Goal: Task Accomplishment & Management: Manage account settings

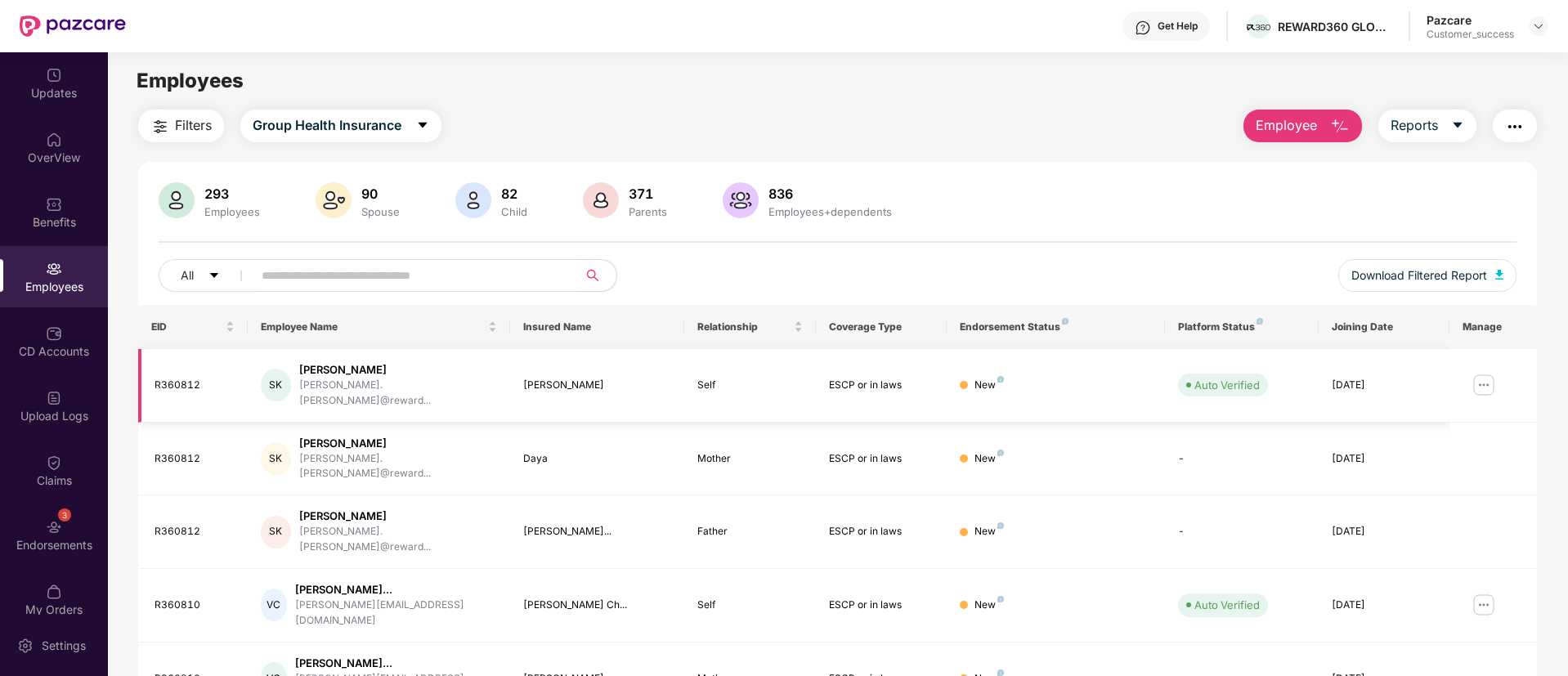
click at [1484, 377] on img at bounding box center [1484, 385] width 26 height 26
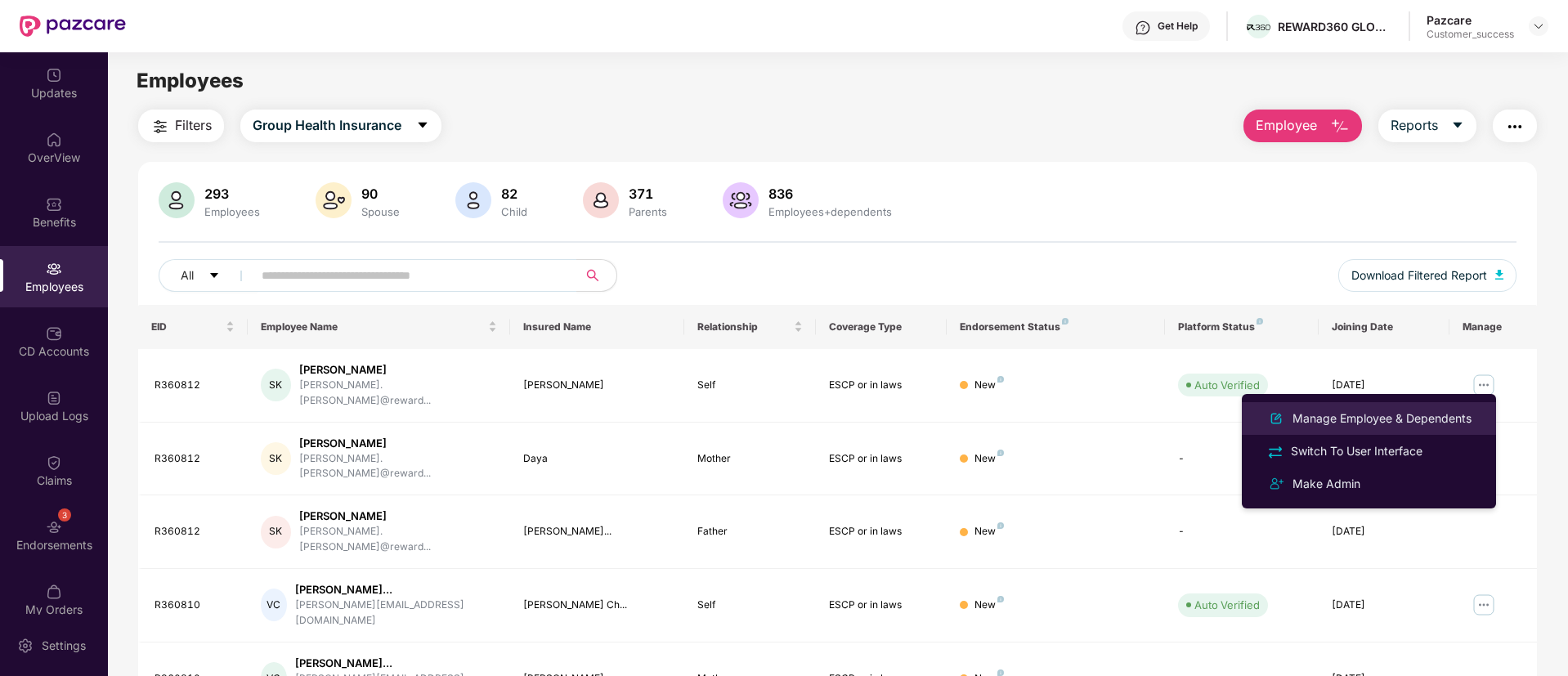
click at [1429, 403] on li "Manage Employee & Dependents" at bounding box center [1369, 418] width 254 height 33
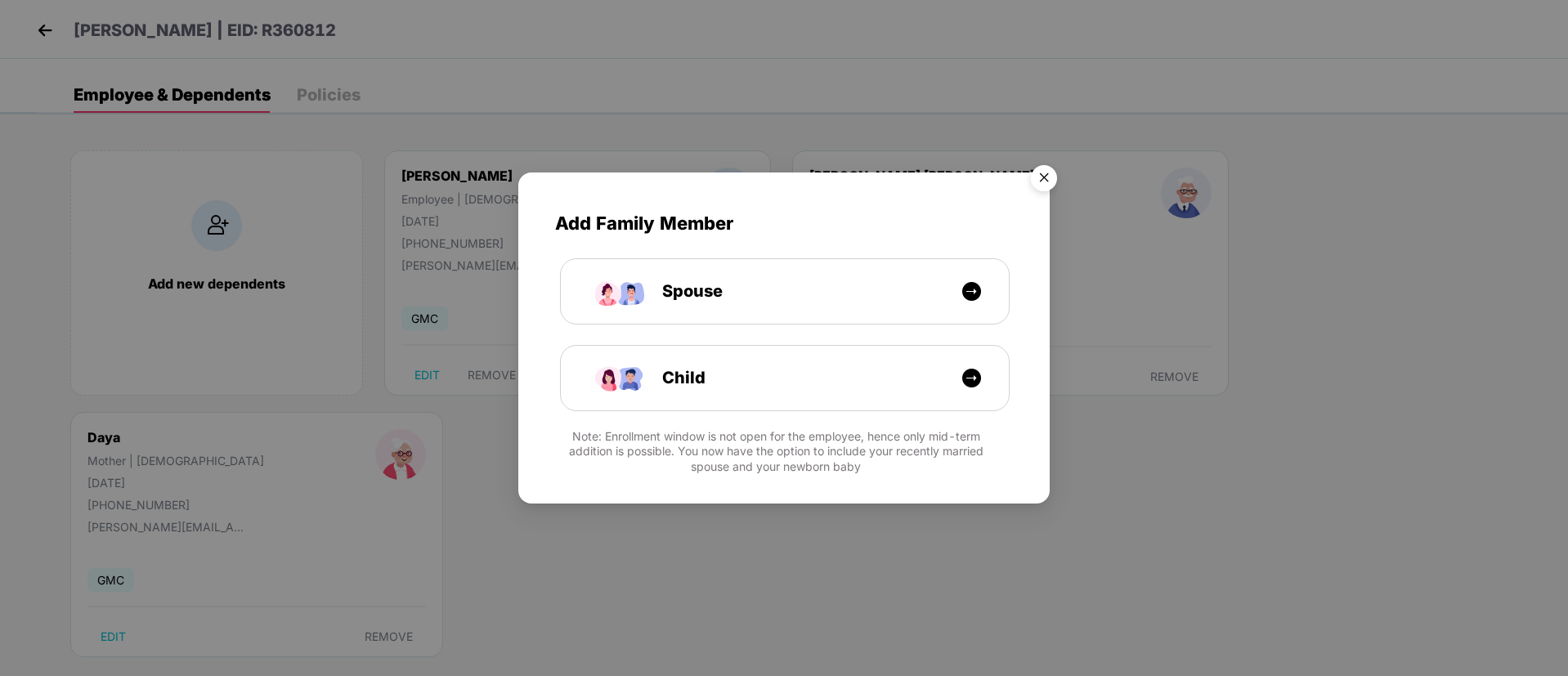
click at [1039, 173] on img "Close" at bounding box center [1043, 180] width 46 height 46
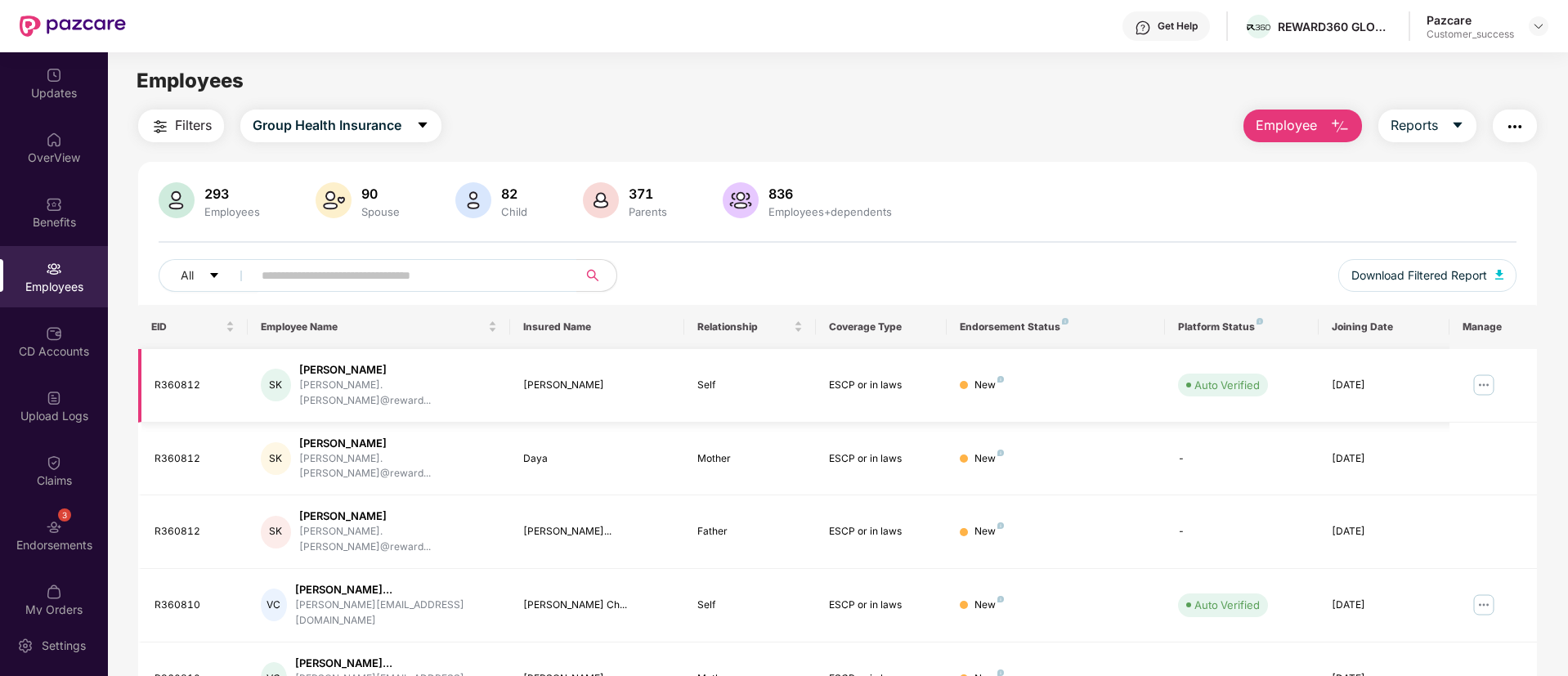
drag, startPoint x: 1484, startPoint y: 363, endPoint x: 1486, endPoint y: 381, distance: 18.1
click at [1486, 381] on td at bounding box center [1493, 386] width 88 height 74
click at [1486, 381] on img at bounding box center [1484, 385] width 26 height 26
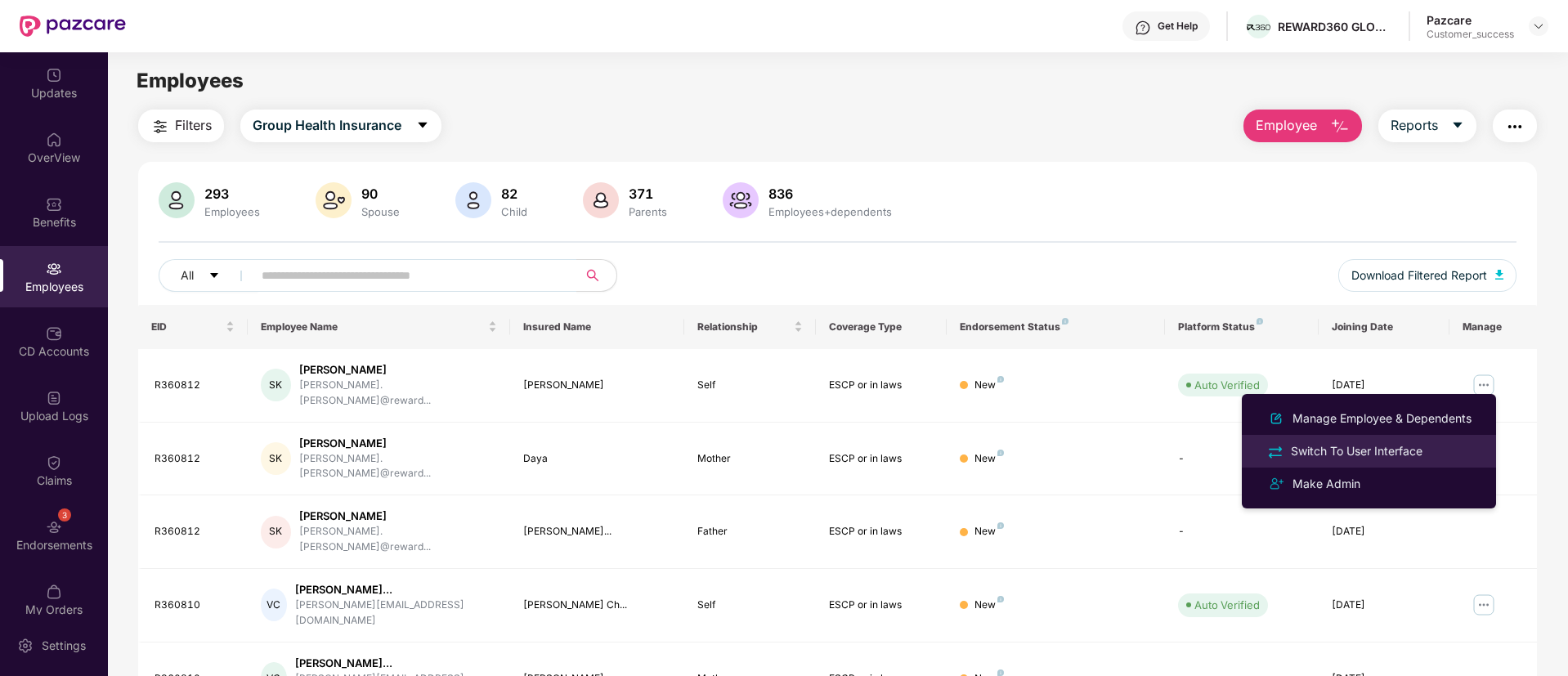
click at [1428, 446] on div "Switch To User Interface" at bounding box center [1369, 451] width 212 height 19
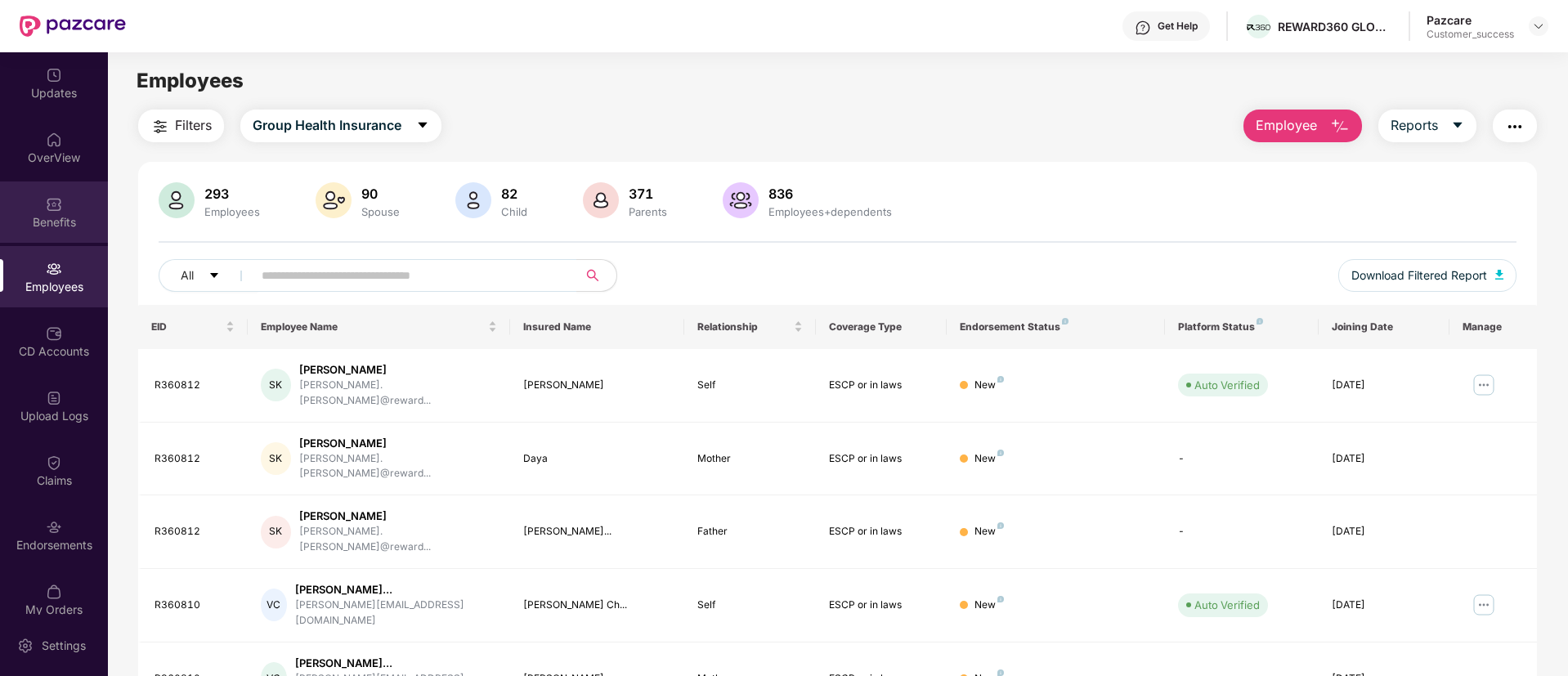
click at [58, 185] on div "Benefits" at bounding box center [54, 212] width 108 height 62
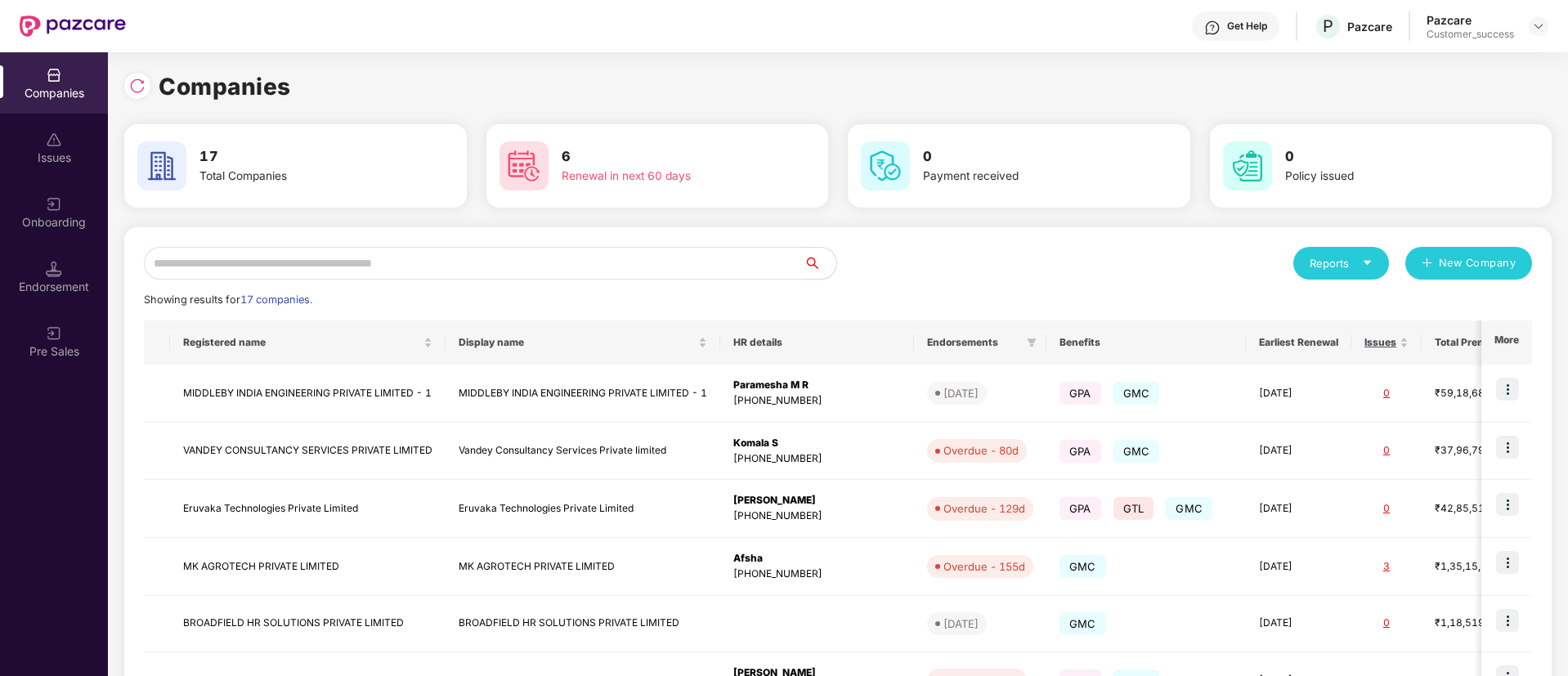
click at [431, 255] on input "text" at bounding box center [473, 262] width 659 height 33
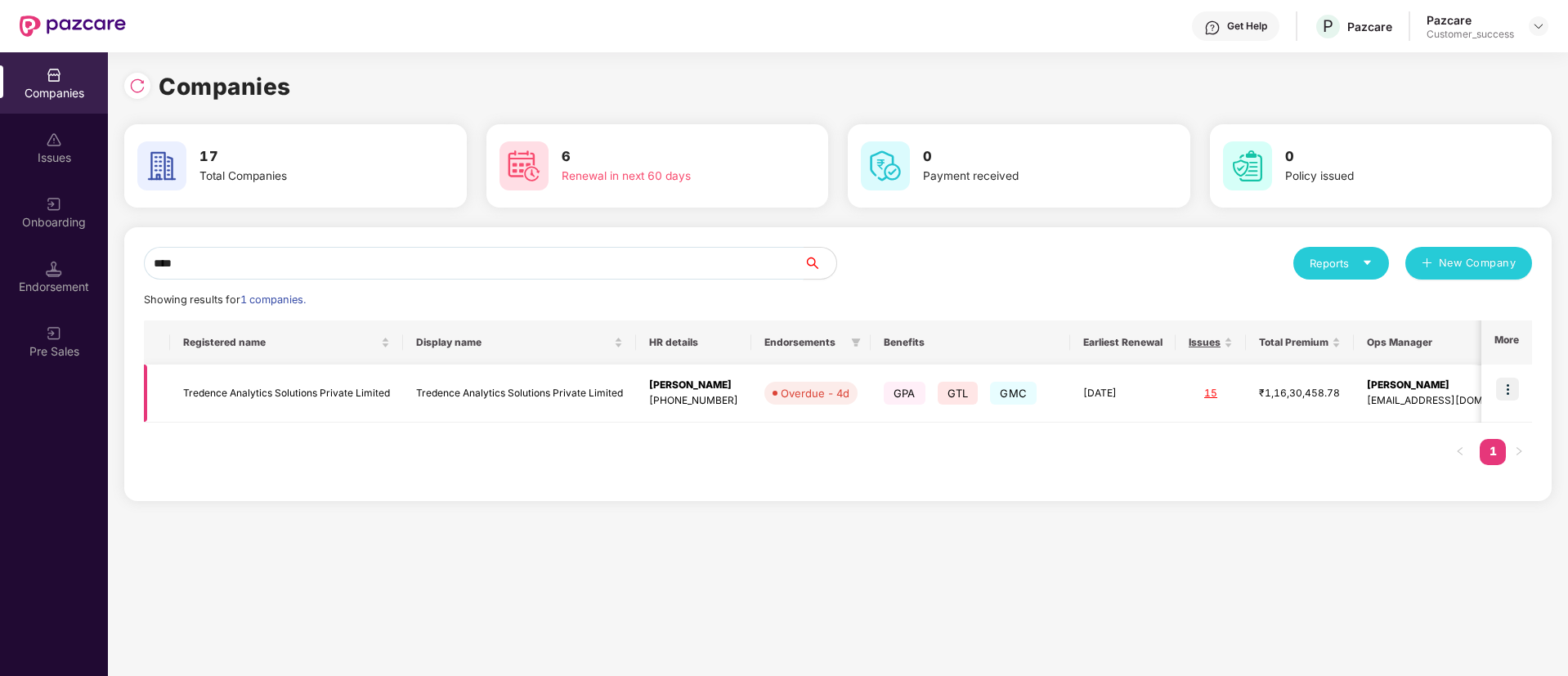
type input "****"
click at [1504, 391] on img at bounding box center [1507, 388] width 23 height 23
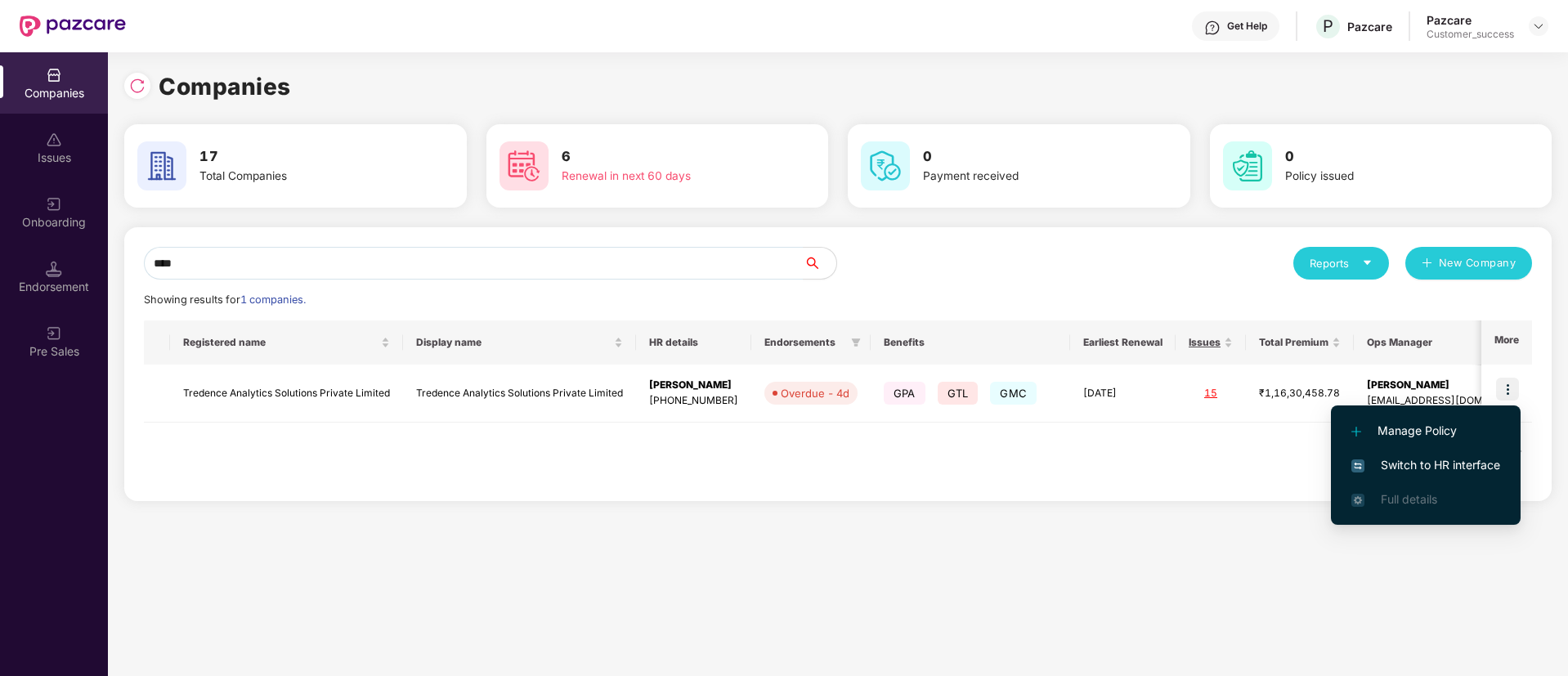
click at [1409, 455] on li "Switch to HR interface" at bounding box center [1425, 465] width 190 height 35
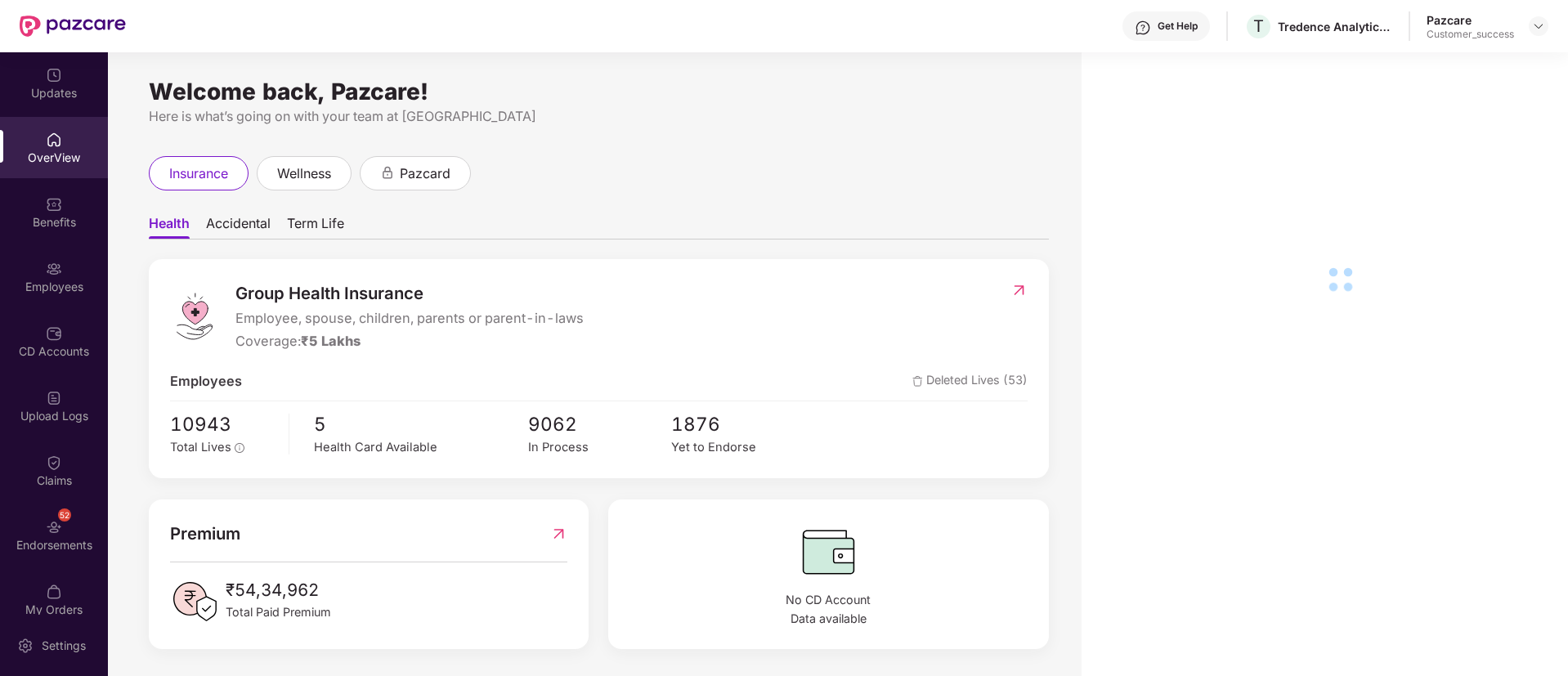
click at [36, 281] on div "Employees" at bounding box center [54, 288] width 108 height 17
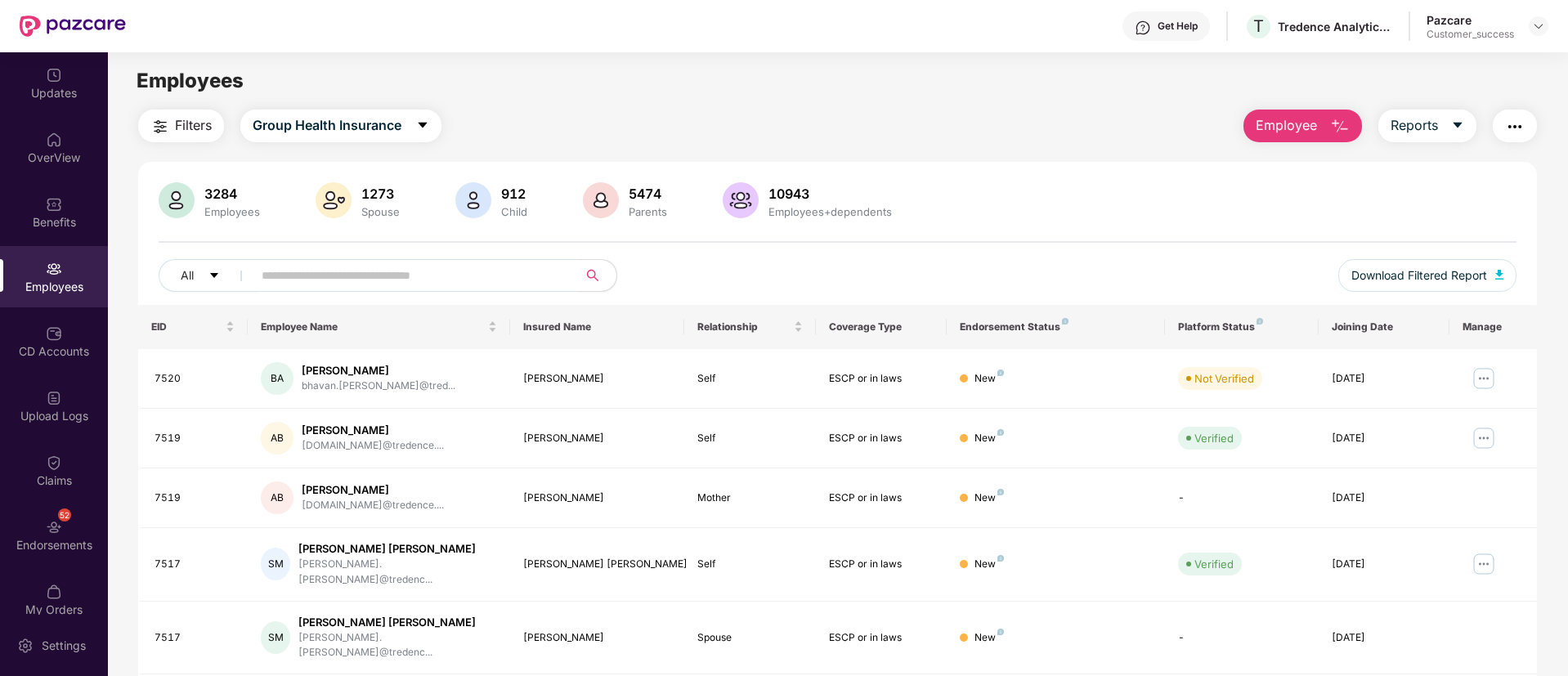
click at [463, 277] on input "text" at bounding box center [408, 275] width 293 height 24
paste input "****"
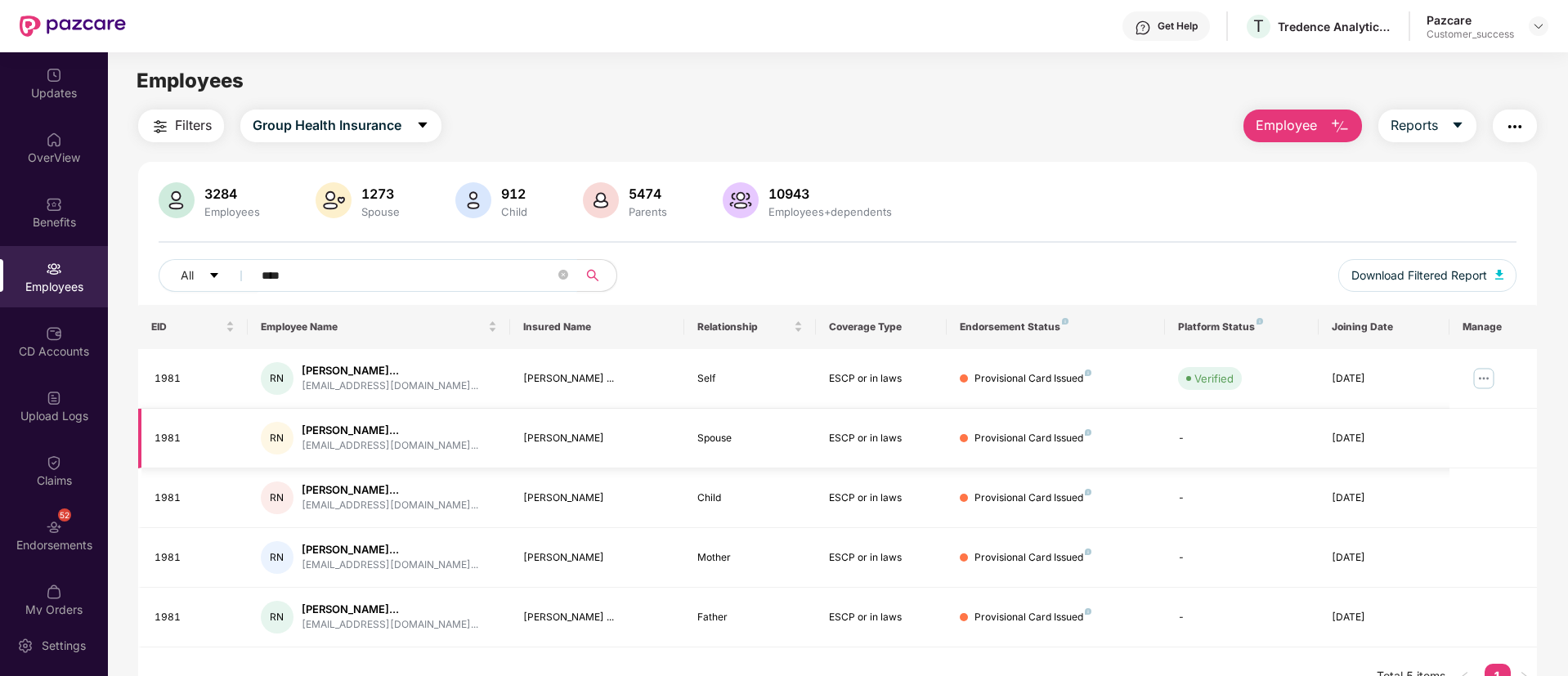
scroll to position [52, 0]
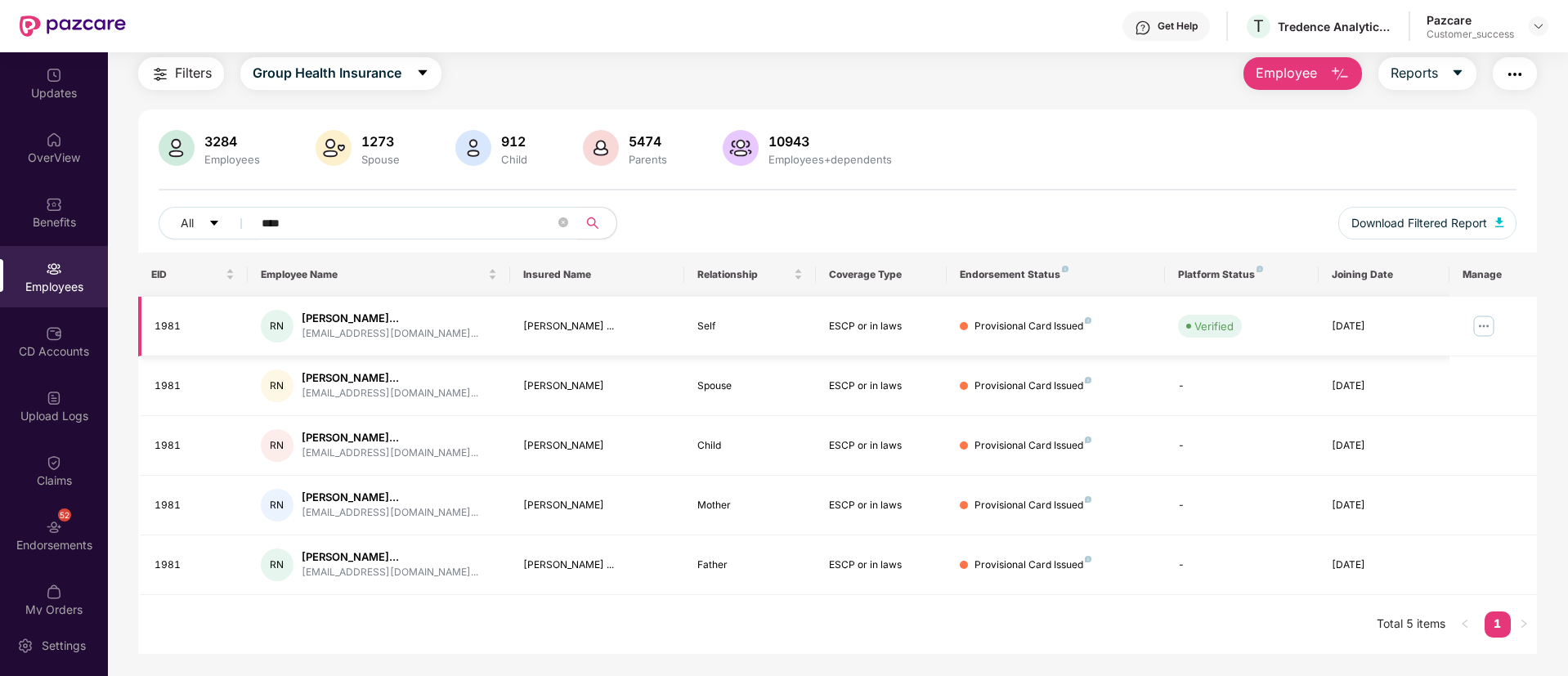
type input "****"
drag, startPoint x: 1467, startPoint y: 325, endPoint x: 1491, endPoint y: 327, distance: 24.1
click at [1491, 327] on td at bounding box center [1493, 327] width 88 height 60
click at [1491, 327] on img at bounding box center [1484, 326] width 26 height 26
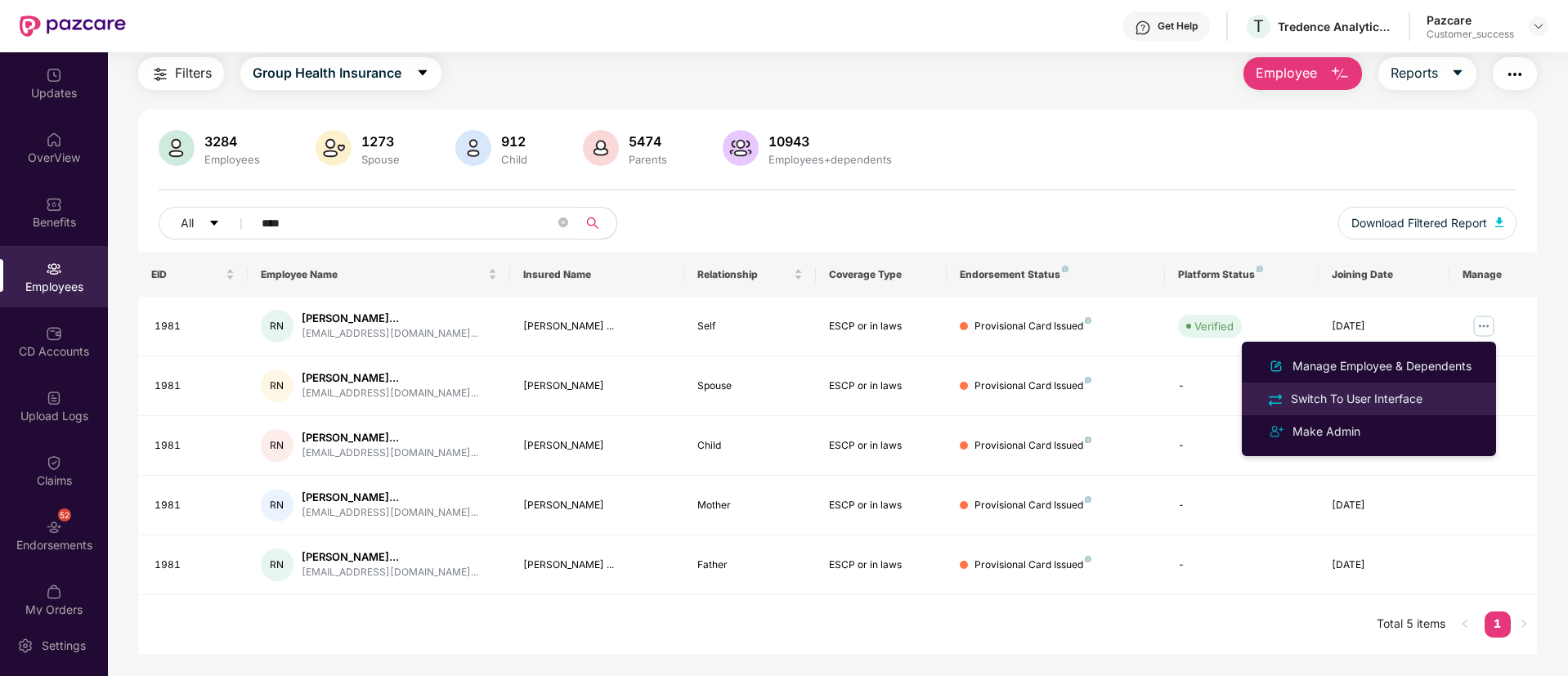
click at [1403, 398] on div "Switch To User Interface" at bounding box center [1357, 399] width 138 height 18
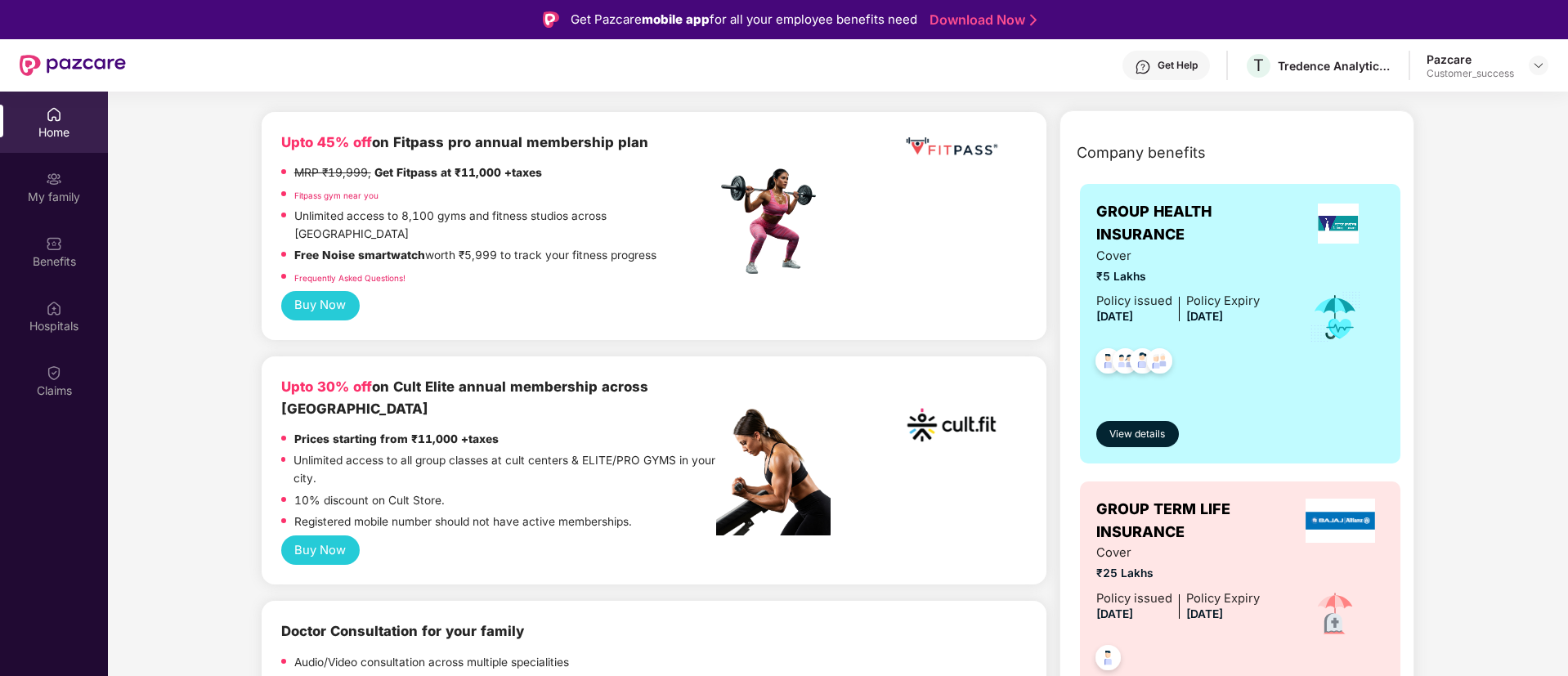
scroll to position [0, 0]
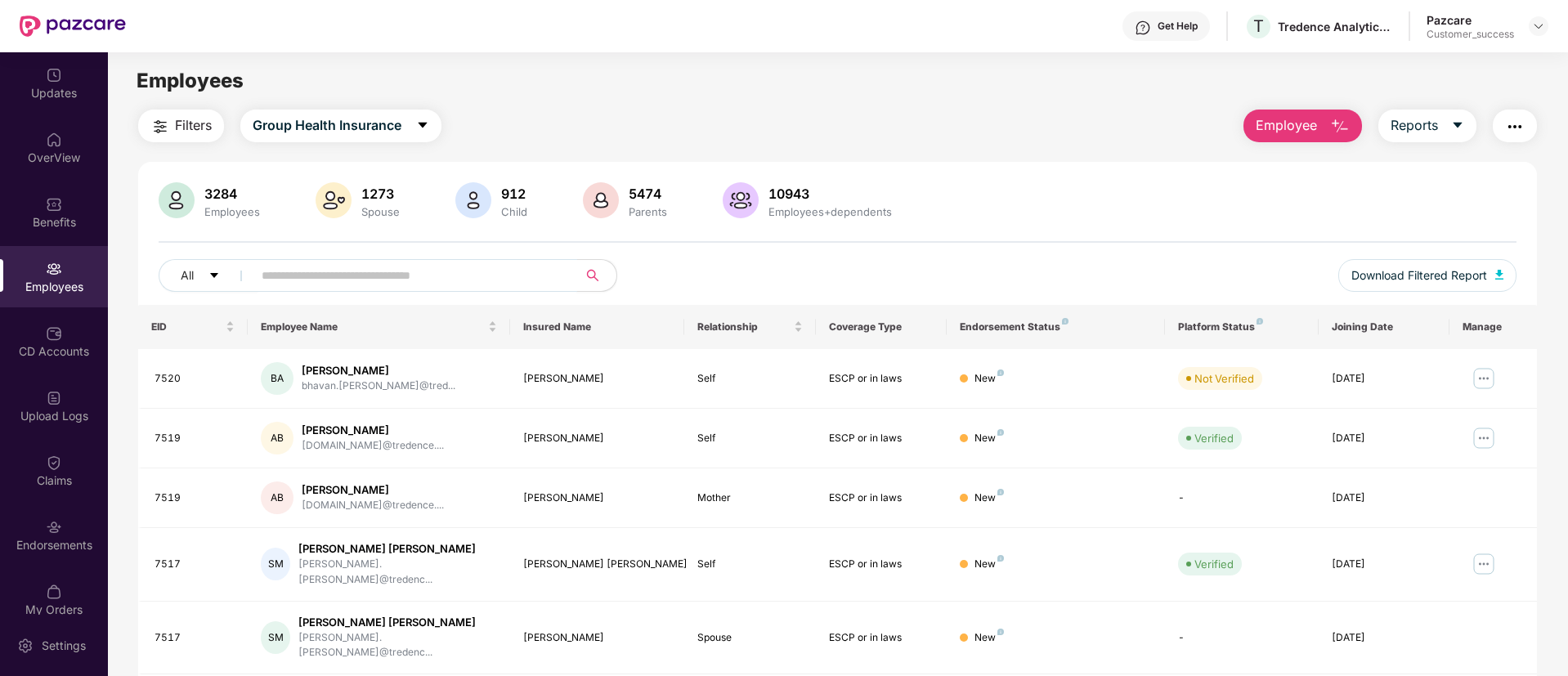
click at [474, 275] on input "text" at bounding box center [408, 275] width 293 height 24
click at [494, 270] on input "text" at bounding box center [408, 275] width 293 height 24
click at [1533, 26] on img at bounding box center [1539, 26] width 13 height 13
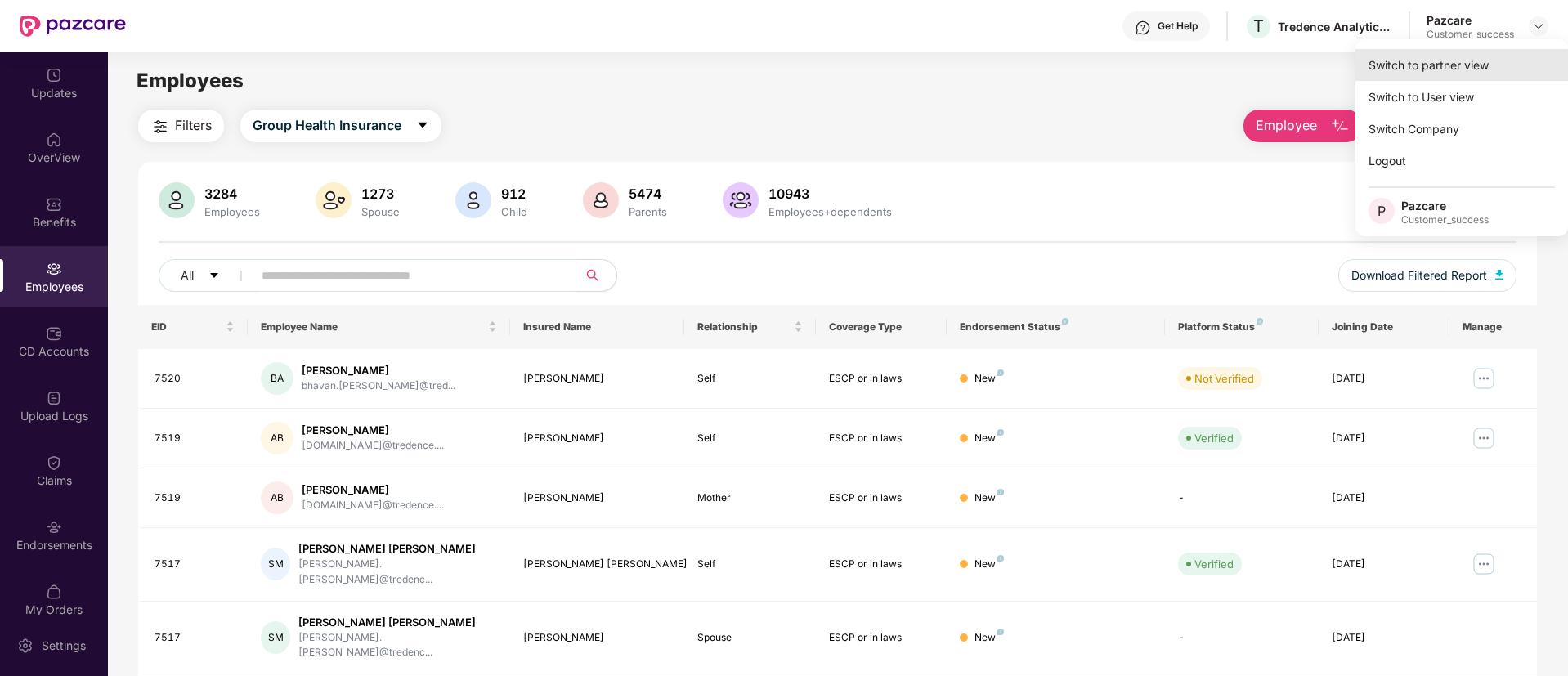
click at [1432, 64] on div "Switch to partner view" at bounding box center [1462, 65] width 213 height 32
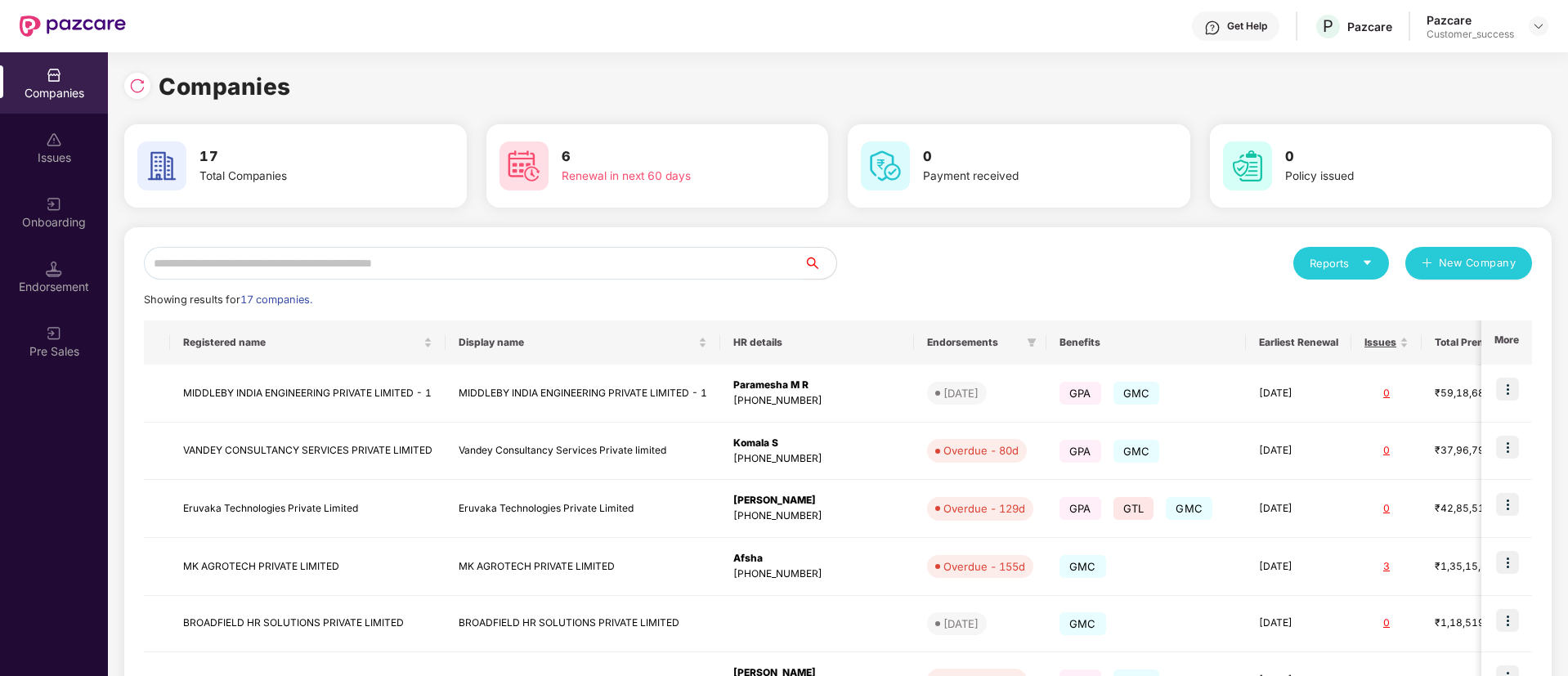
click at [452, 270] on input "text" at bounding box center [473, 262] width 659 height 33
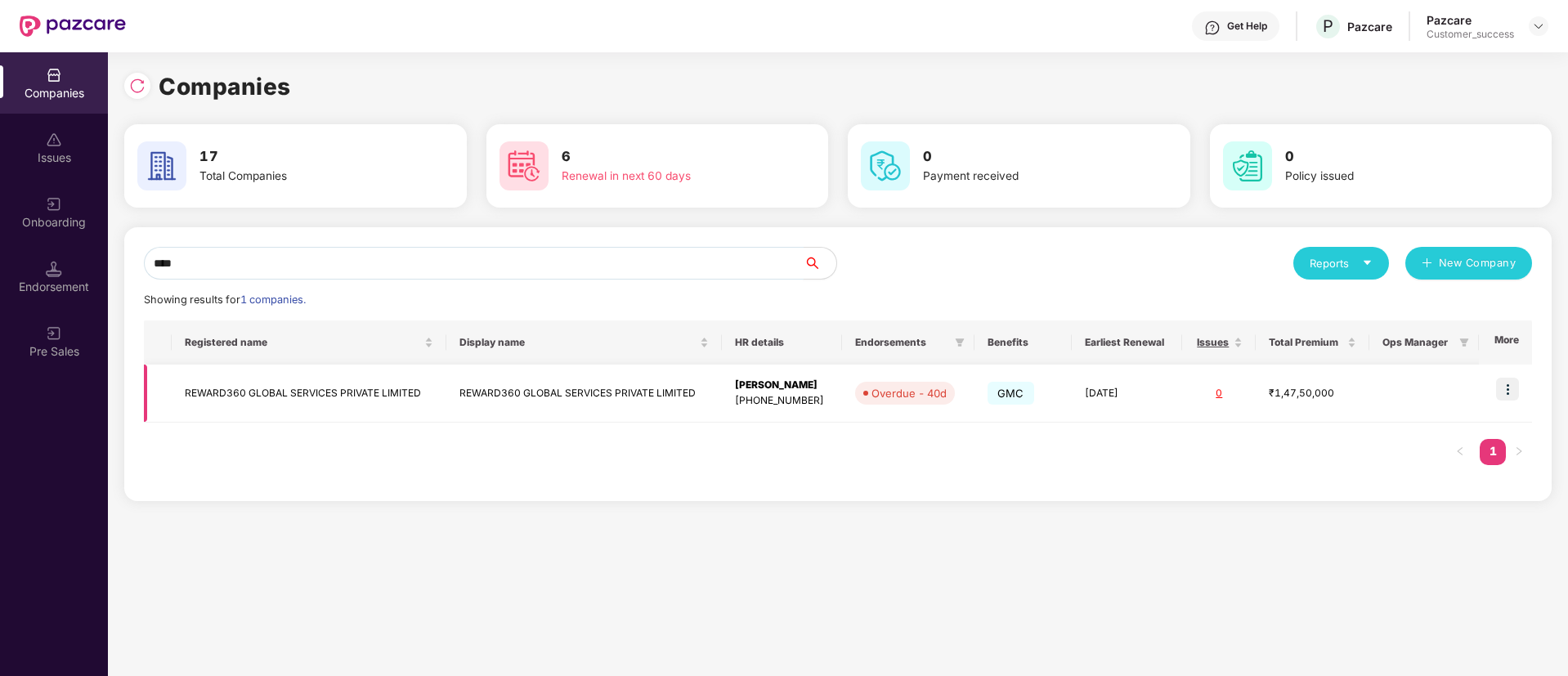
type input "****"
click at [350, 403] on td "REWARD360 GLOBAL SERVICES PRIVATE LIMITED" at bounding box center [309, 393] width 275 height 58
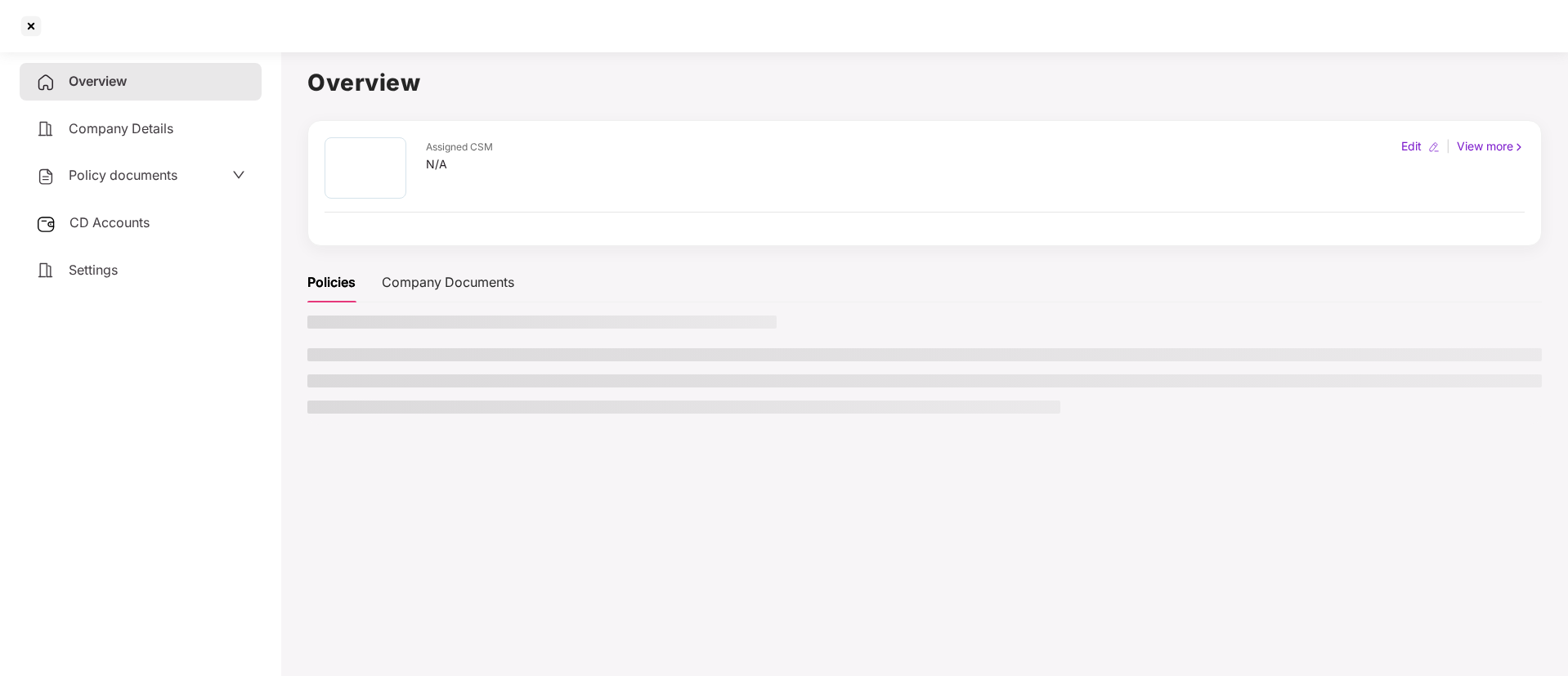
click at [350, 403] on li at bounding box center [684, 407] width 753 height 13
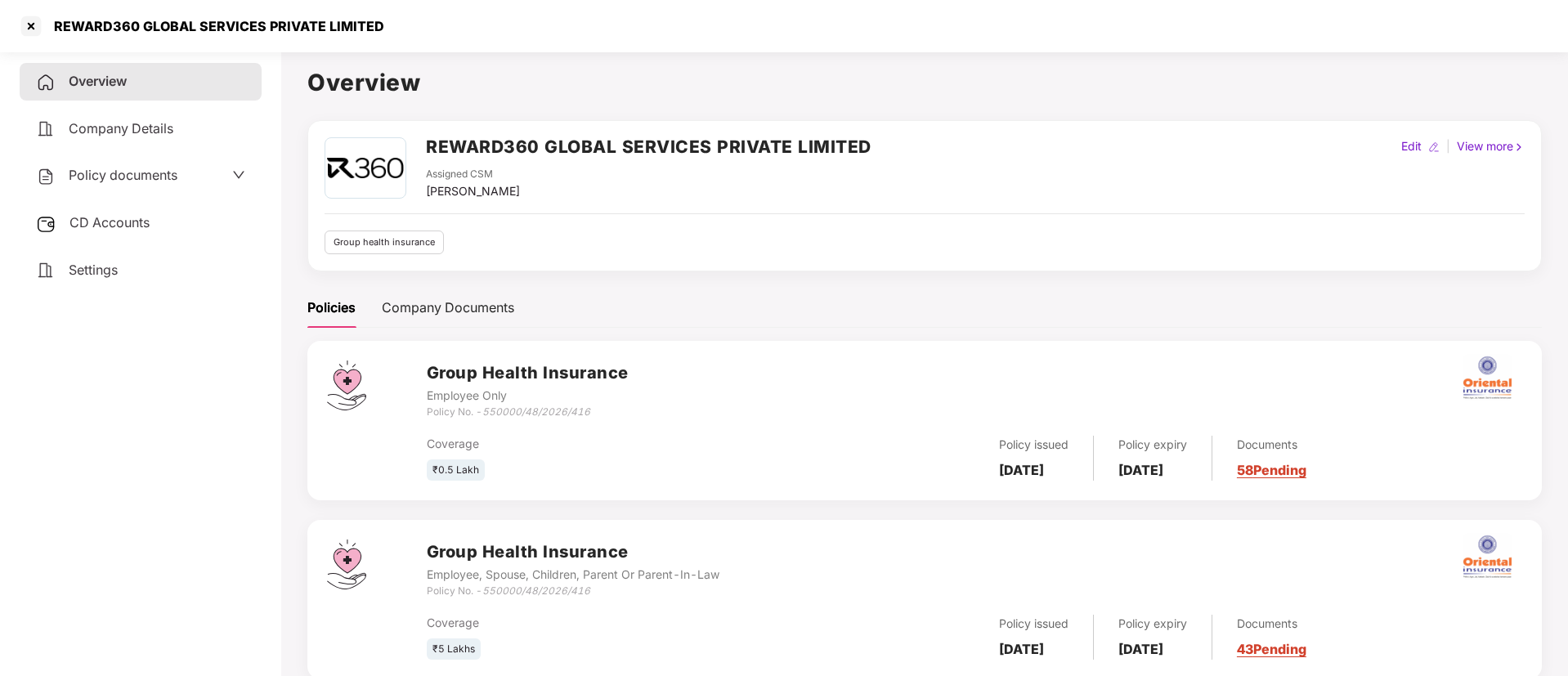
click at [145, 168] on span "Policy documents" at bounding box center [123, 176] width 108 height 17
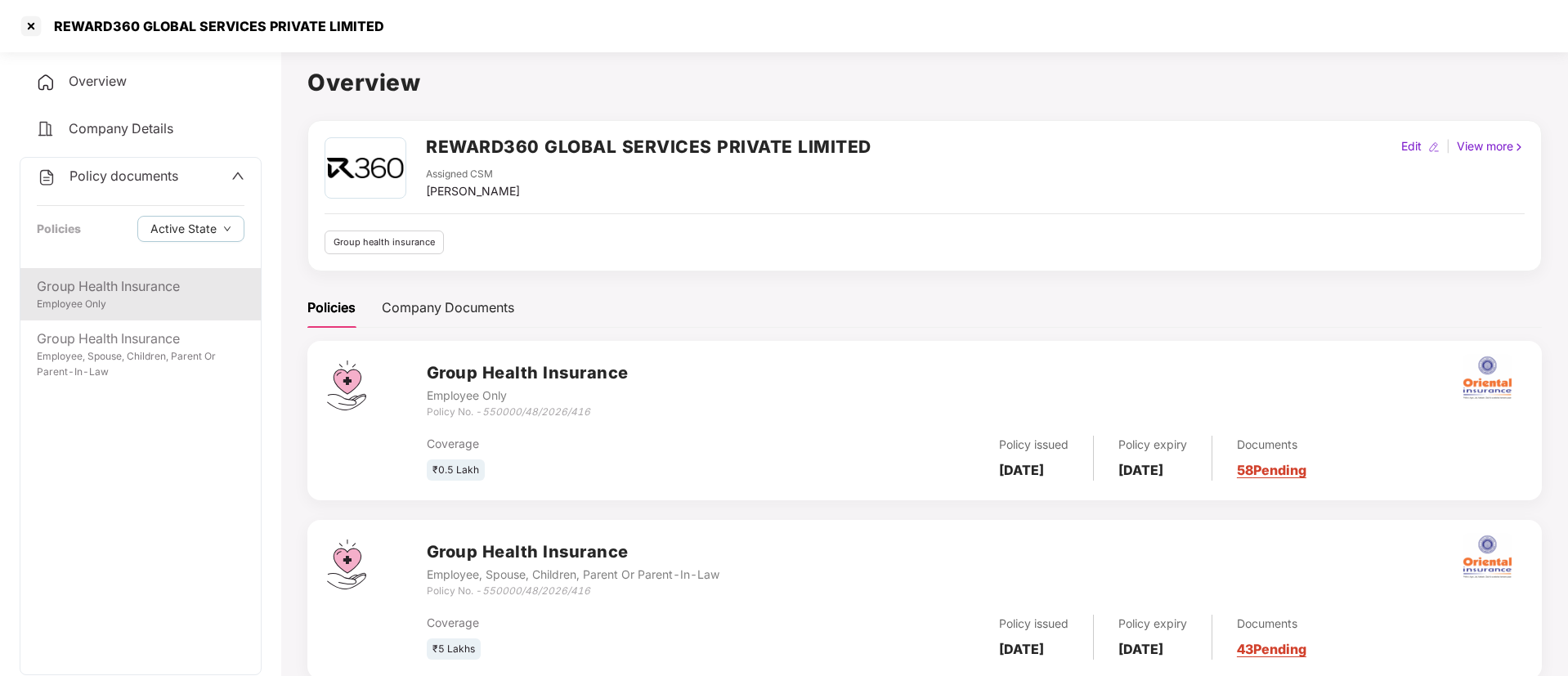
click at [121, 286] on div "Group Health Insurance" at bounding box center [140, 287] width 207 height 21
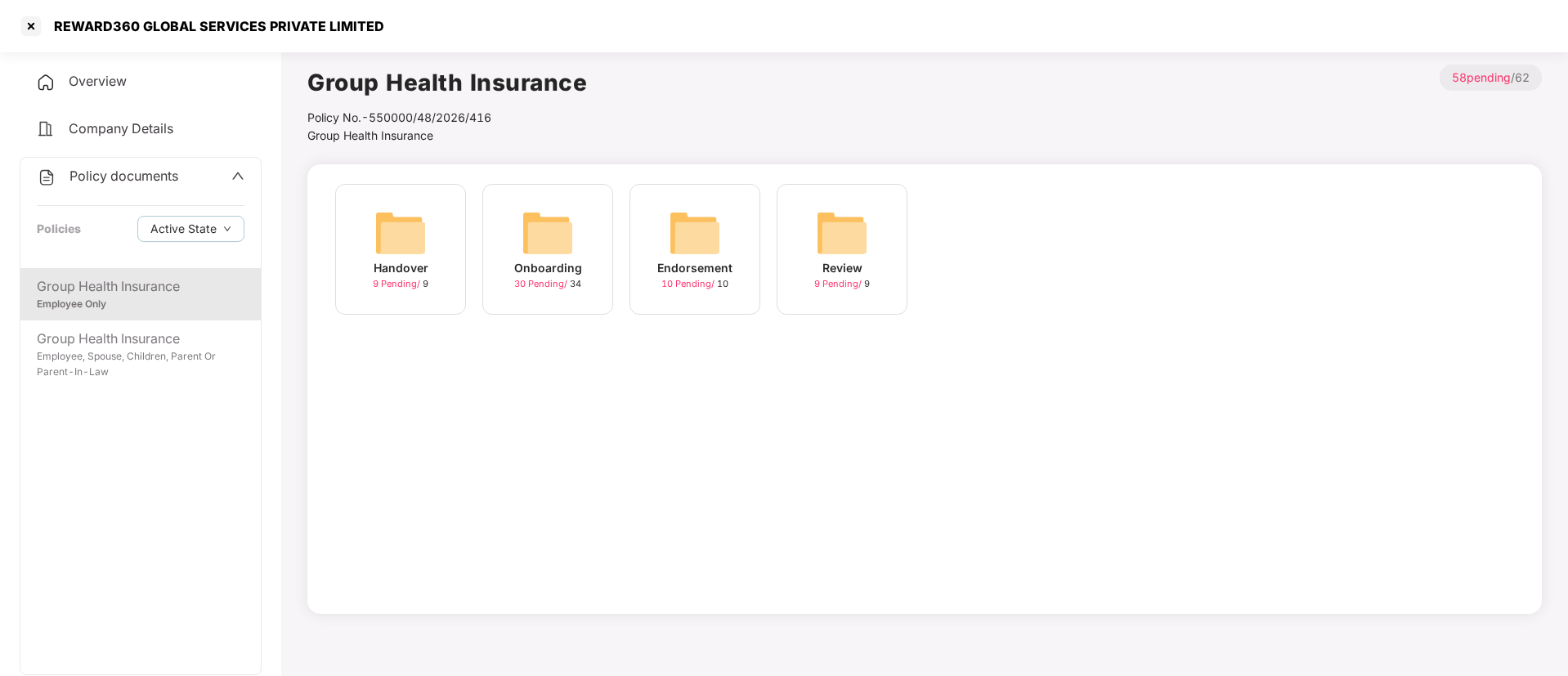
click at [538, 246] on img at bounding box center [548, 232] width 52 height 52
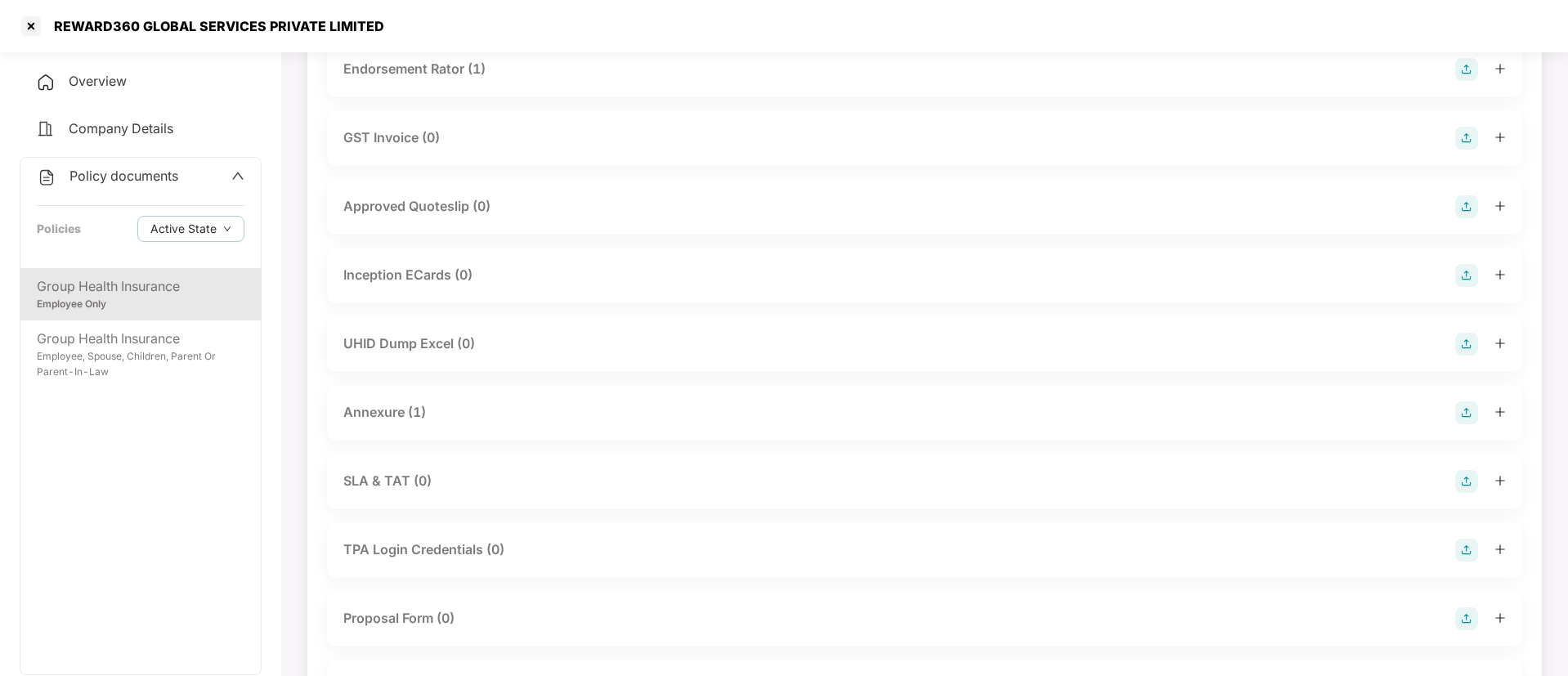
scroll to position [556, 0]
click at [620, 394] on div "Annexure (1)" at bounding box center [925, 412] width 1195 height 56
click at [556, 412] on div "Annexure (1)" at bounding box center [925, 411] width 1163 height 23
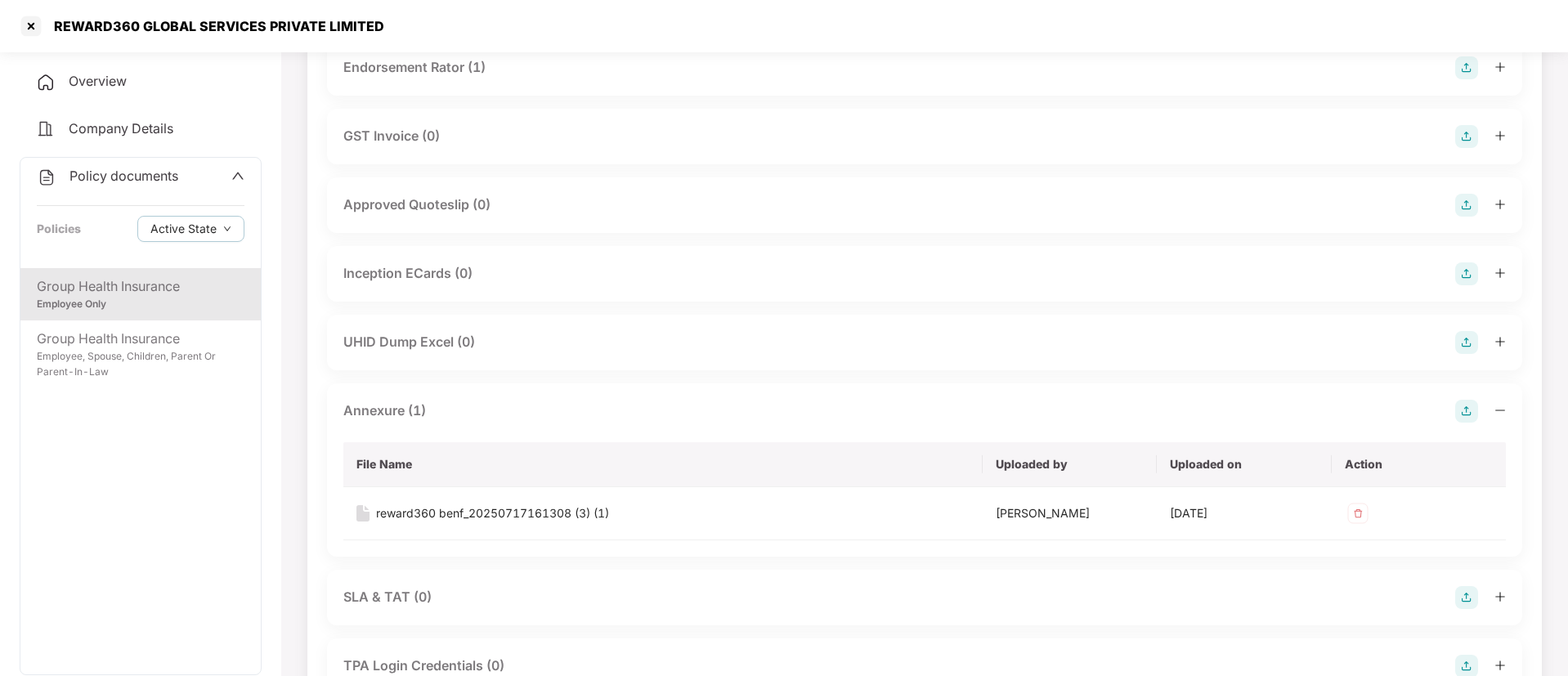
click at [1466, 414] on img at bounding box center [1466, 411] width 23 height 23
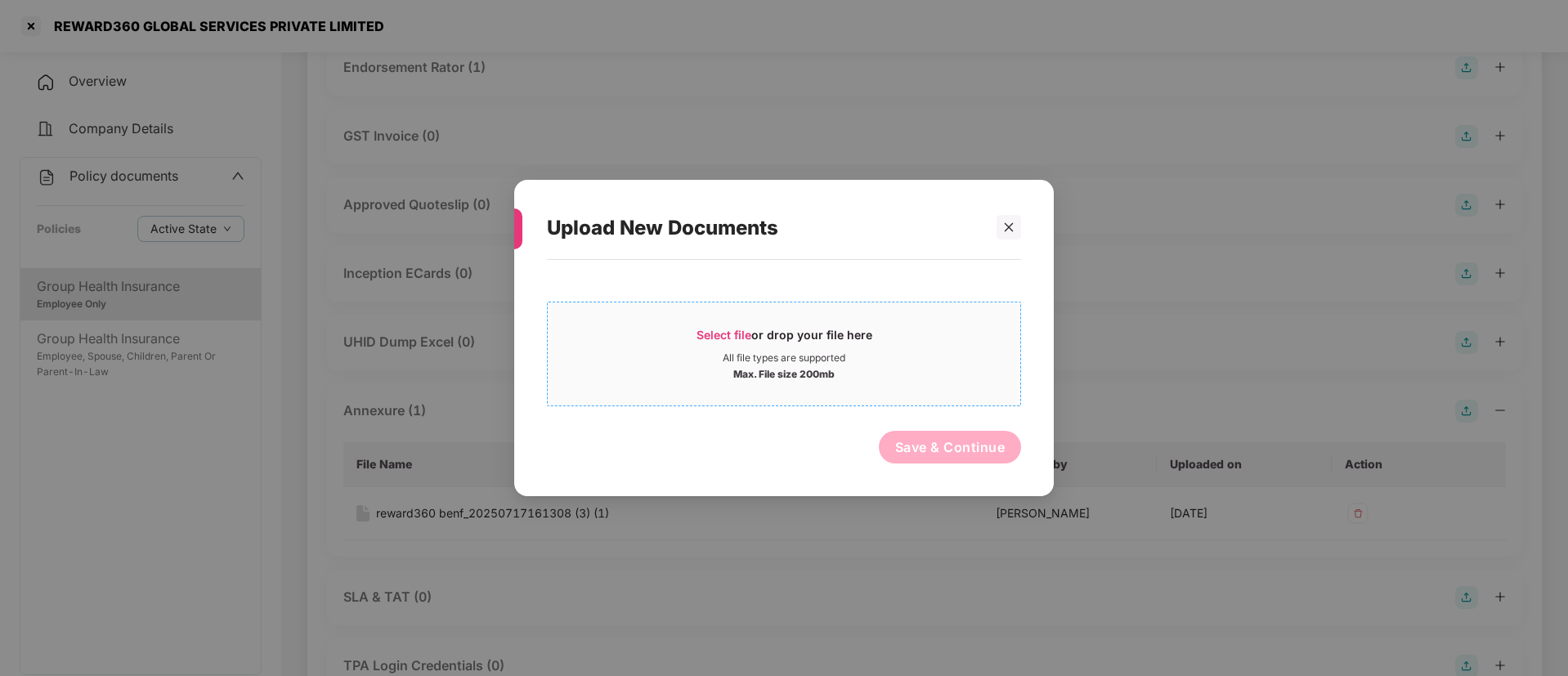
click at [733, 337] on span "Select file" at bounding box center [724, 334] width 55 height 14
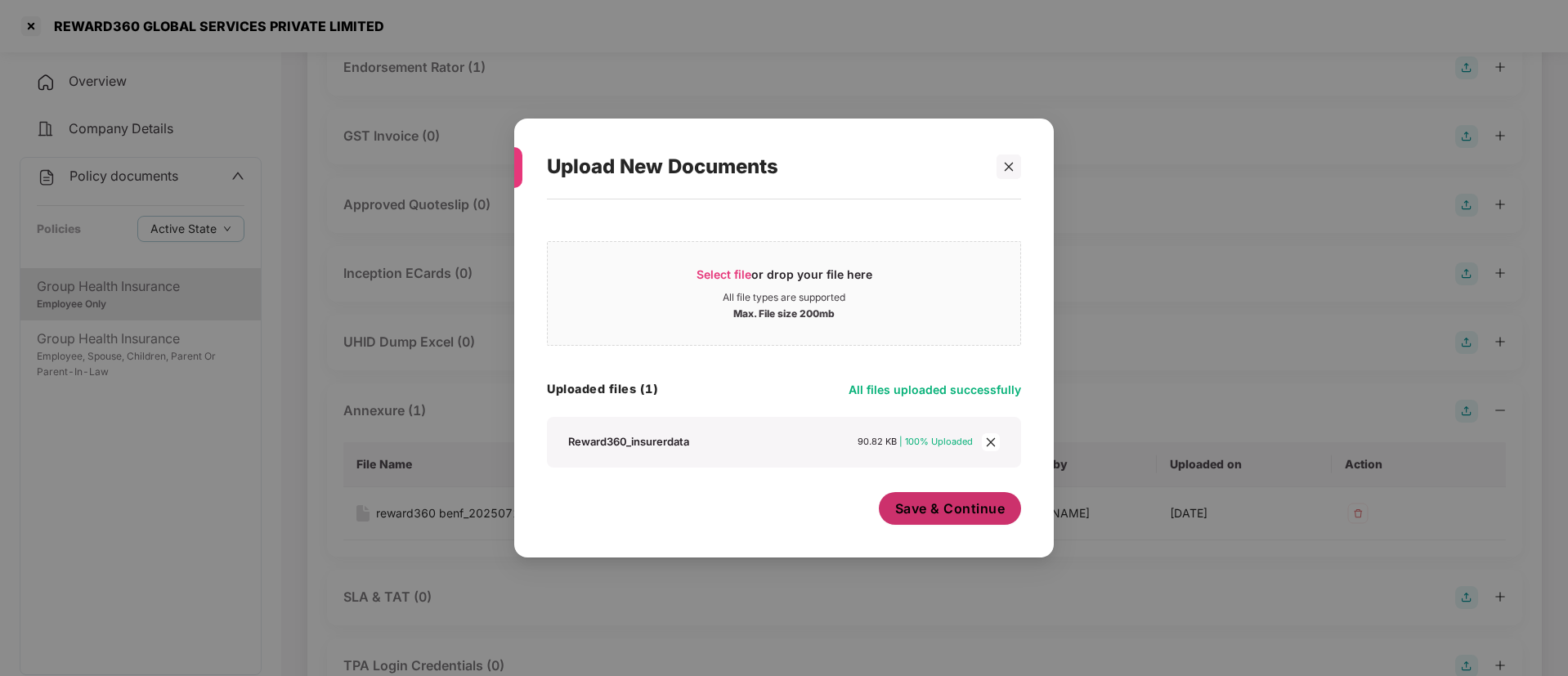
click at [966, 506] on span "Save & Continue" at bounding box center [951, 508] width 110 height 18
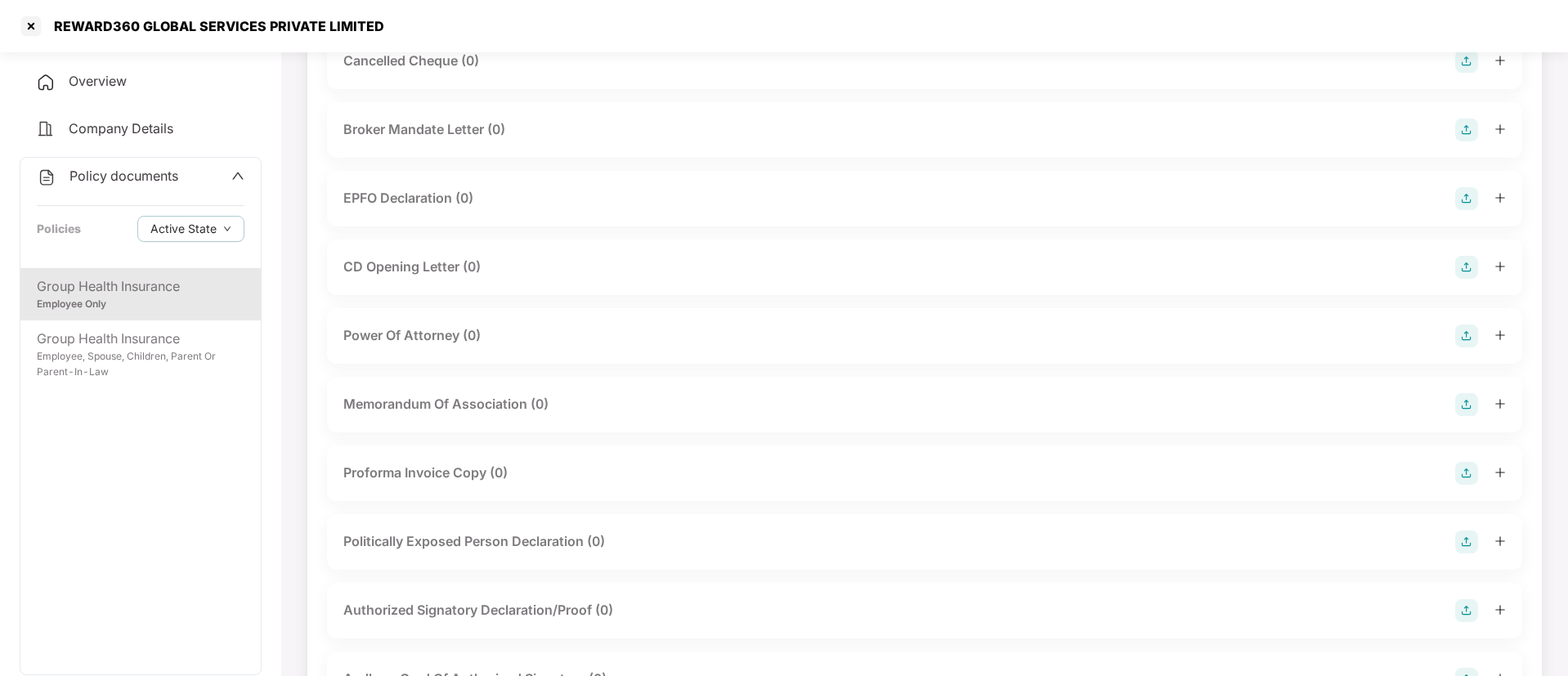
scroll to position [0, 0]
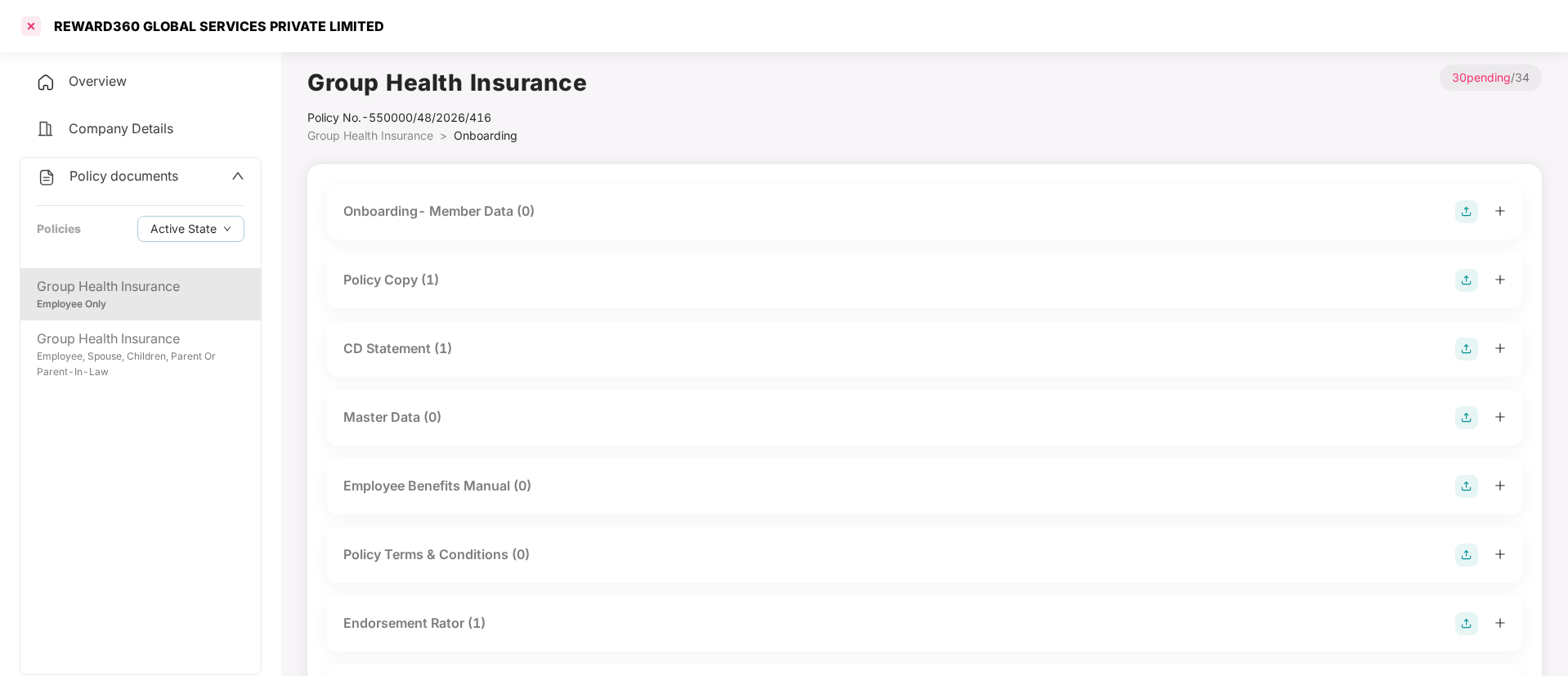
click at [26, 18] on div at bounding box center [31, 26] width 26 height 26
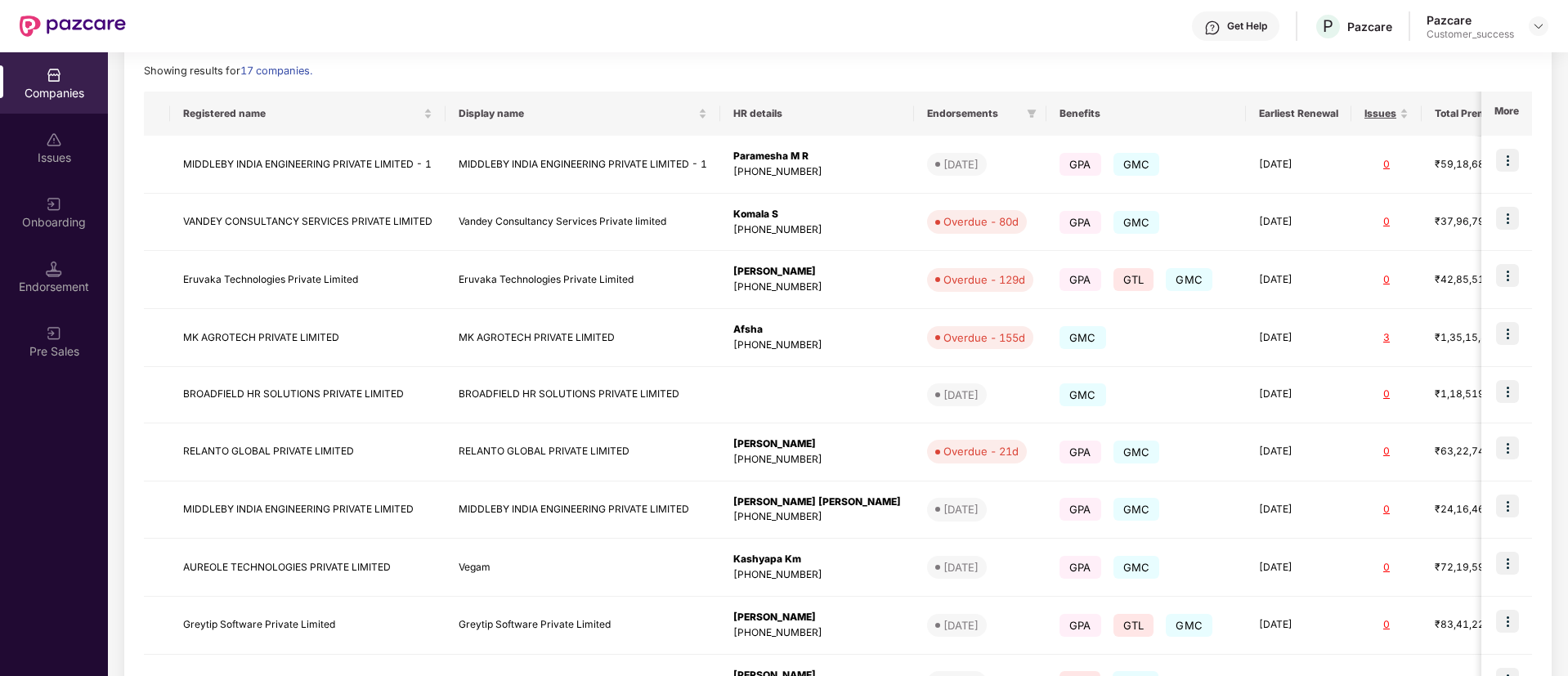
scroll to position [354, 0]
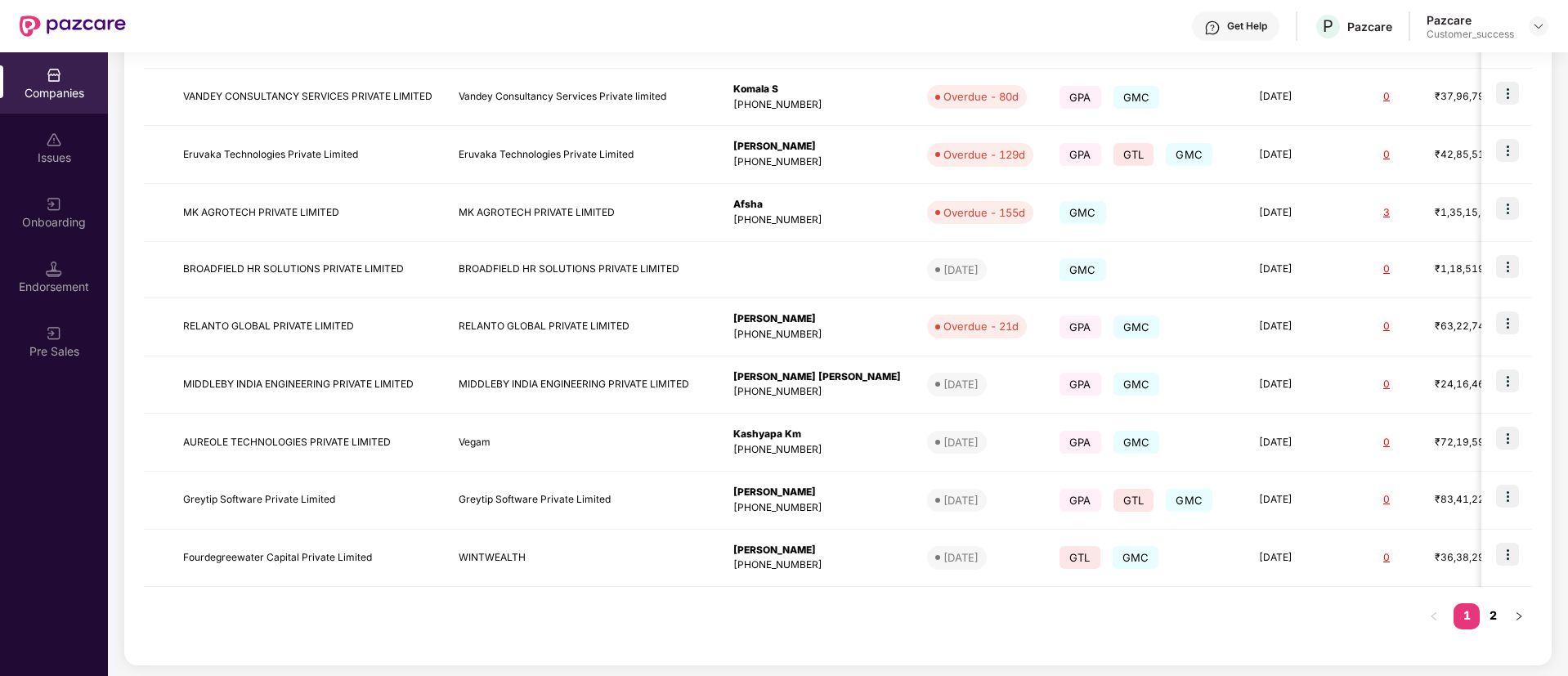
click at [1494, 614] on link "2" at bounding box center [1493, 615] width 26 height 24
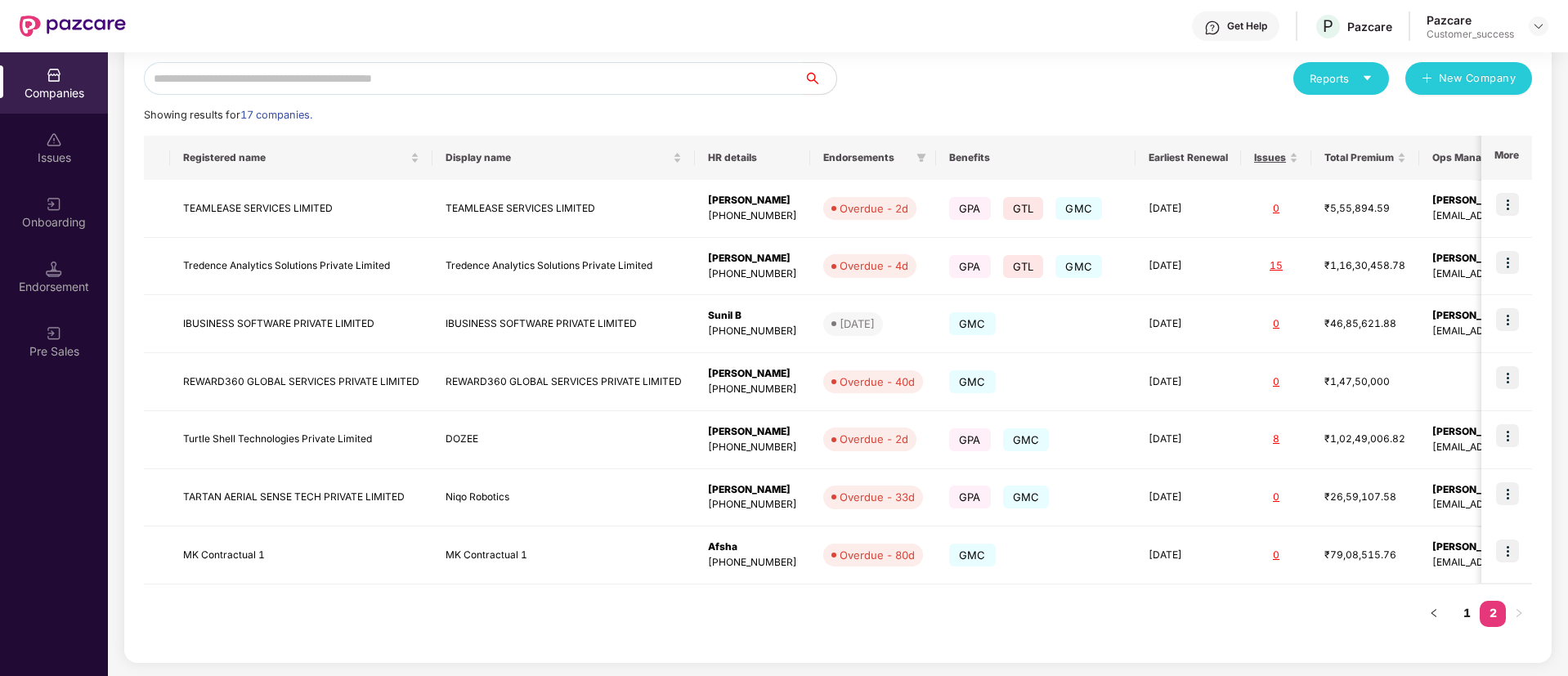
scroll to position [185, 0]
click at [1465, 612] on link "1" at bounding box center [1467, 613] width 26 height 24
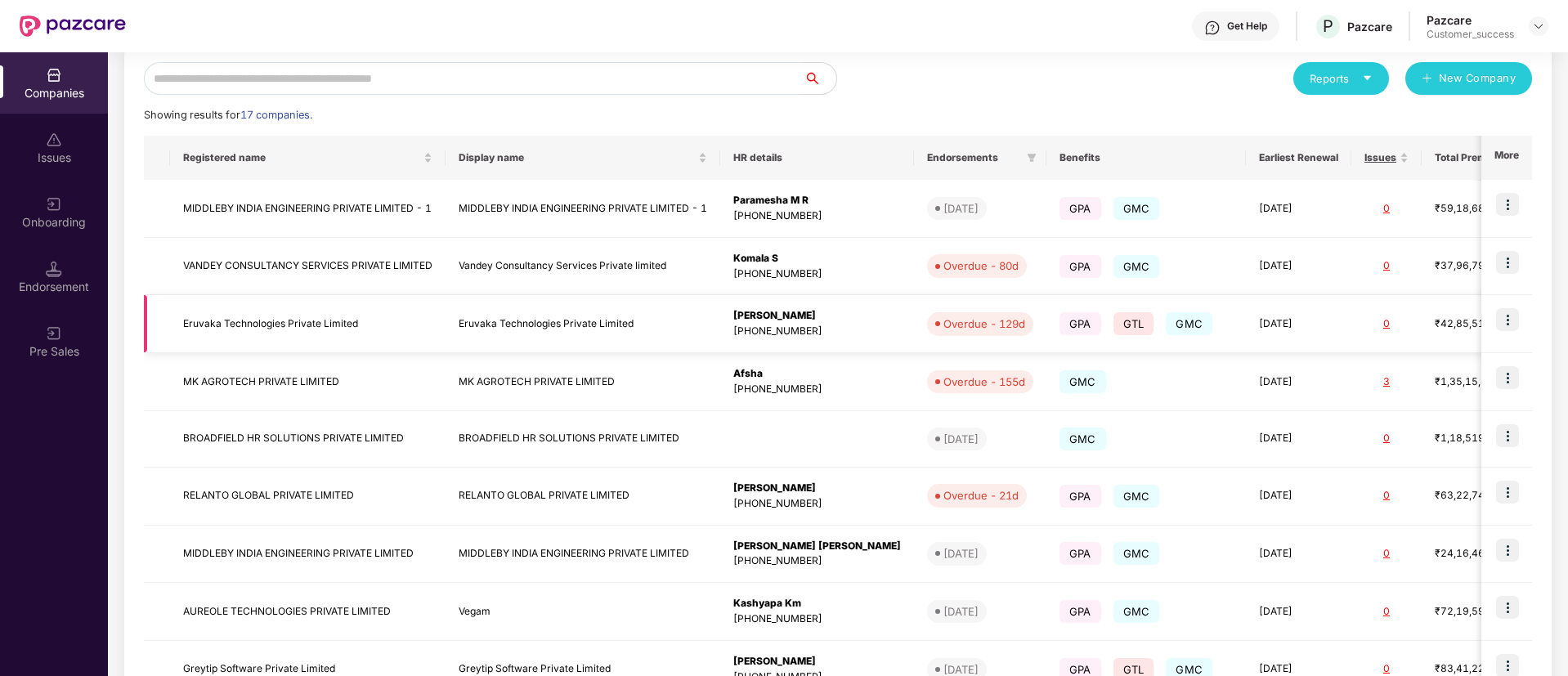
scroll to position [0, 0]
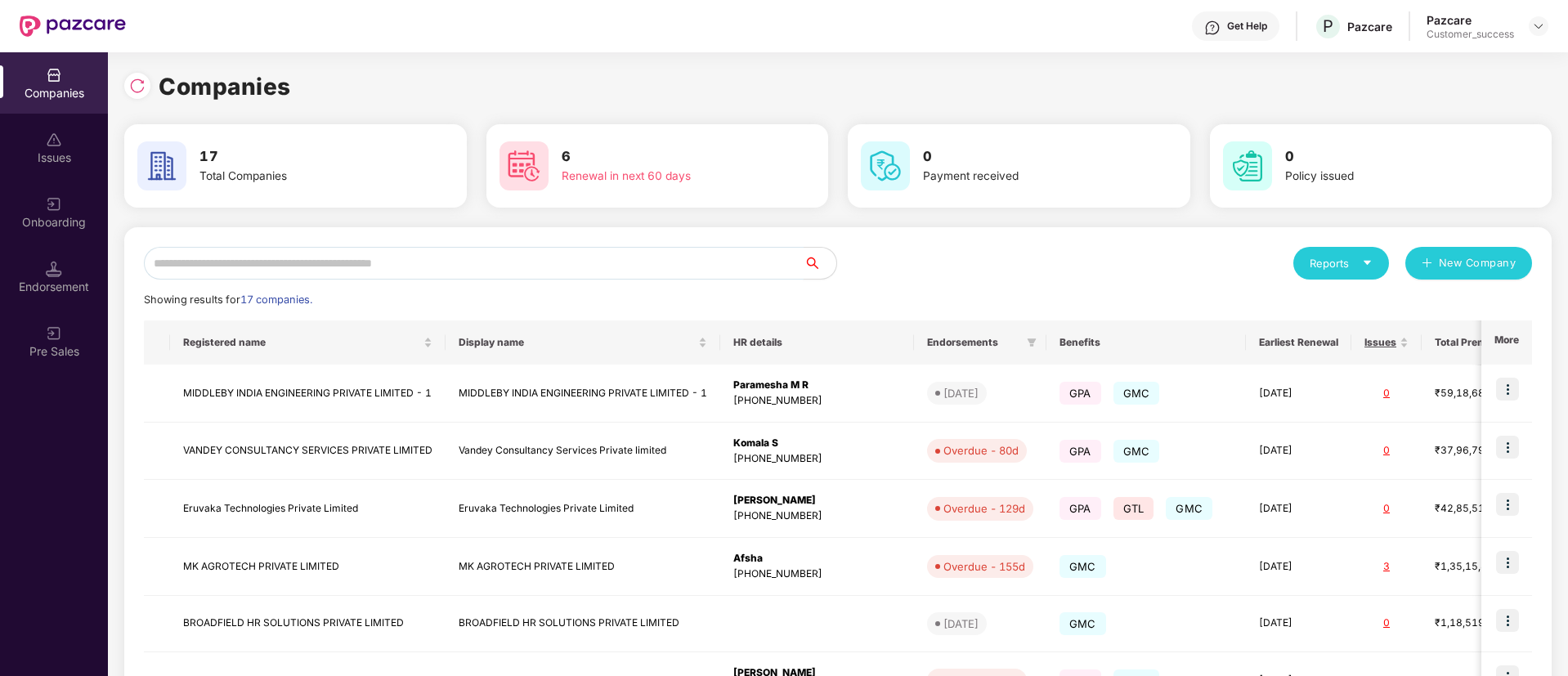
click at [481, 275] on input "text" at bounding box center [473, 262] width 659 height 33
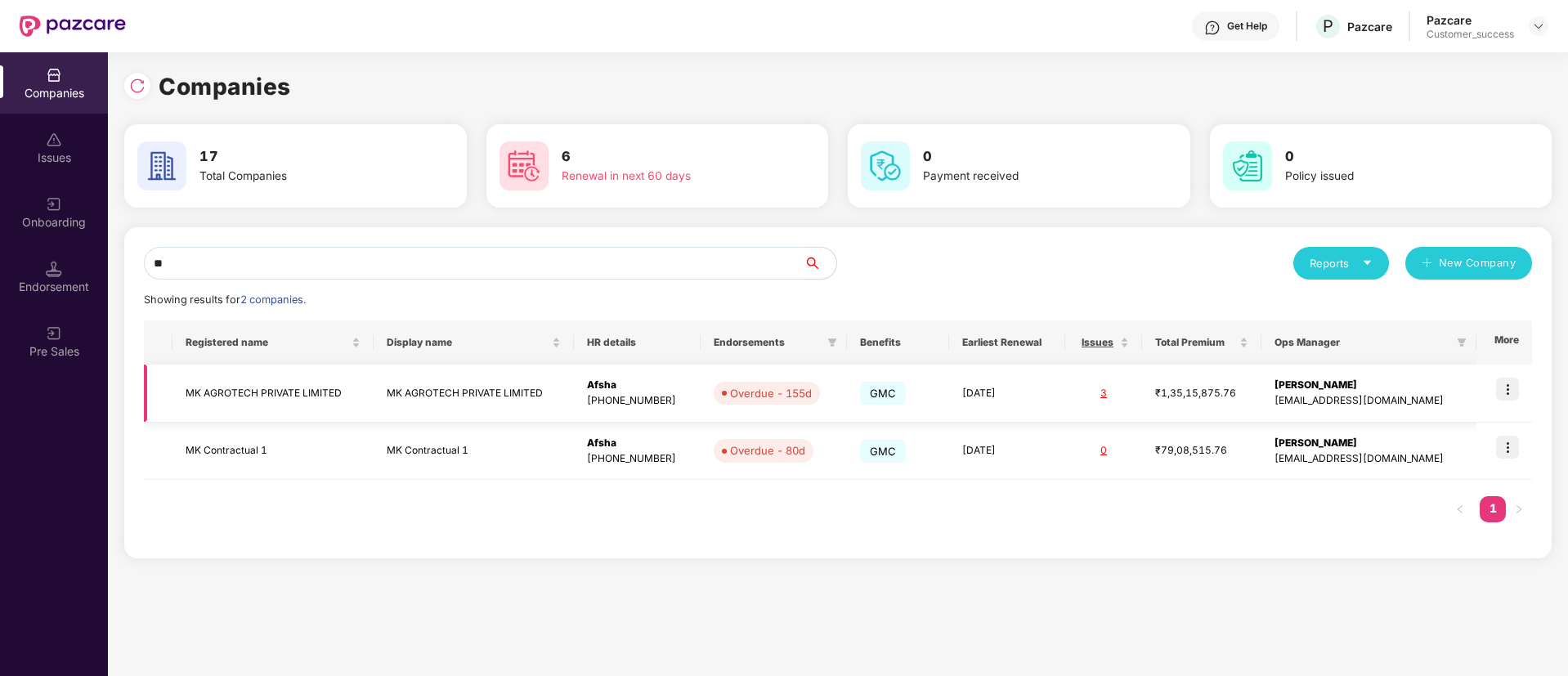
type input "**"
click at [1504, 394] on img at bounding box center [1507, 388] width 23 height 23
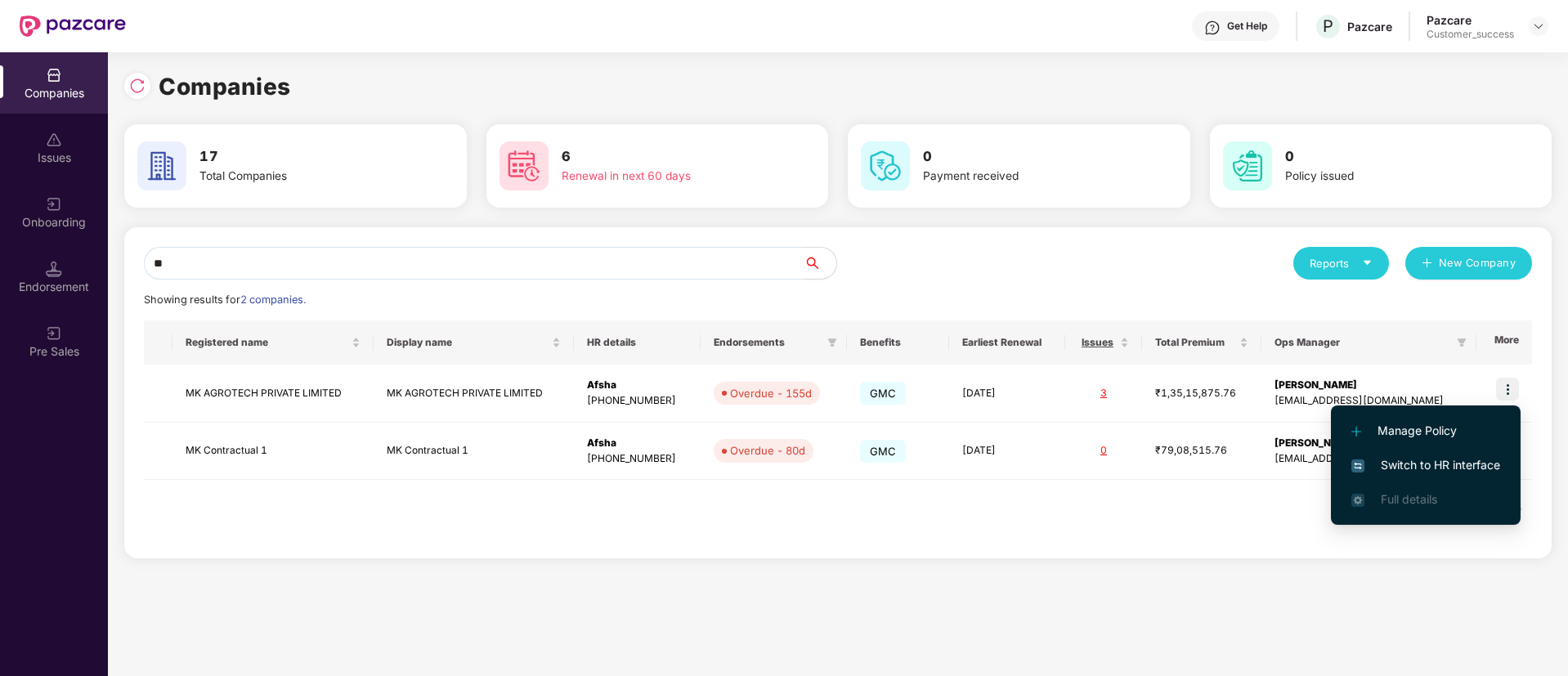
click at [1421, 467] on span "Switch to HR interface" at bounding box center [1425, 465] width 148 height 18
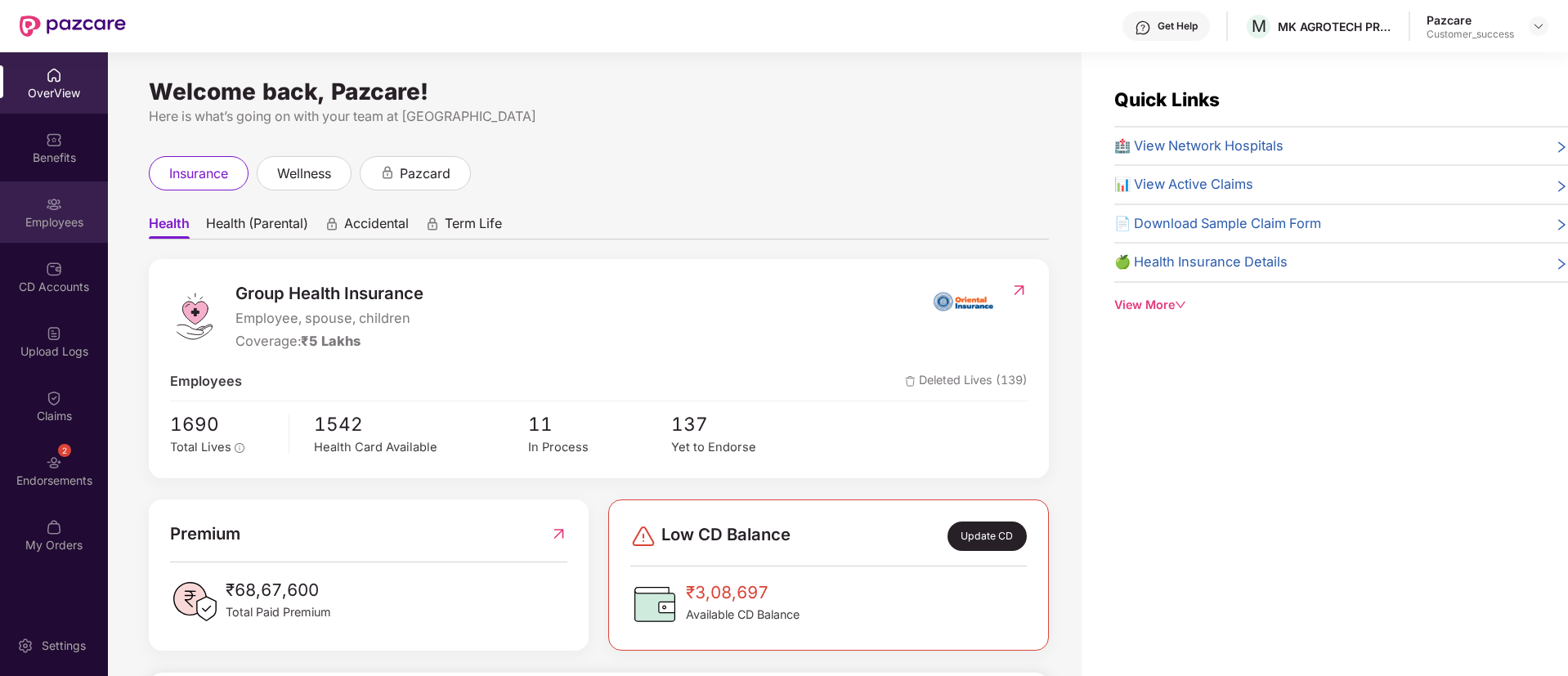
click at [88, 212] on div "Employees" at bounding box center [54, 212] width 108 height 62
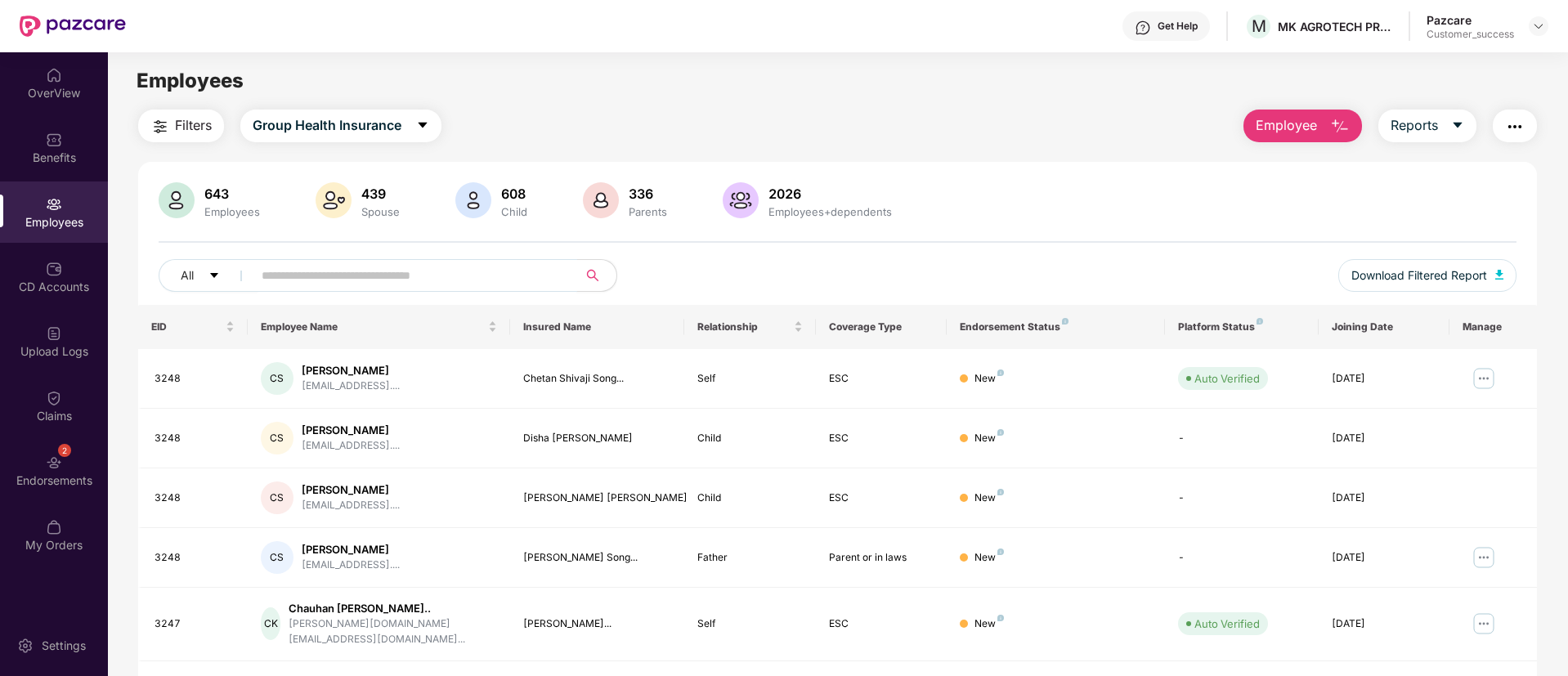
click at [296, 271] on input "text" at bounding box center [408, 275] width 293 height 24
paste input "**********"
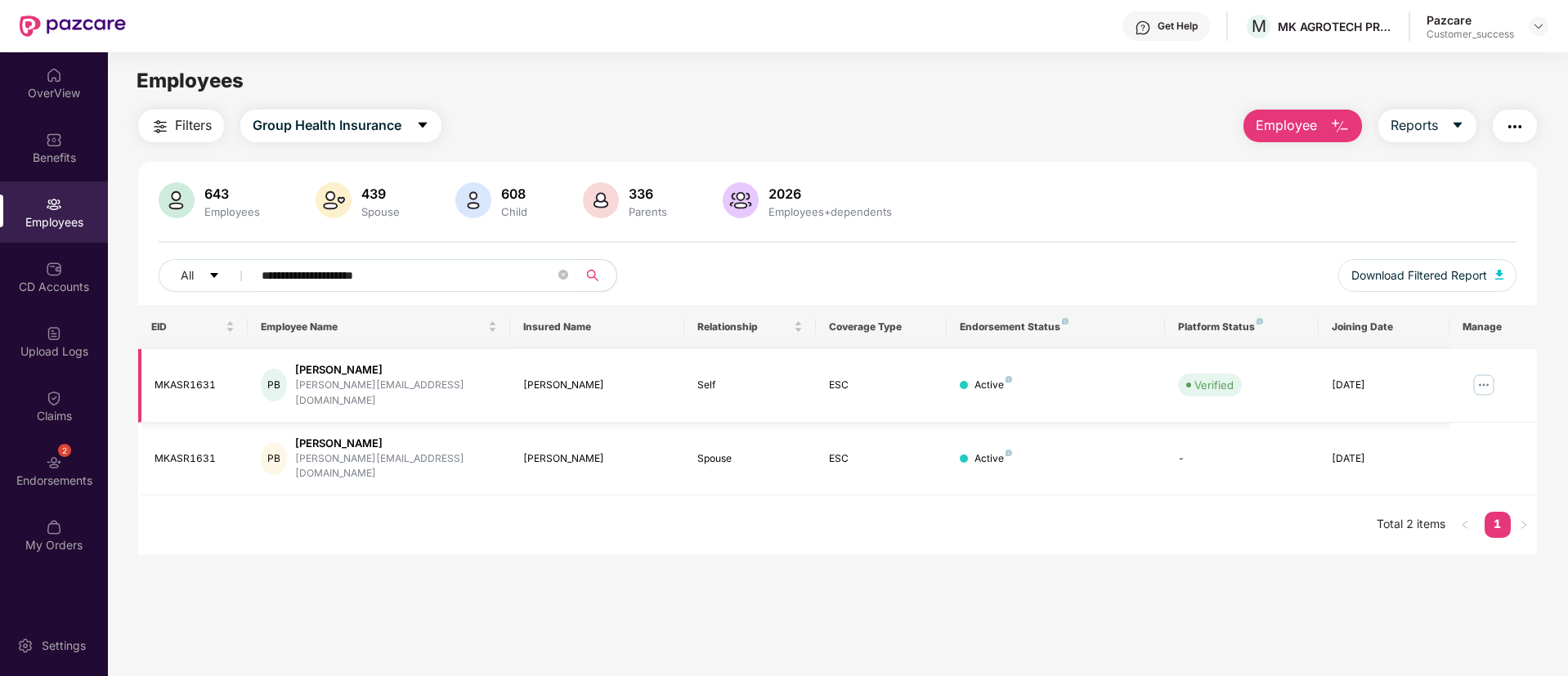
type input "**********"
click at [1489, 378] on img at bounding box center [1484, 385] width 26 height 26
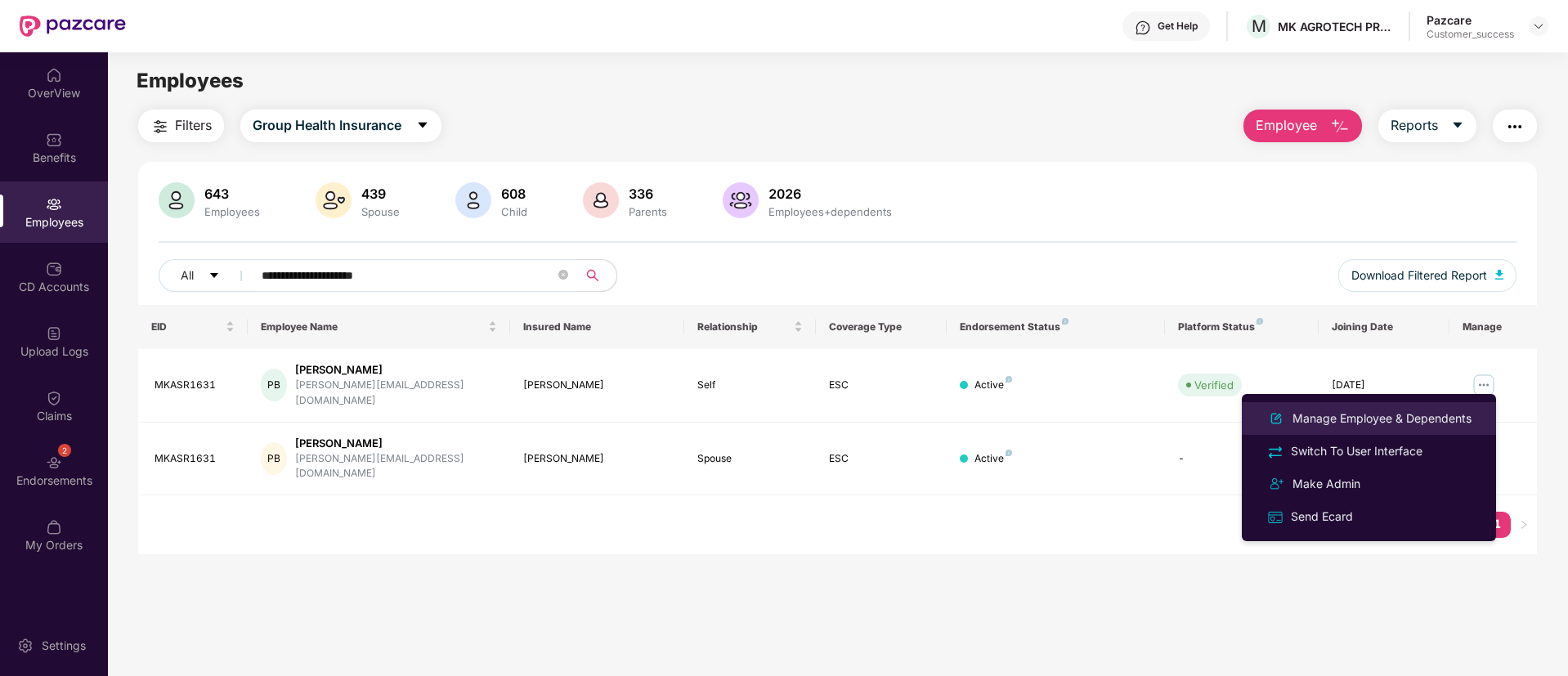
click at [1396, 414] on div "Manage Employee & Dependents" at bounding box center [1382, 418] width 186 height 18
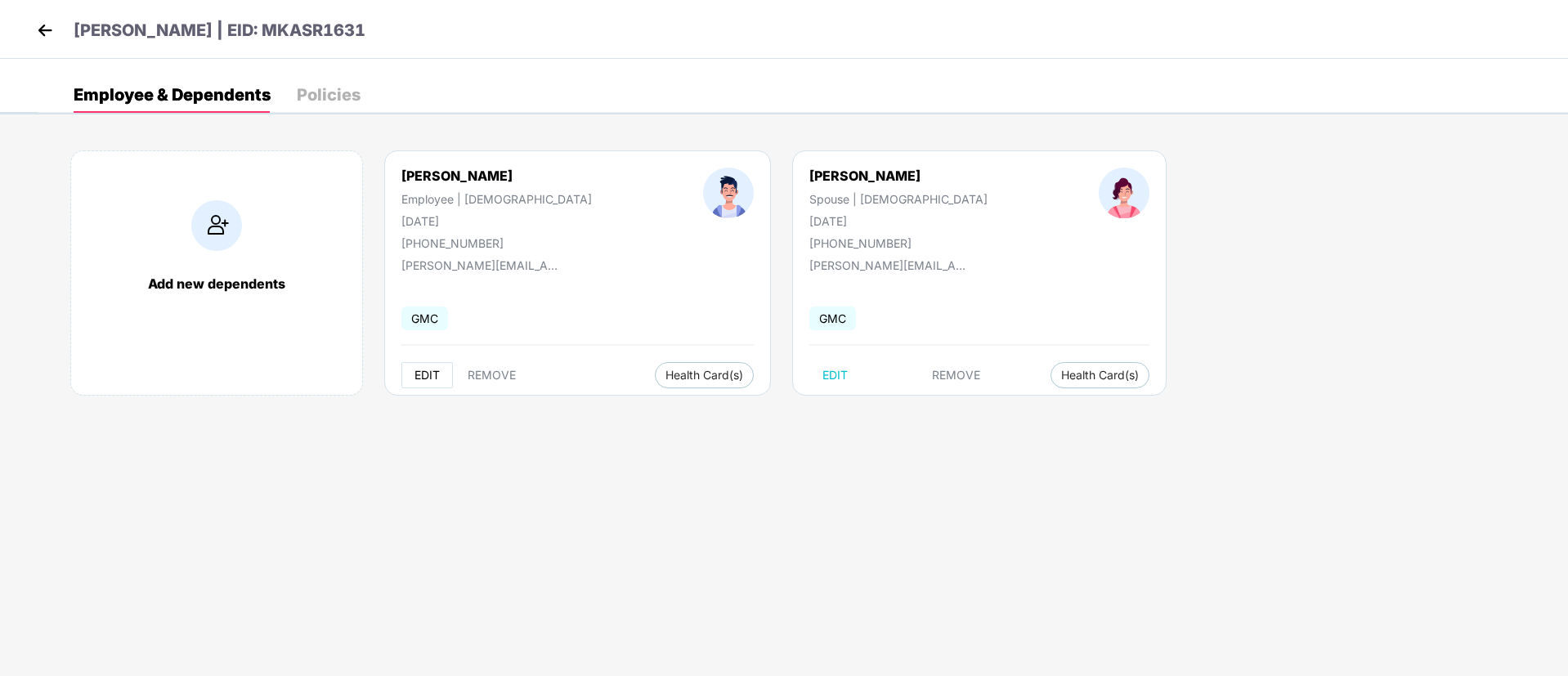
click at [419, 378] on span "EDIT" at bounding box center [427, 375] width 25 height 13
select select "****"
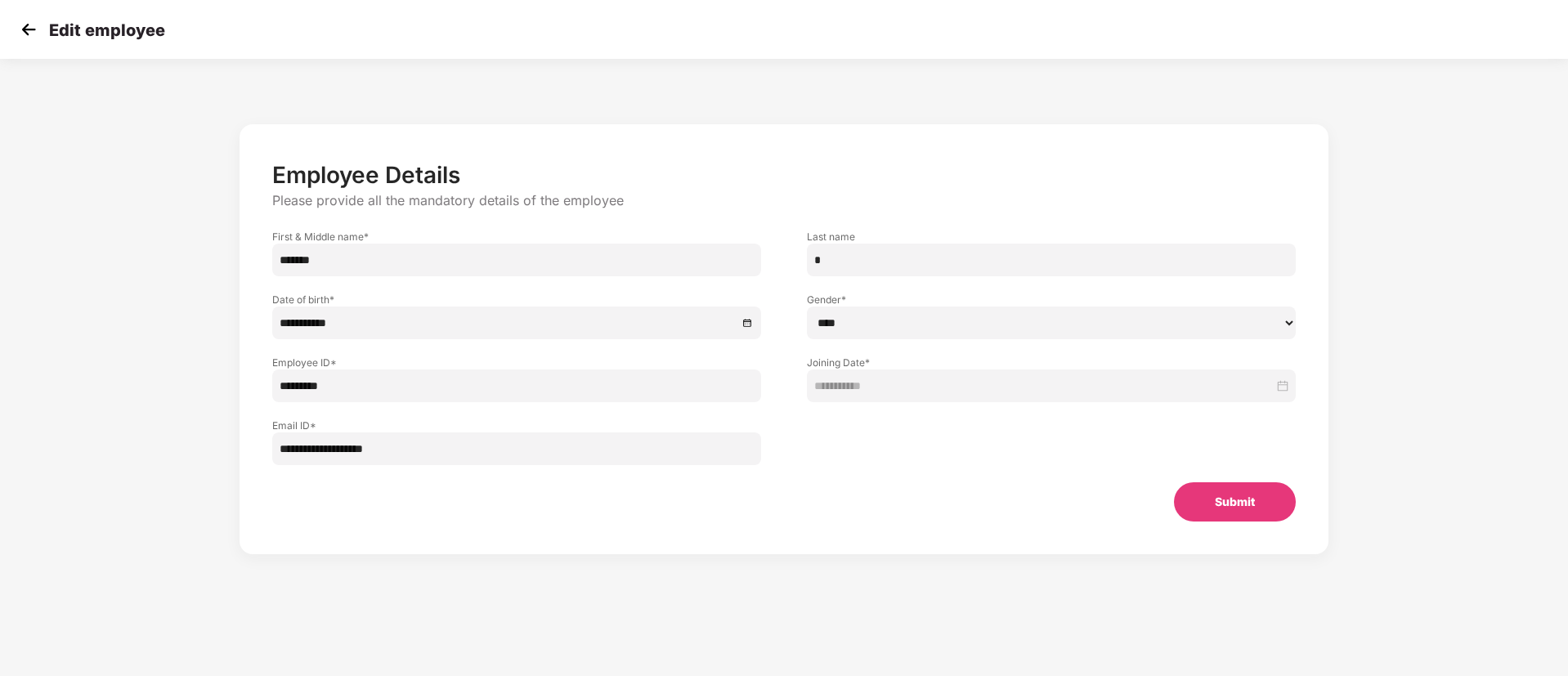
click at [426, 457] on input "**********" at bounding box center [517, 448] width 489 height 33
paste input "*"
type input "**********"
click at [1266, 493] on button "Submit" at bounding box center [1235, 502] width 121 height 39
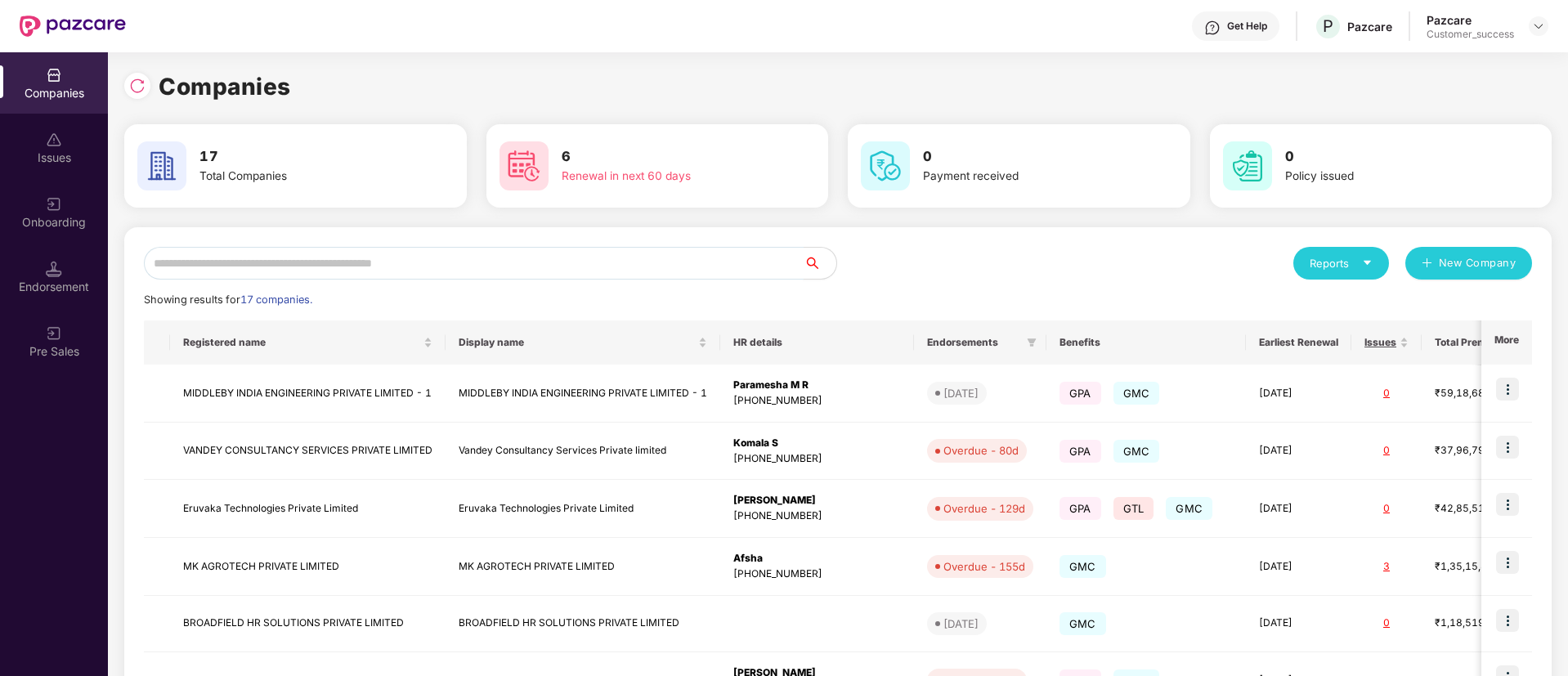
click at [282, 262] on input "text" at bounding box center [473, 262] width 659 height 33
type input "*"
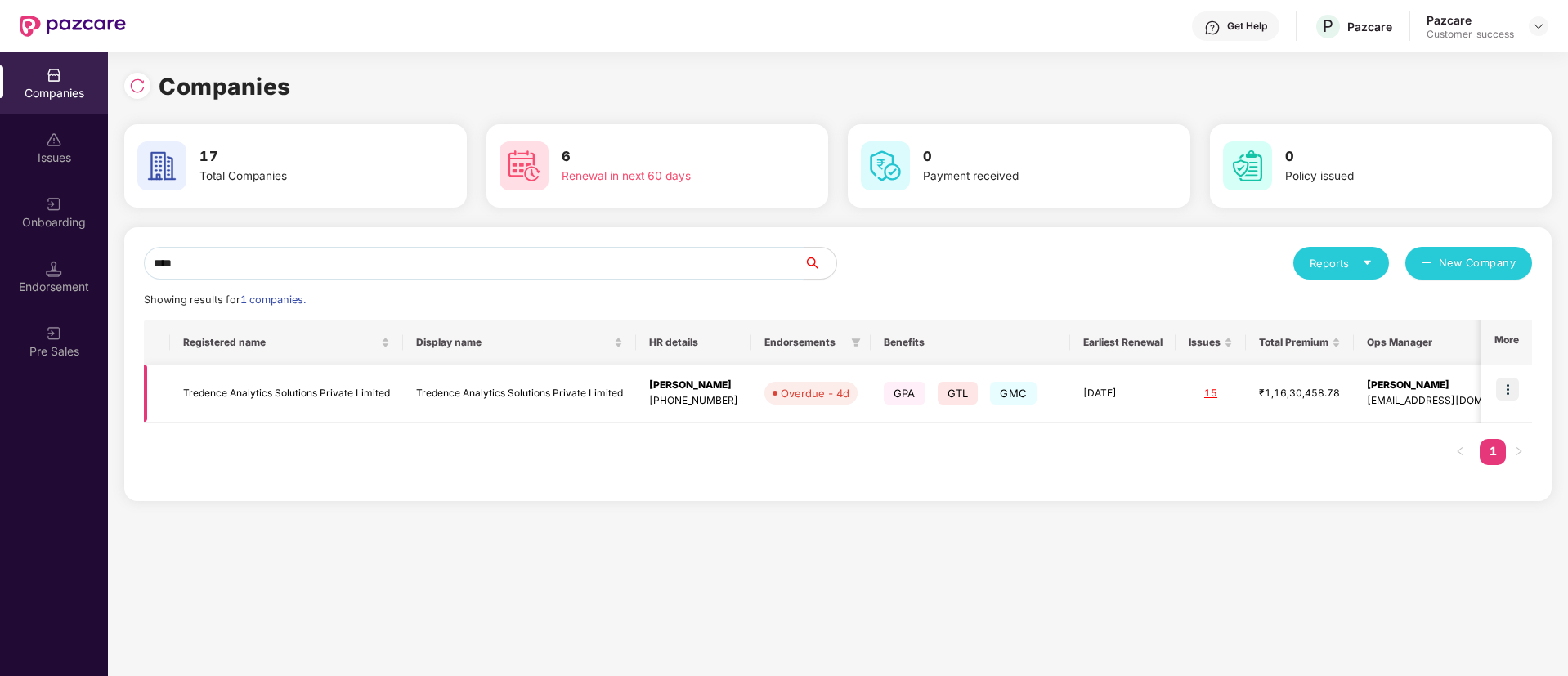
type input "****"
click at [1508, 397] on img at bounding box center [1507, 388] width 23 height 23
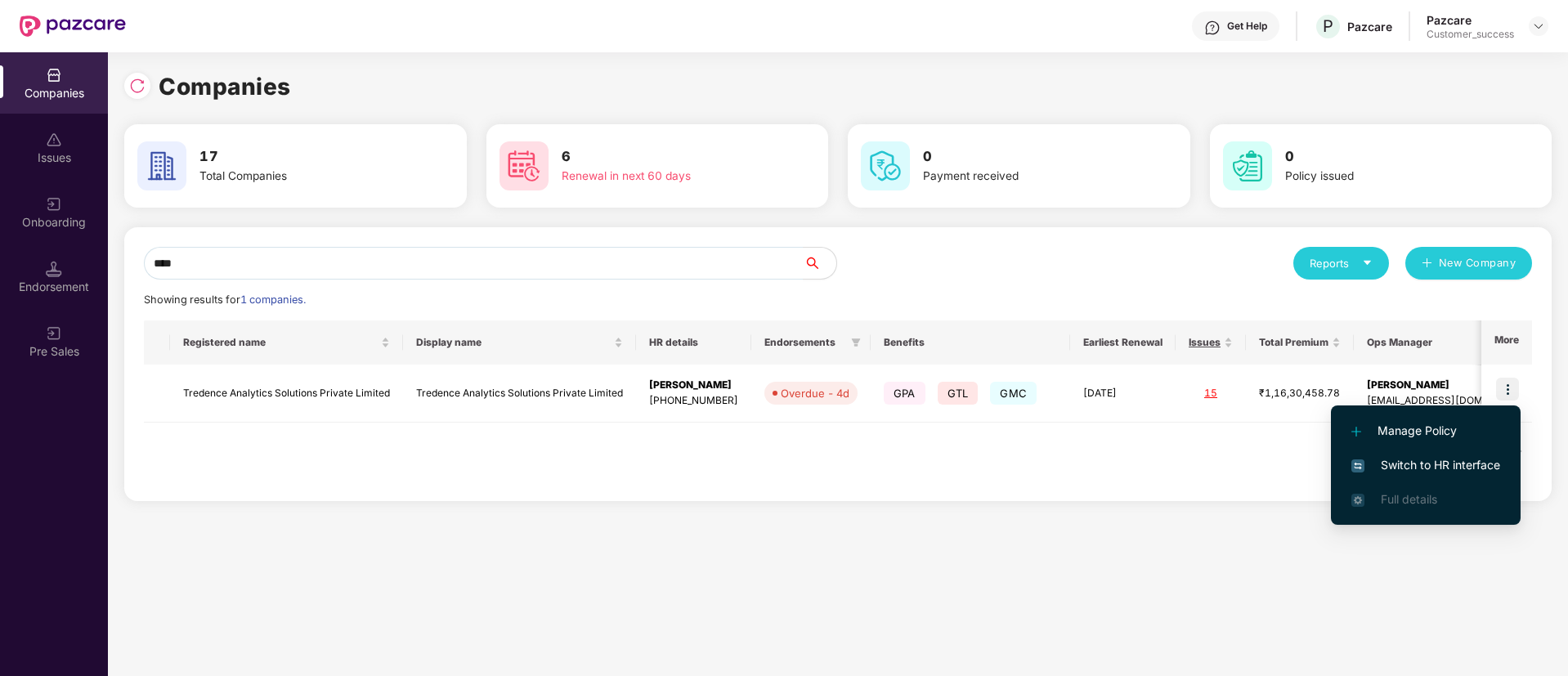
click at [1428, 461] on span "Switch to HR interface" at bounding box center [1425, 465] width 148 height 18
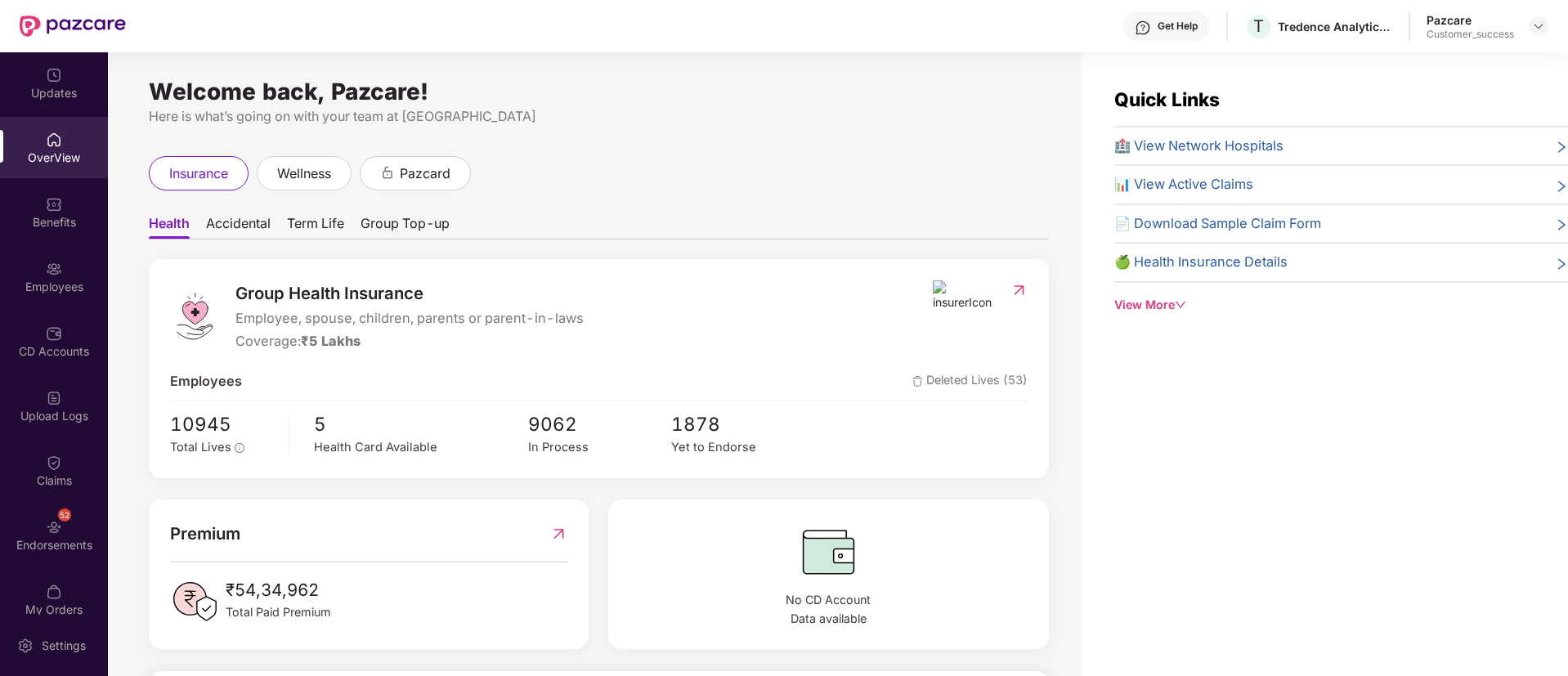
click at [417, 215] on span "Group Top-up" at bounding box center [404, 226] width 89 height 23
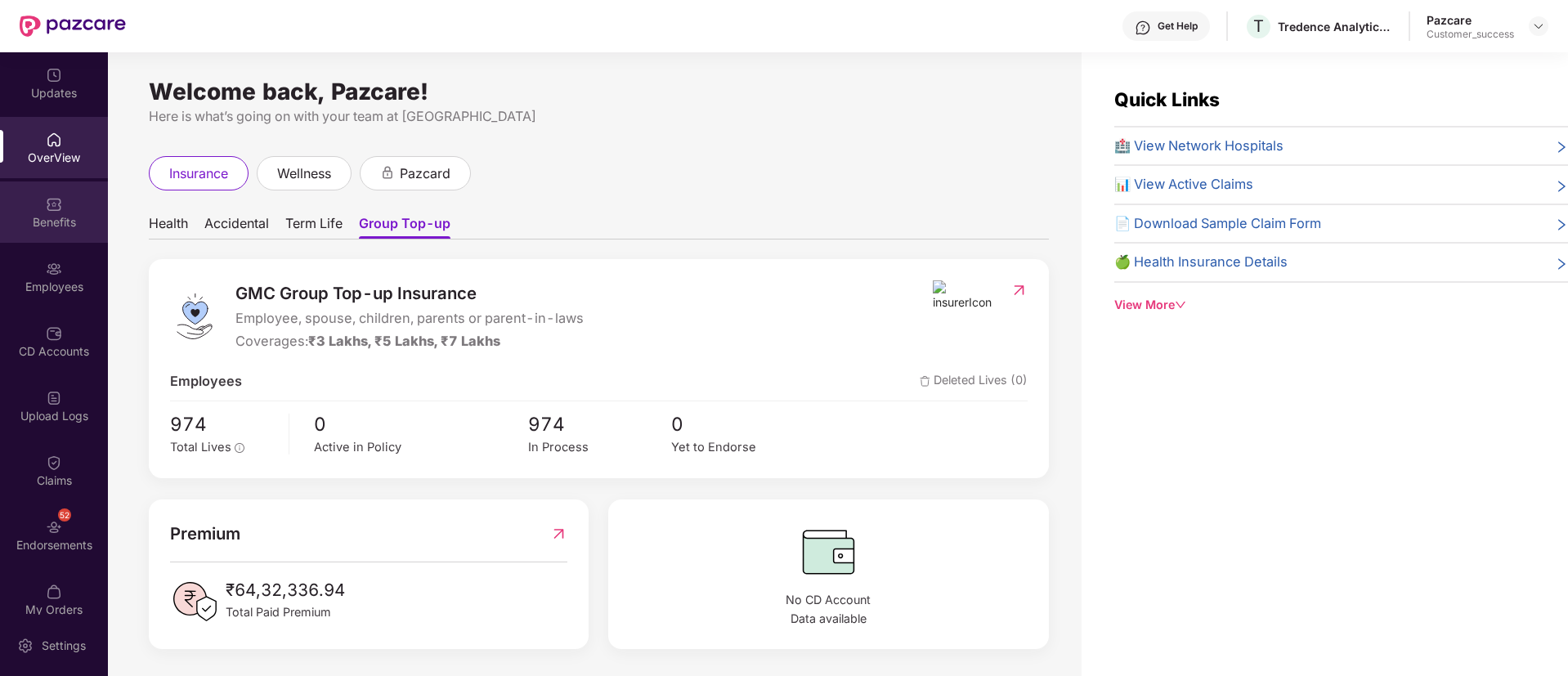
click at [86, 201] on div "Benefits" at bounding box center [54, 212] width 108 height 62
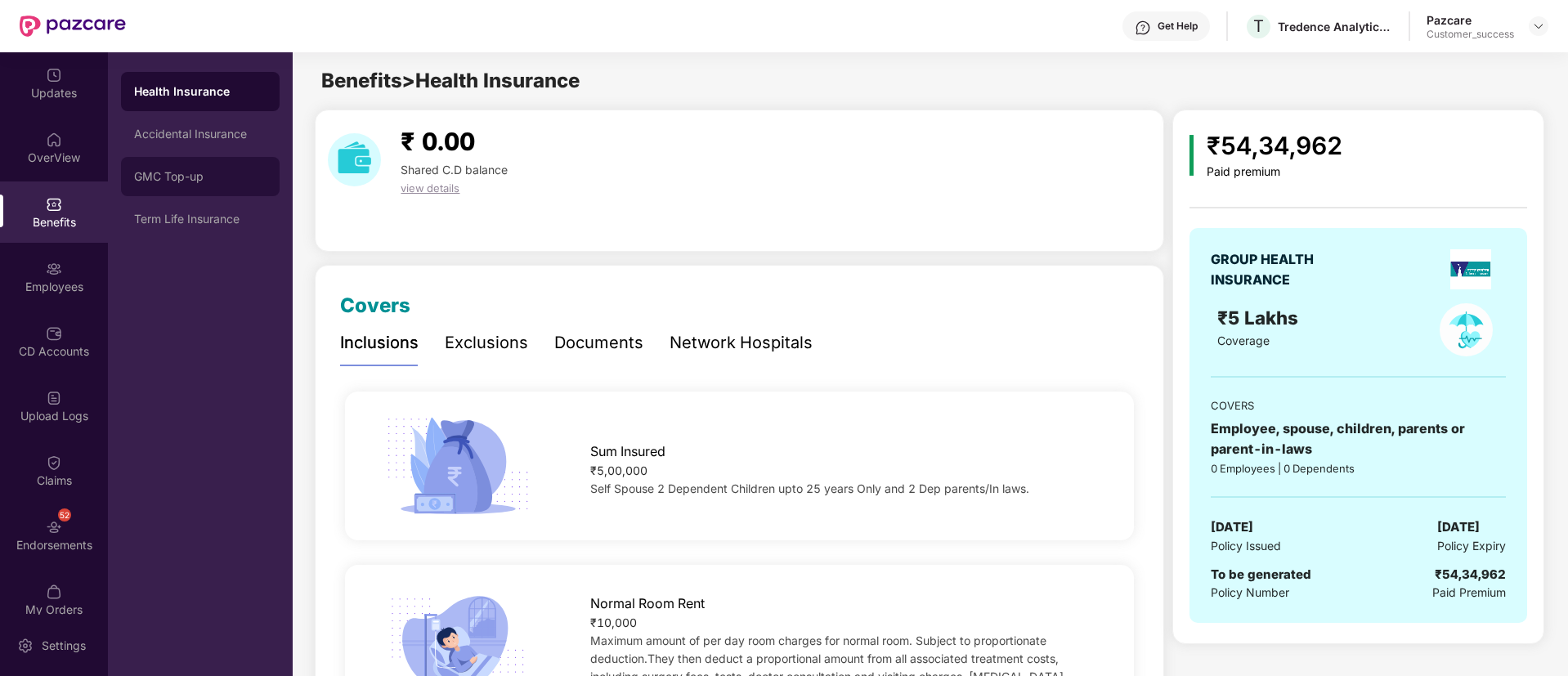
click at [248, 167] on div "GMC Top-up" at bounding box center [201, 176] width 159 height 39
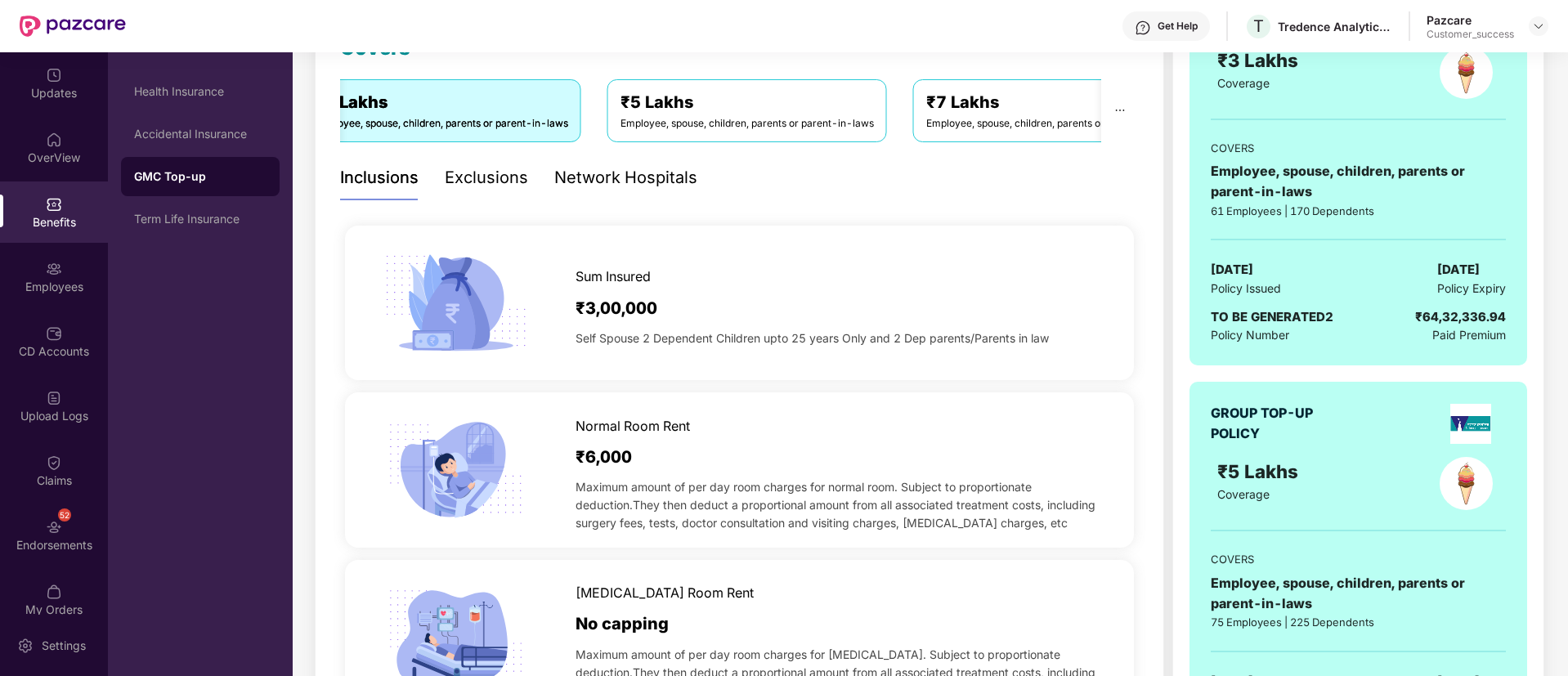
scroll to position [257, 0]
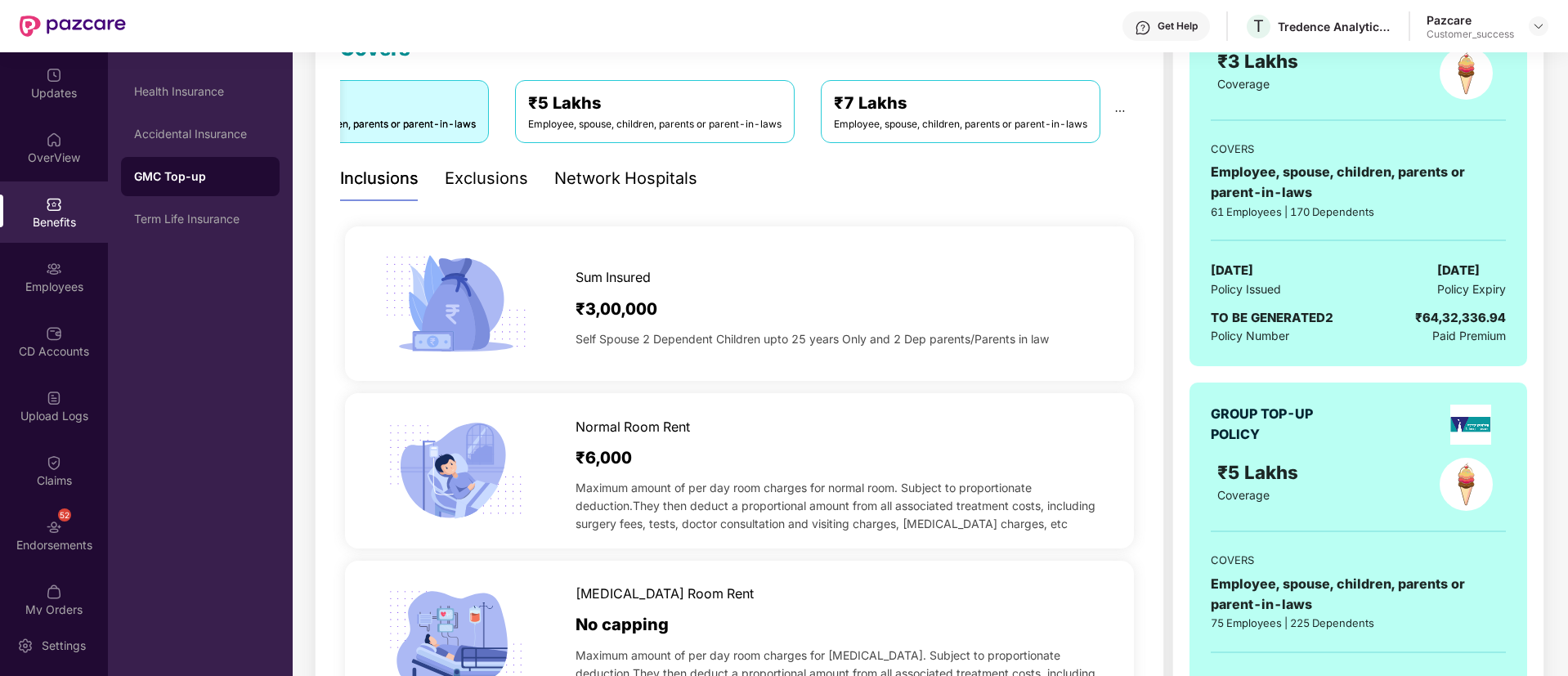
click at [991, 103] on div "₹7 Lakhs" at bounding box center [960, 103] width 253 height 25
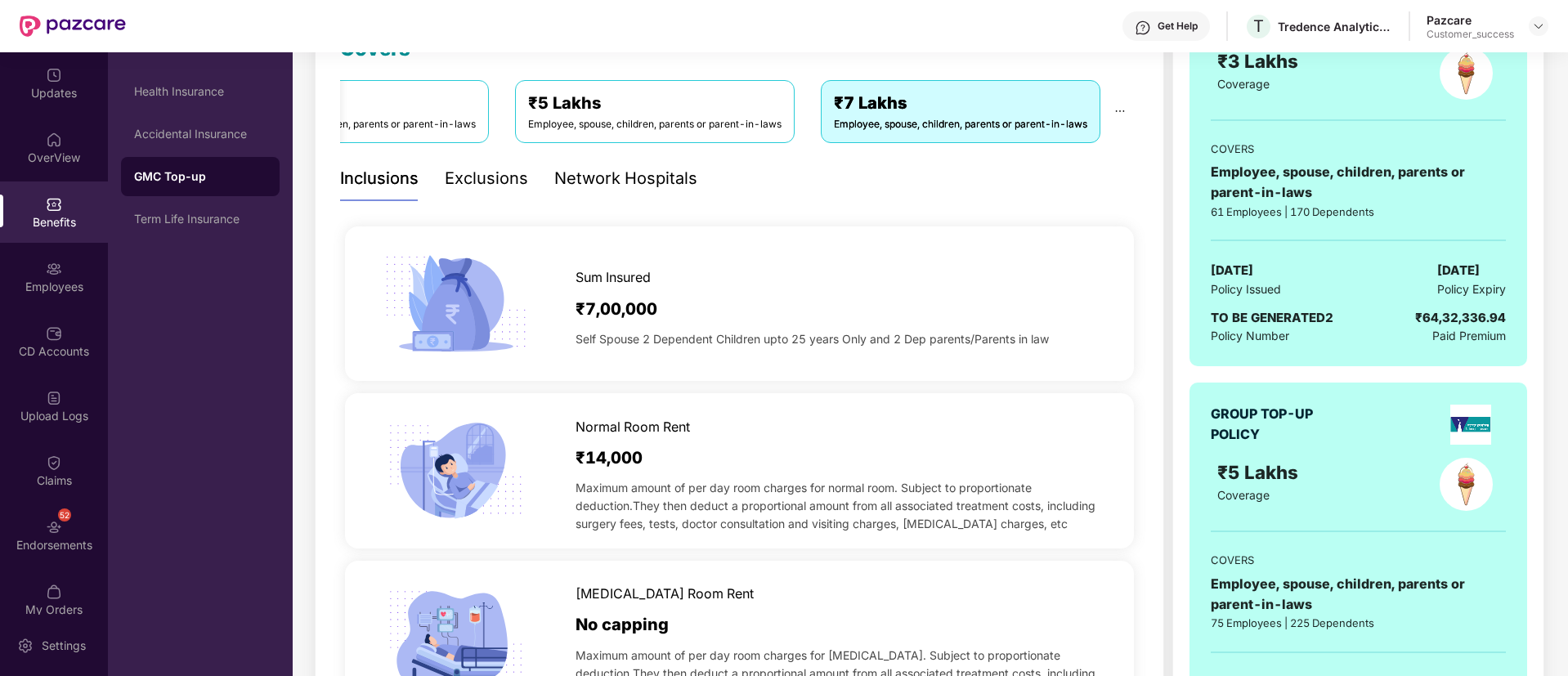
click at [653, 131] on div "Employee, spouse, children, parents or parent-in-laws" at bounding box center [655, 124] width 253 height 16
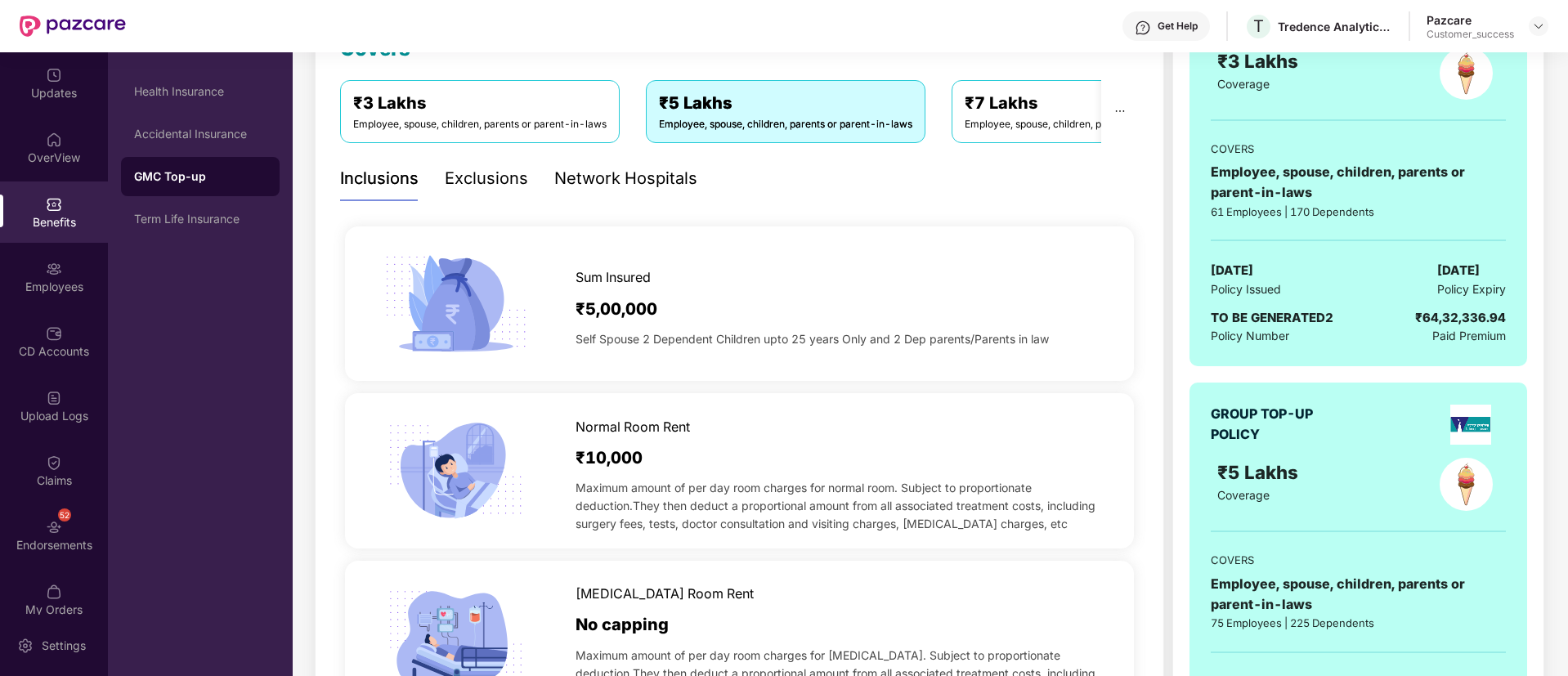
click at [579, 131] on div "Employee, spouse, children, parents or parent-in-laws" at bounding box center [479, 124] width 253 height 16
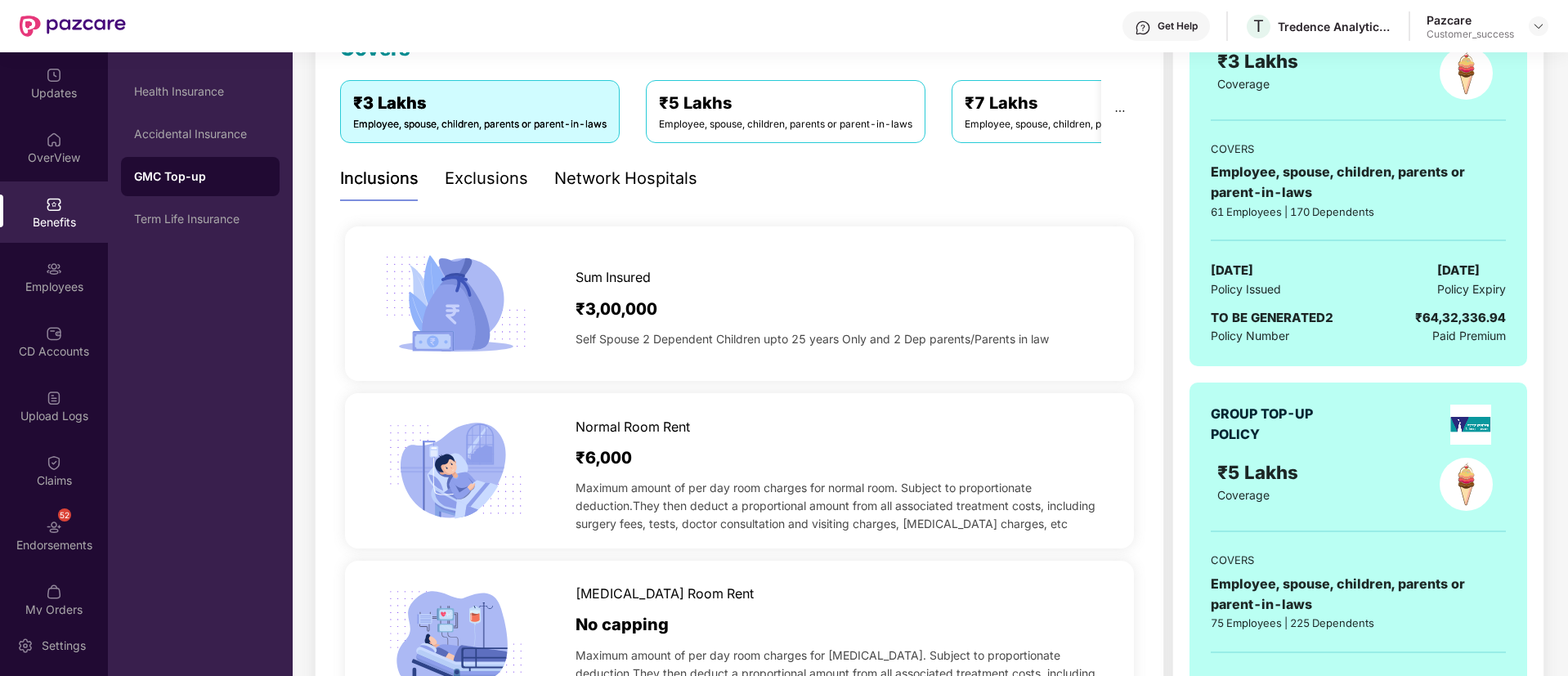
click at [745, 113] on div "₹5 Lakhs" at bounding box center [785, 103] width 253 height 25
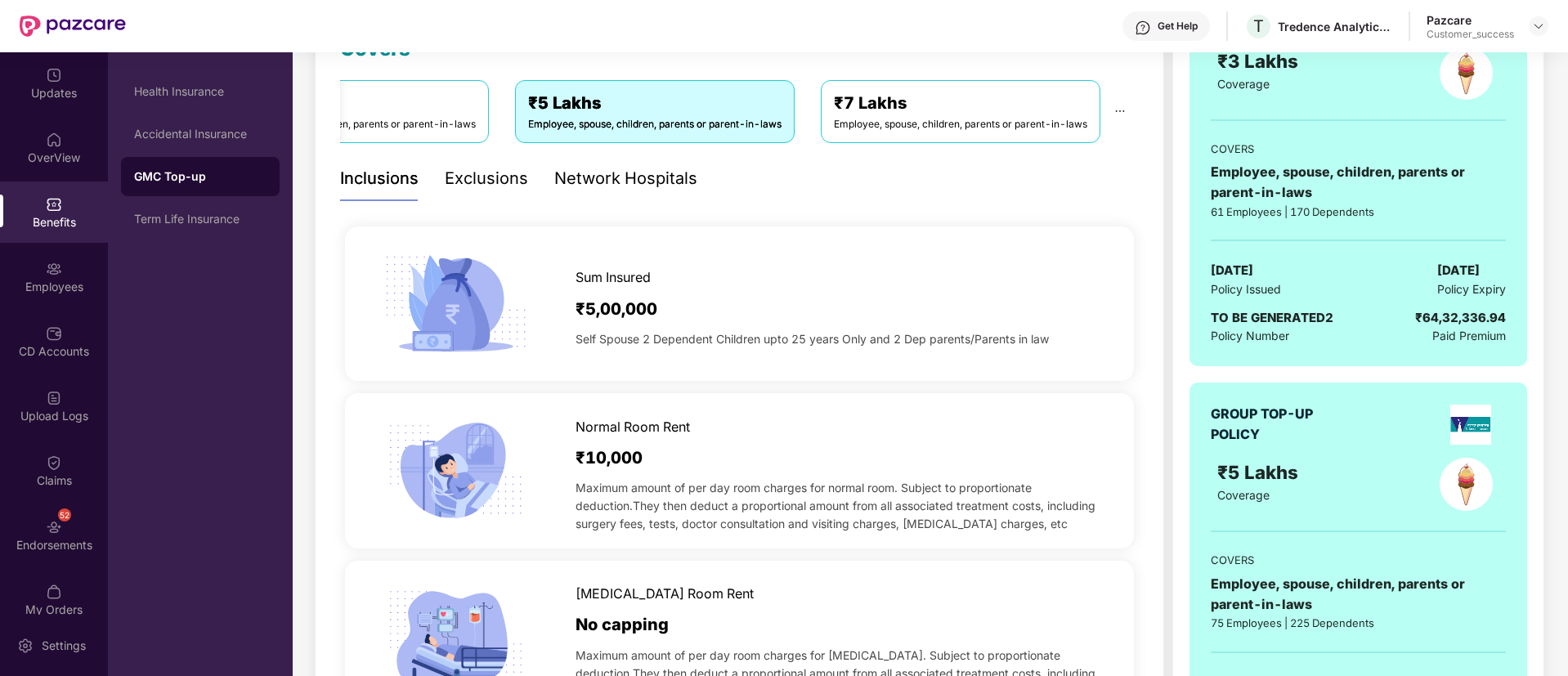
click at [983, 121] on div "Employee, spouse, children, parents or parent-in-laws" at bounding box center [960, 124] width 253 height 16
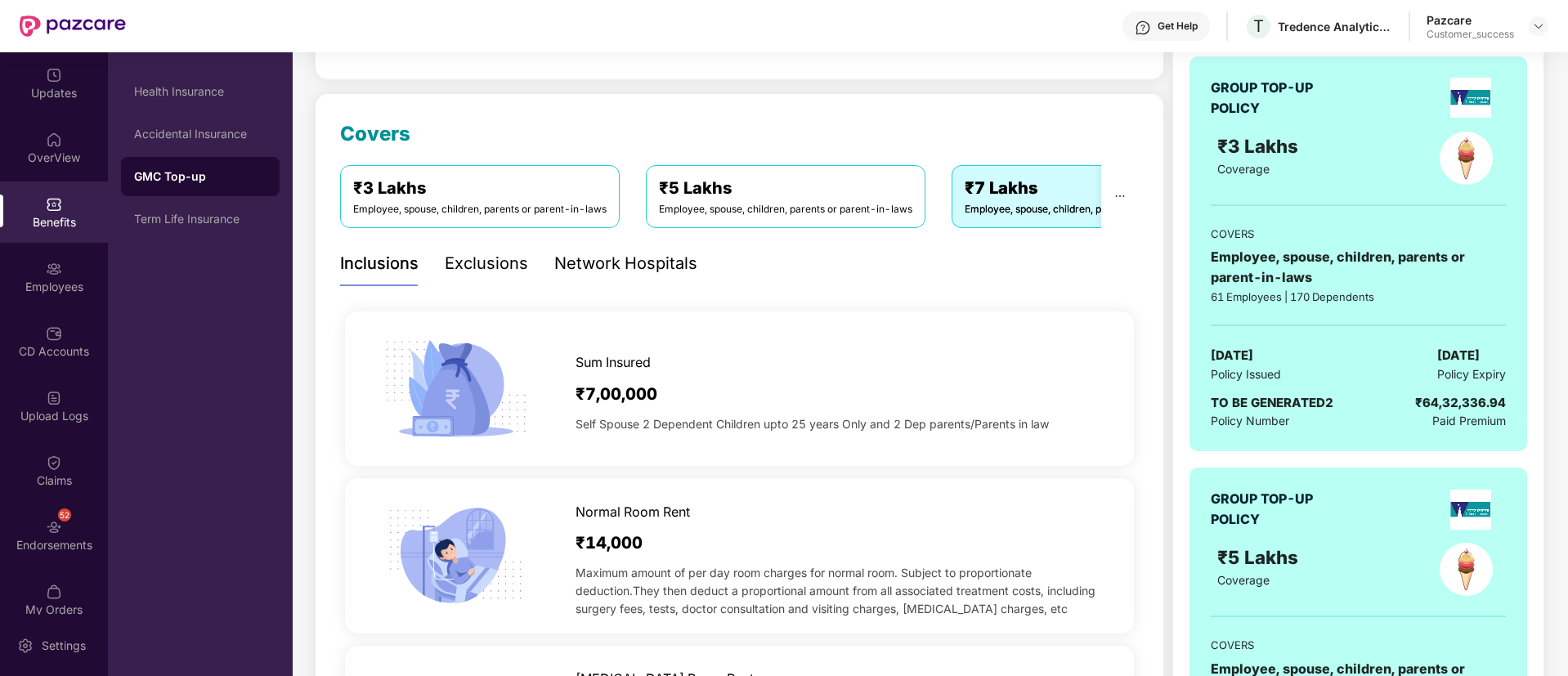
scroll to position [184, 0]
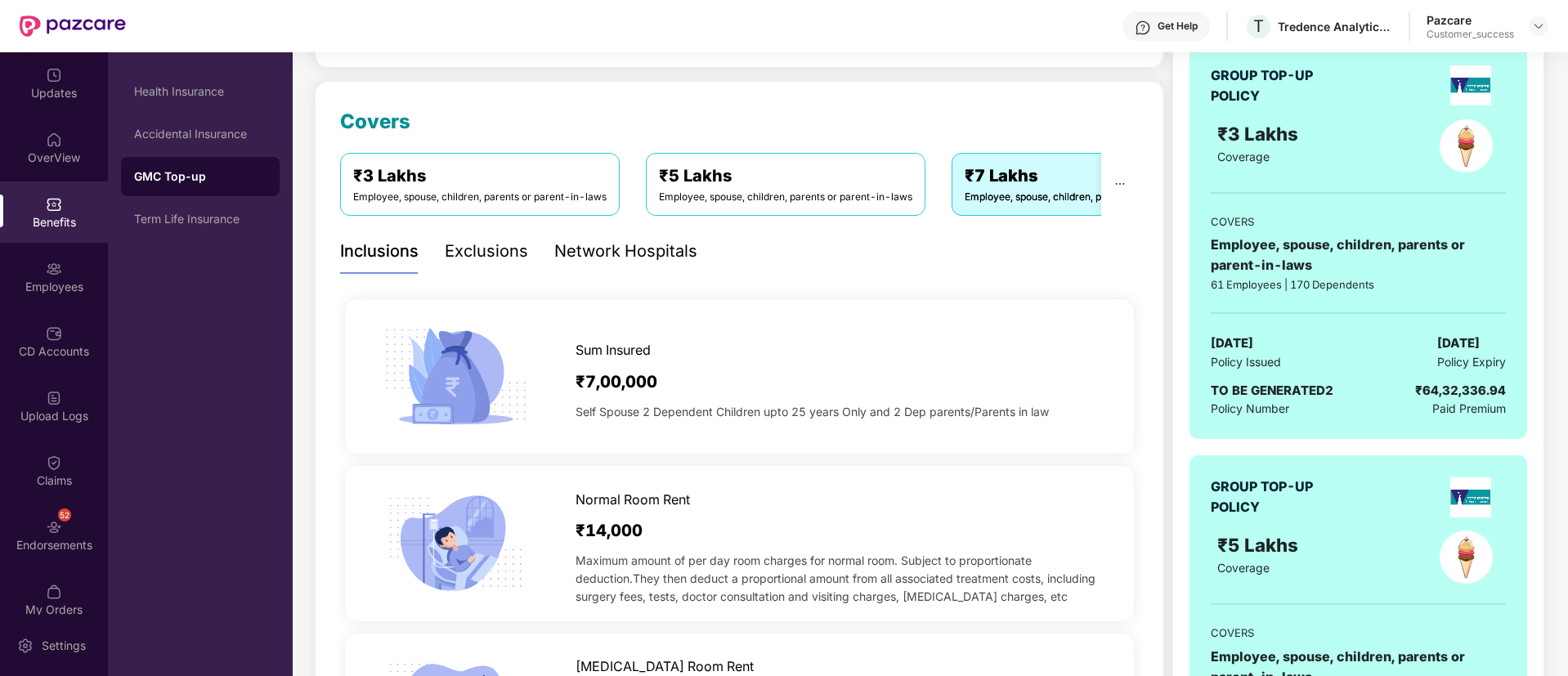
click at [782, 235] on div "Inclusions Exclusions Network Hospitals" at bounding box center [739, 251] width 798 height 45
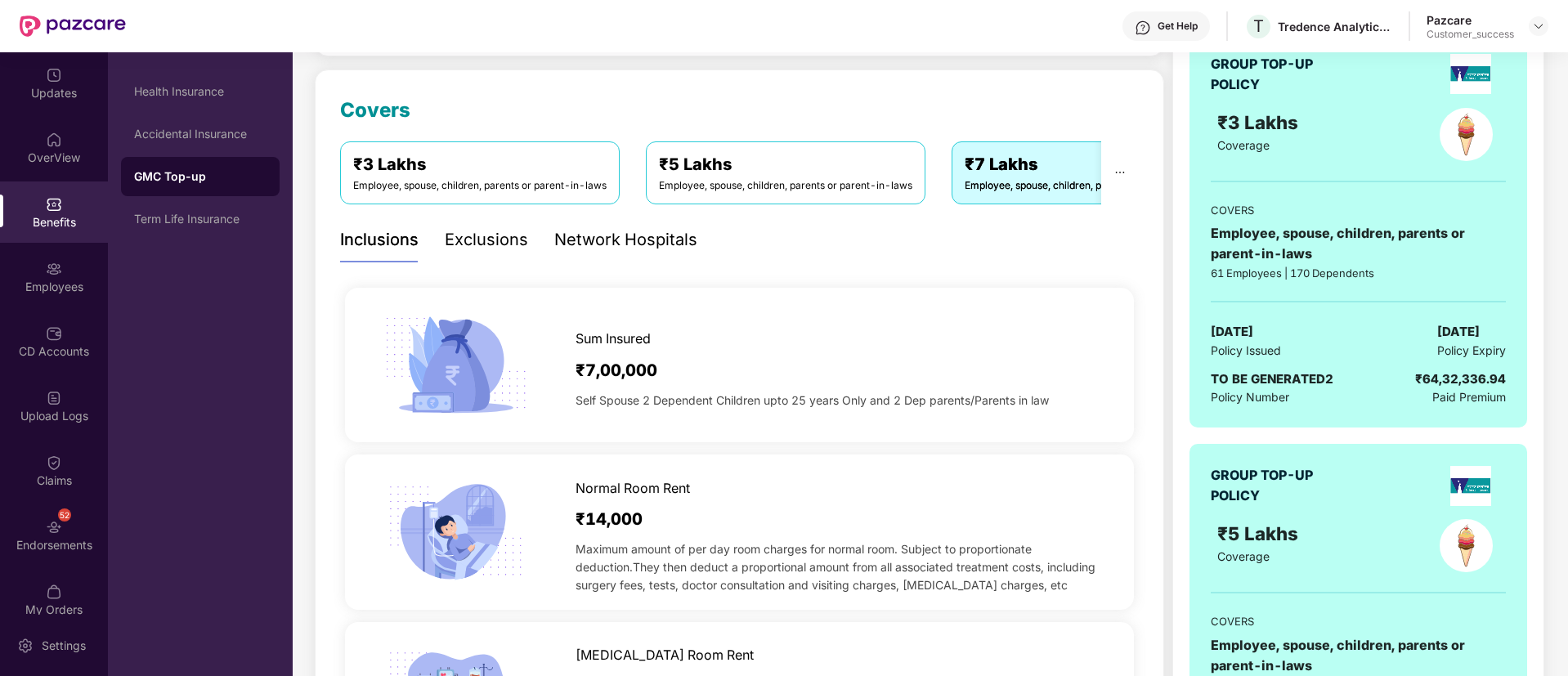
scroll to position [0, 0]
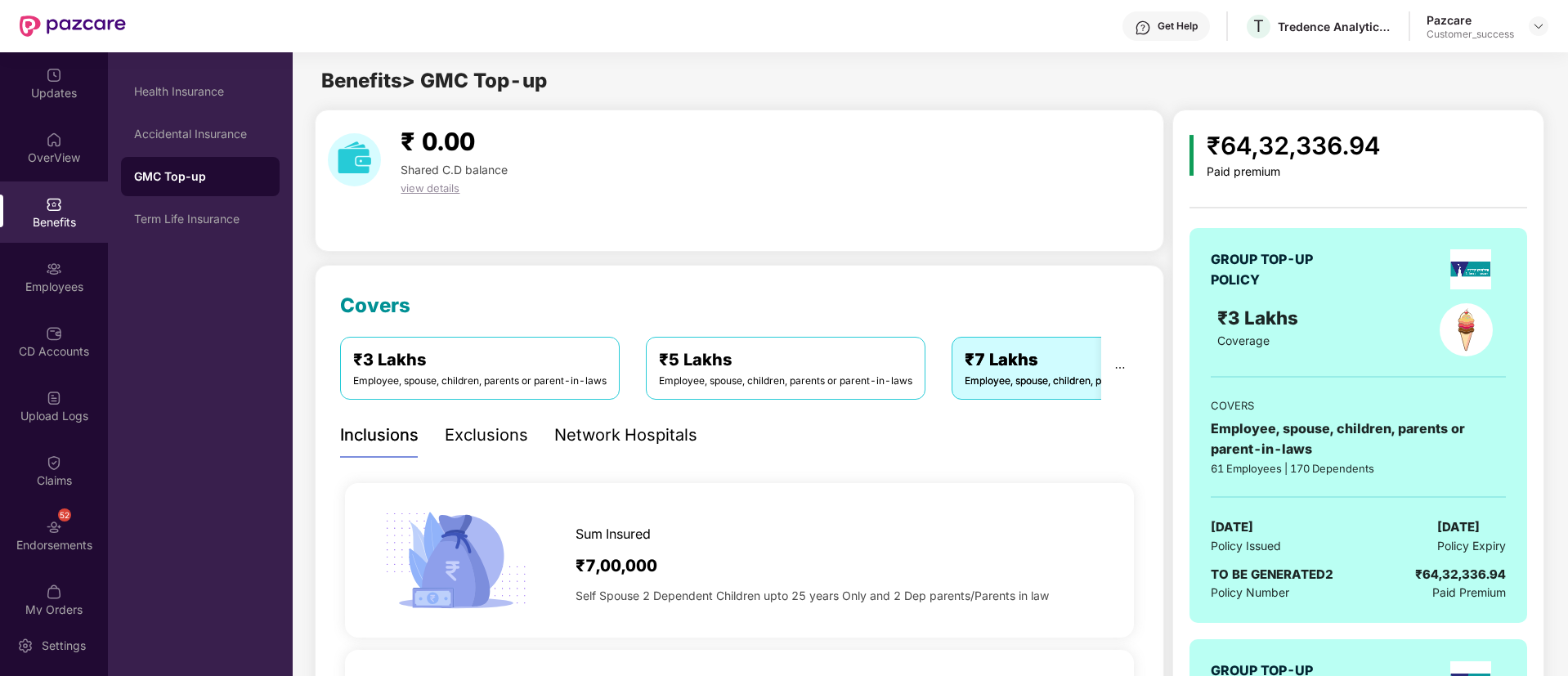
click at [55, 200] on img at bounding box center [54, 204] width 17 height 17
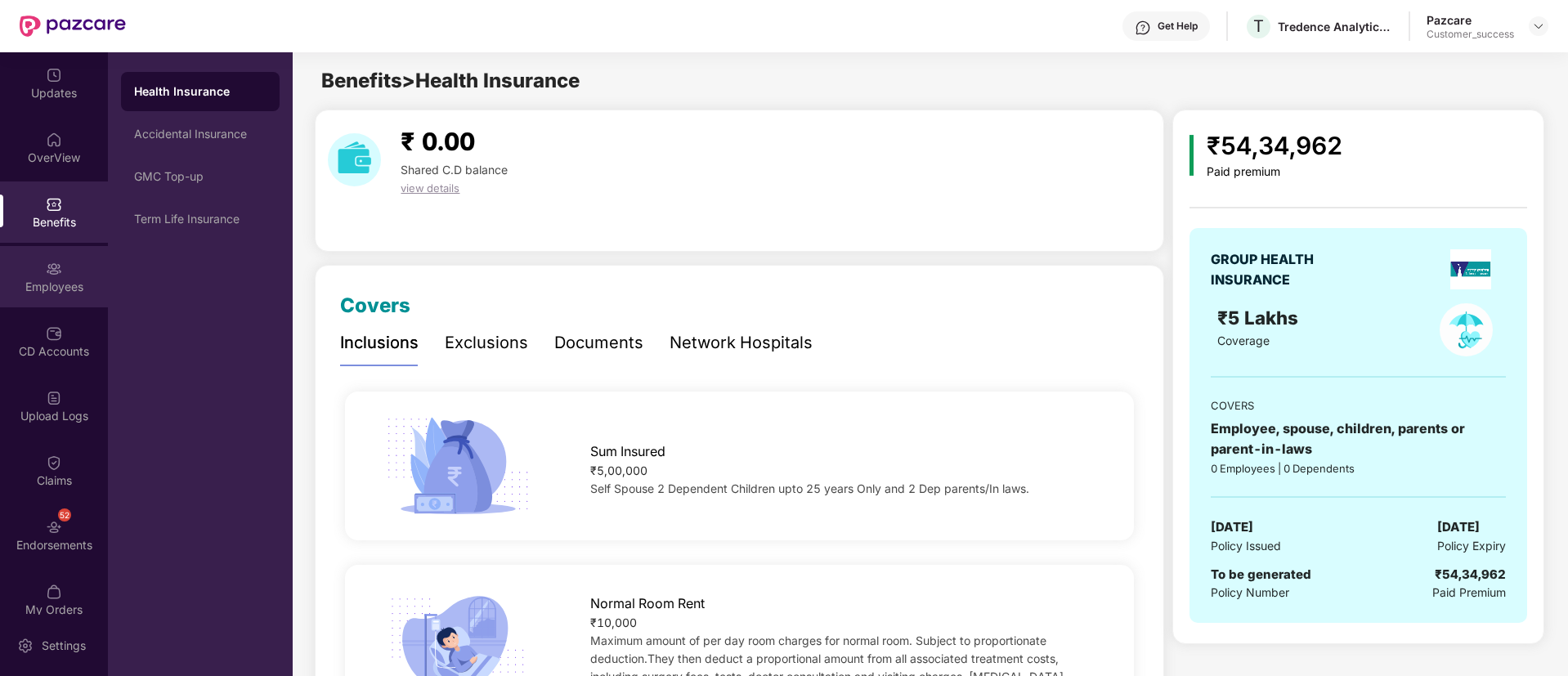
click at [29, 291] on div "Employees" at bounding box center [54, 288] width 108 height 17
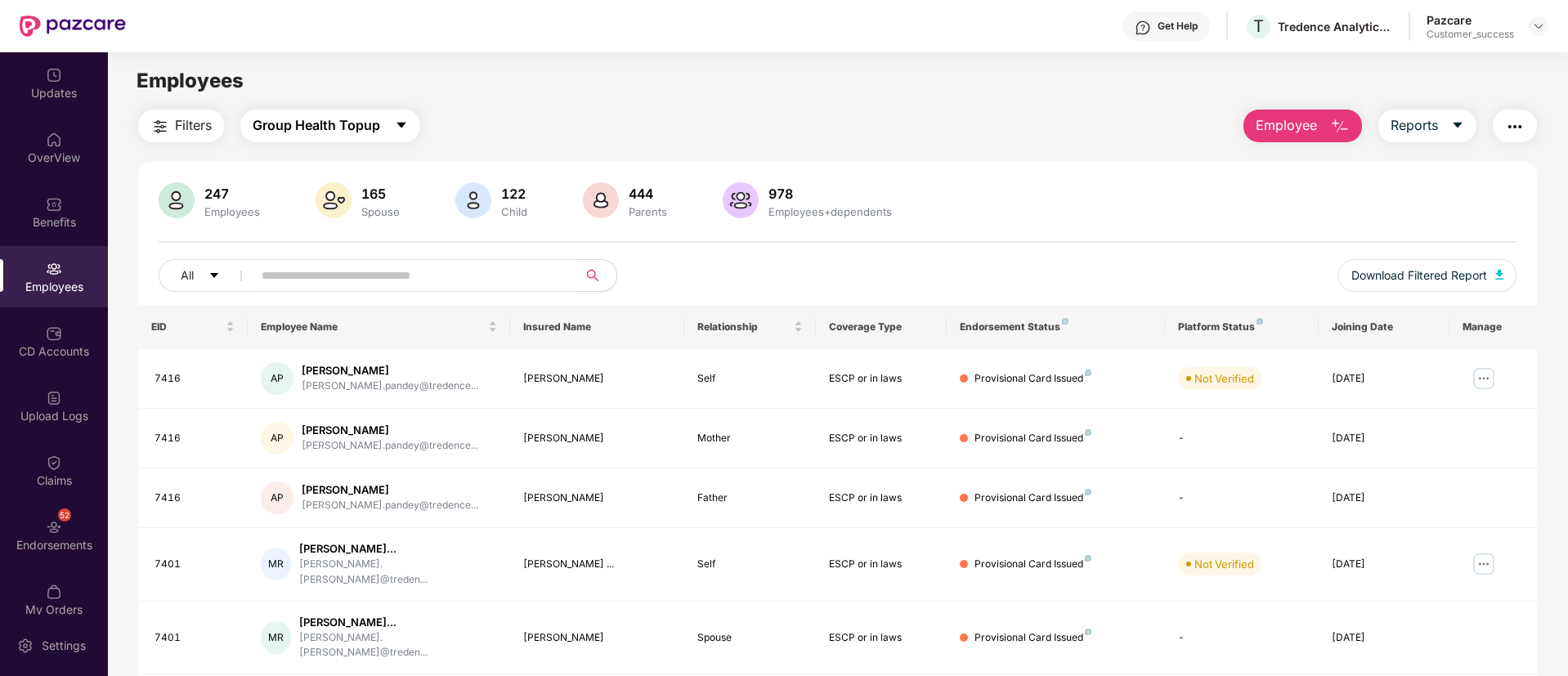
click at [415, 137] on button "Group Health Topup" at bounding box center [330, 125] width 180 height 33
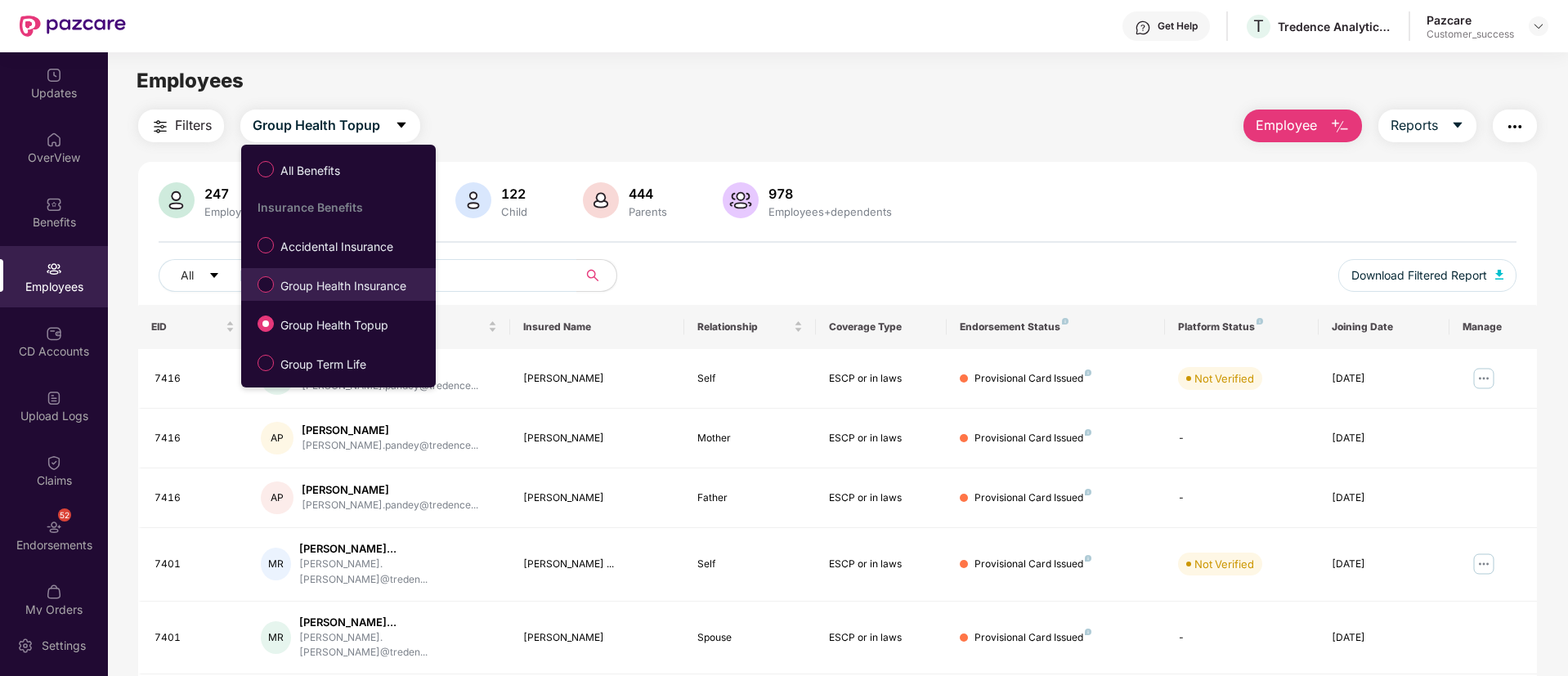
click at [364, 278] on span "Group Health Insurance" at bounding box center [343, 286] width 139 height 18
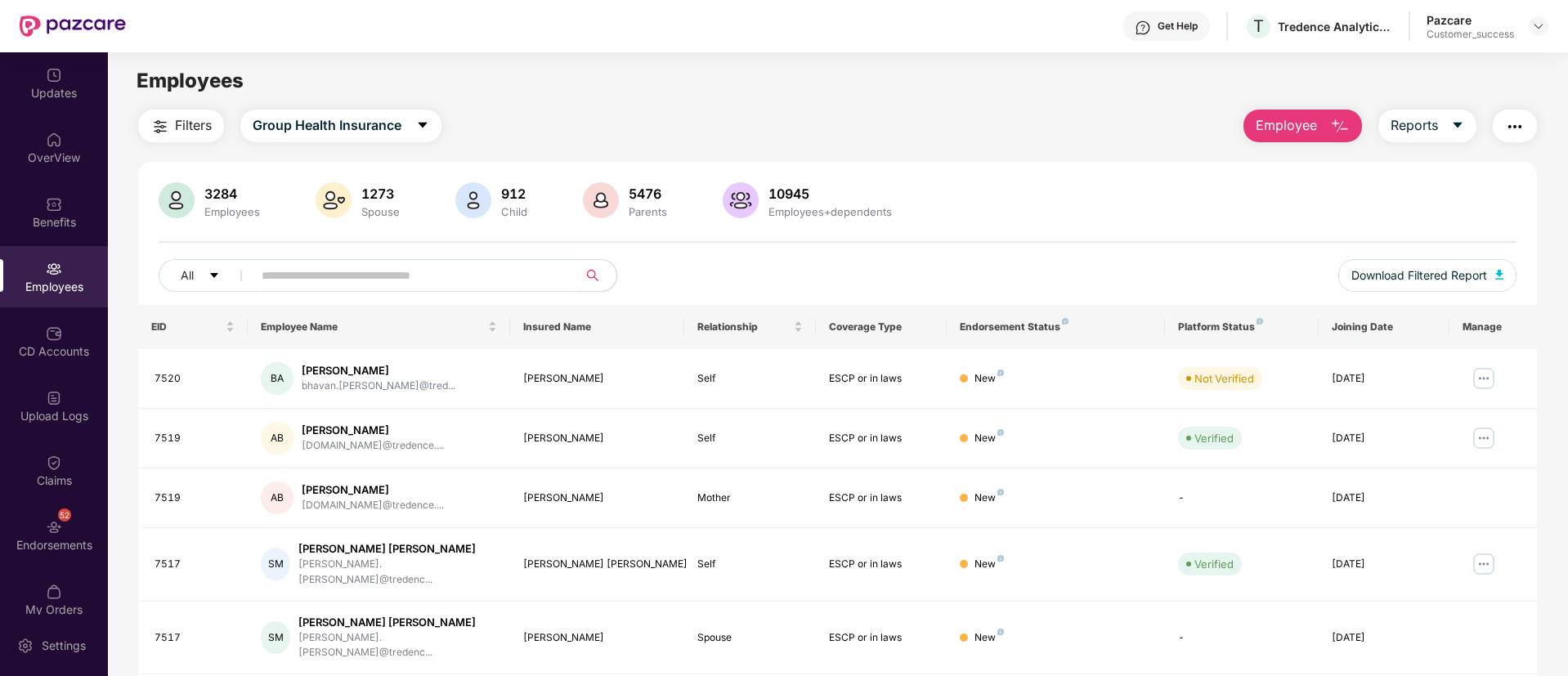
click at [568, 260] on span at bounding box center [409, 275] width 335 height 33
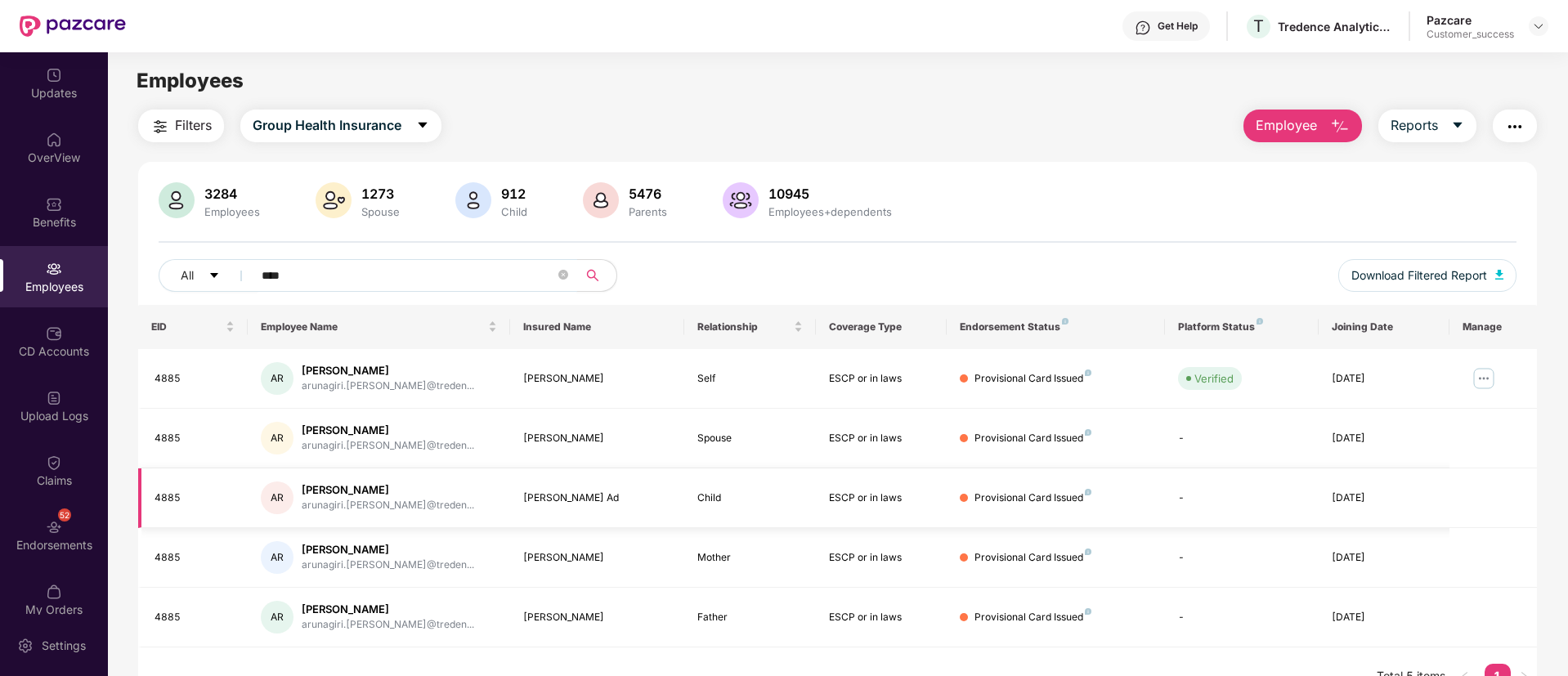
scroll to position [52, 0]
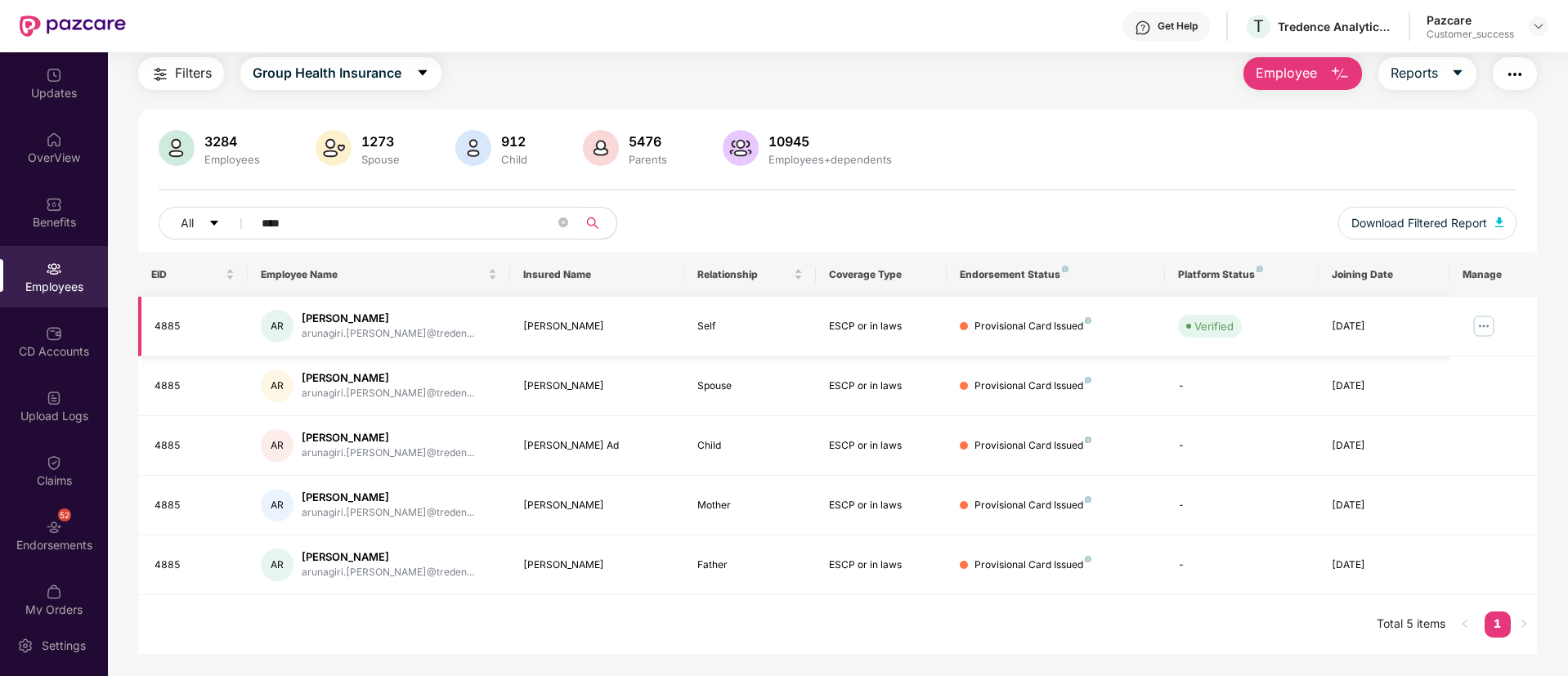
type input "****"
click at [1489, 324] on img at bounding box center [1484, 326] width 26 height 26
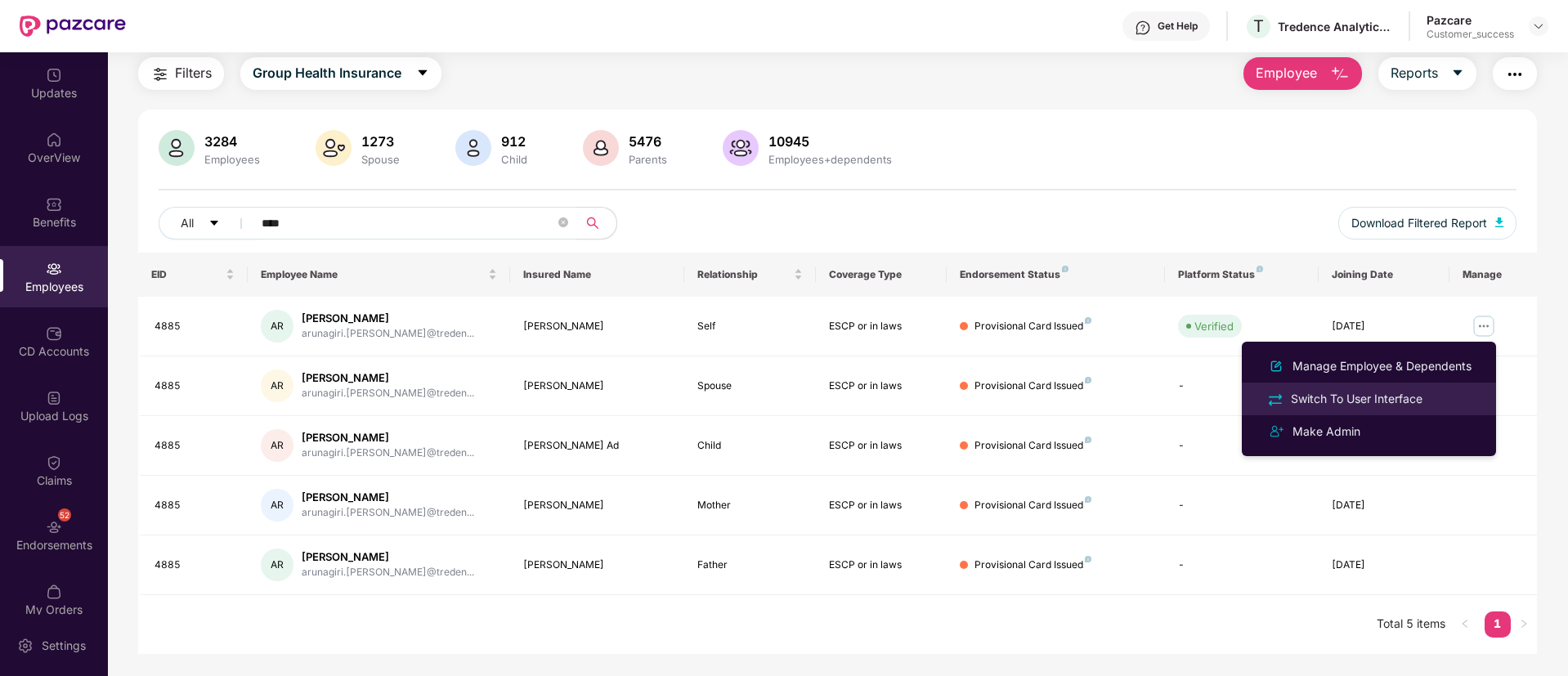
click at [1432, 410] on li "Switch To User Interface" at bounding box center [1369, 399] width 254 height 33
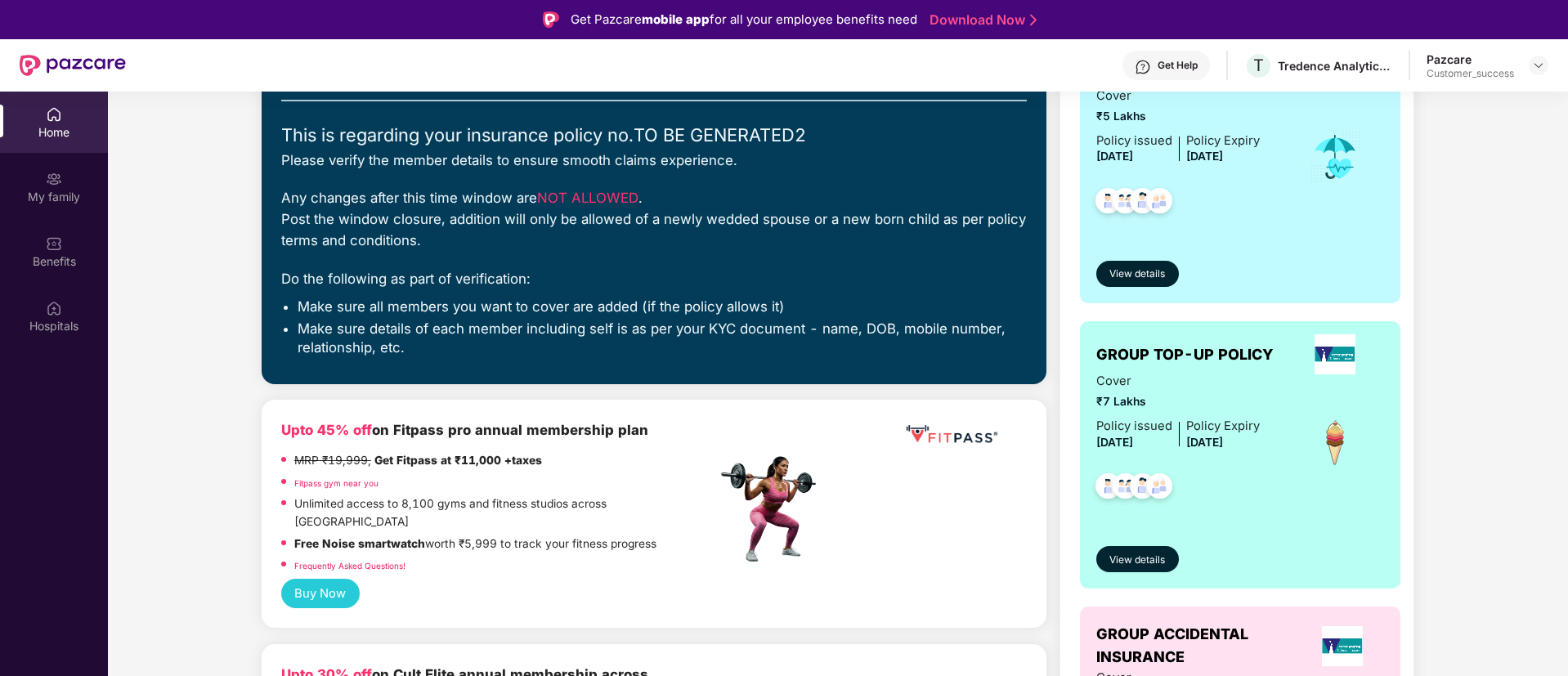
scroll to position [211, 0]
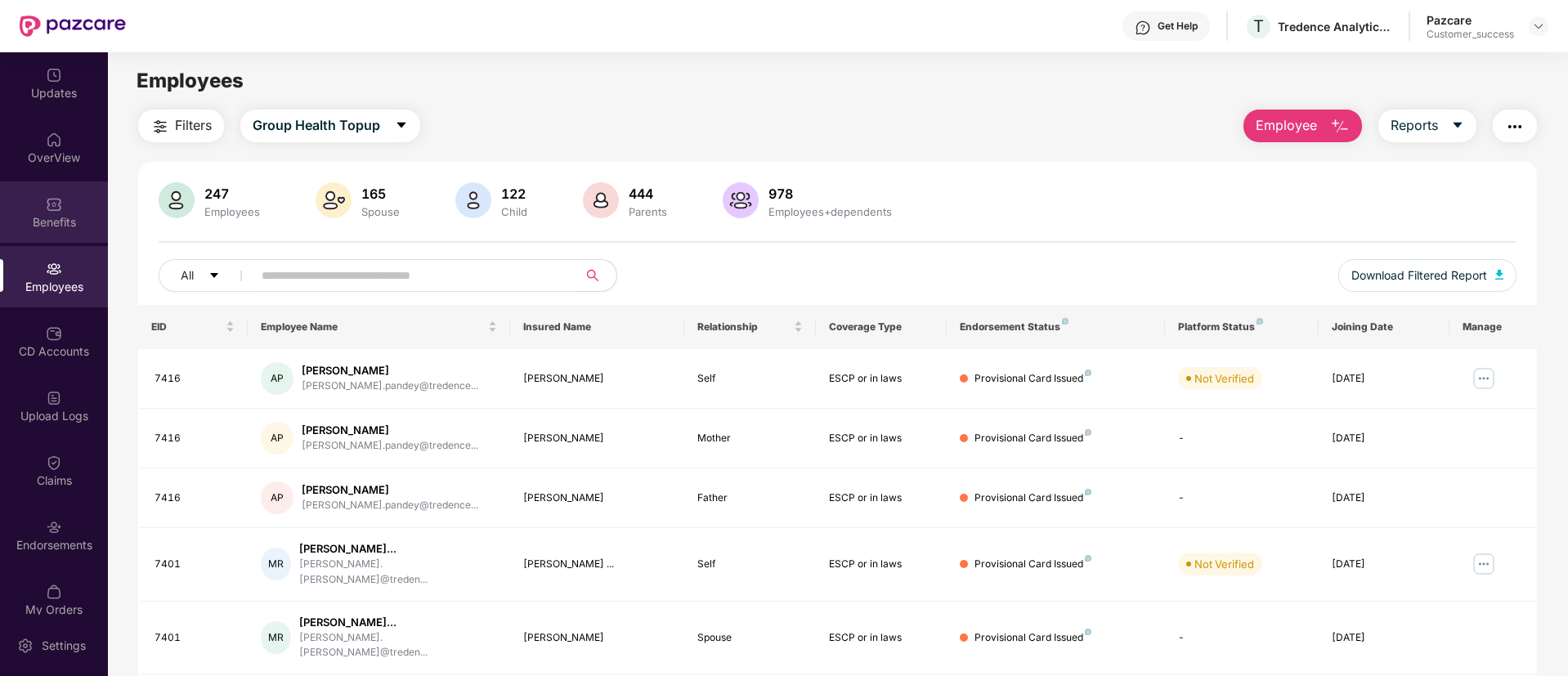
click at [36, 208] on div "Benefits" at bounding box center [54, 212] width 108 height 62
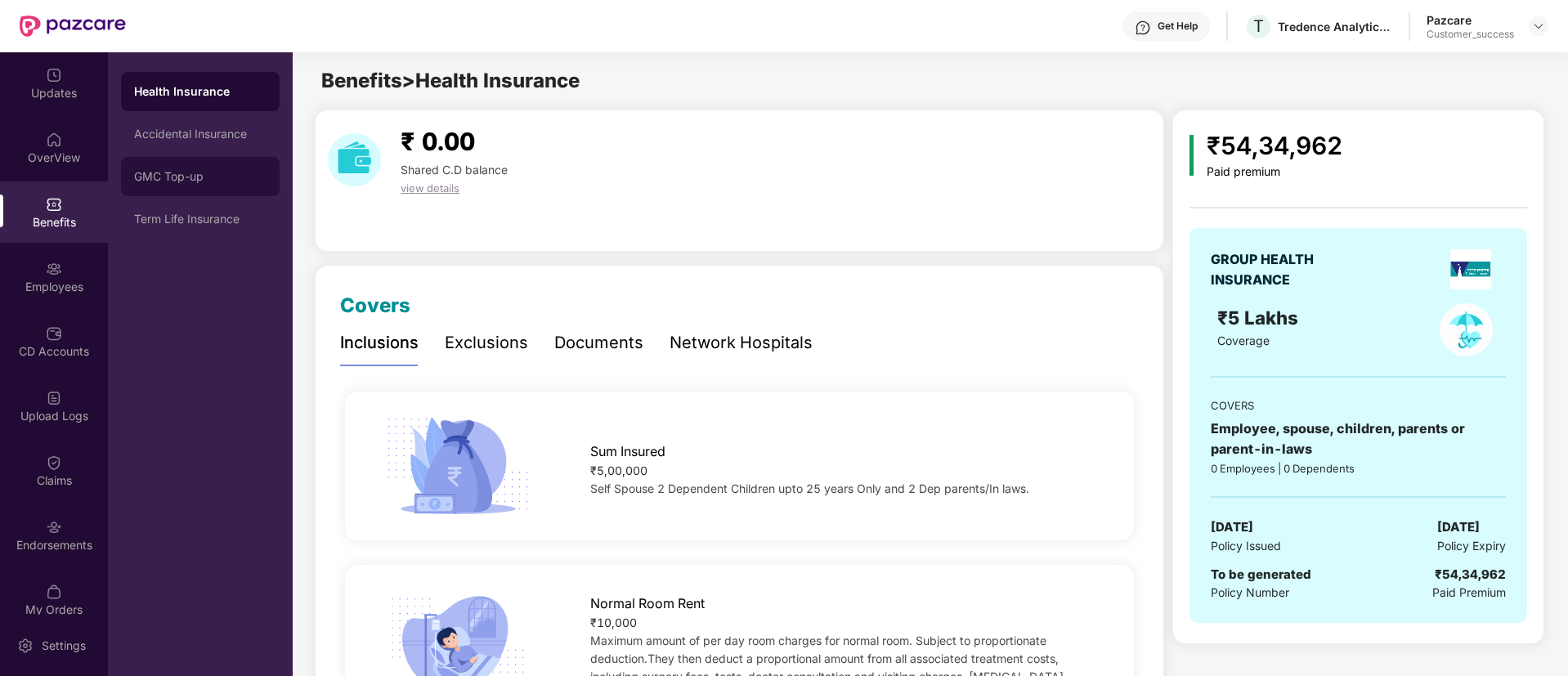
click at [229, 168] on div "GMC Top-up" at bounding box center [201, 176] width 159 height 39
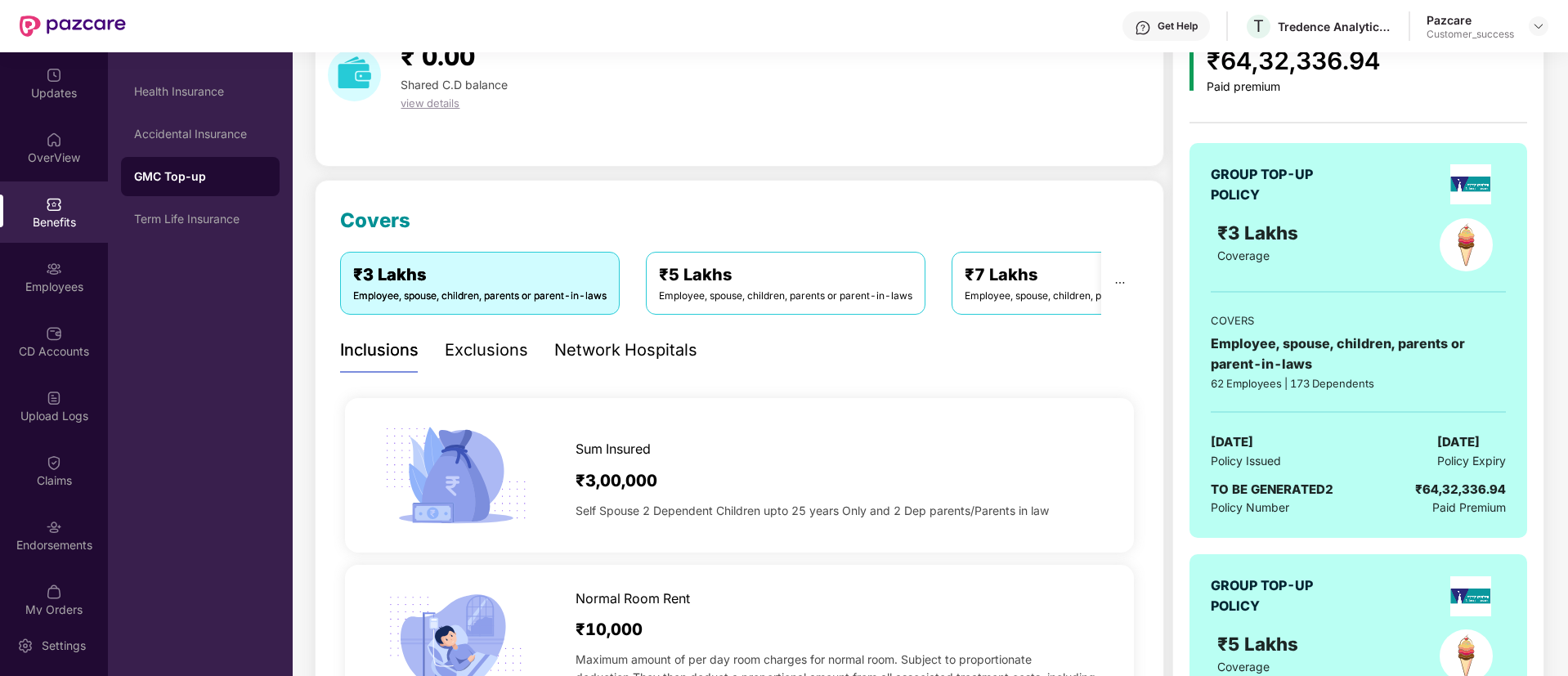
scroll to position [54, 0]
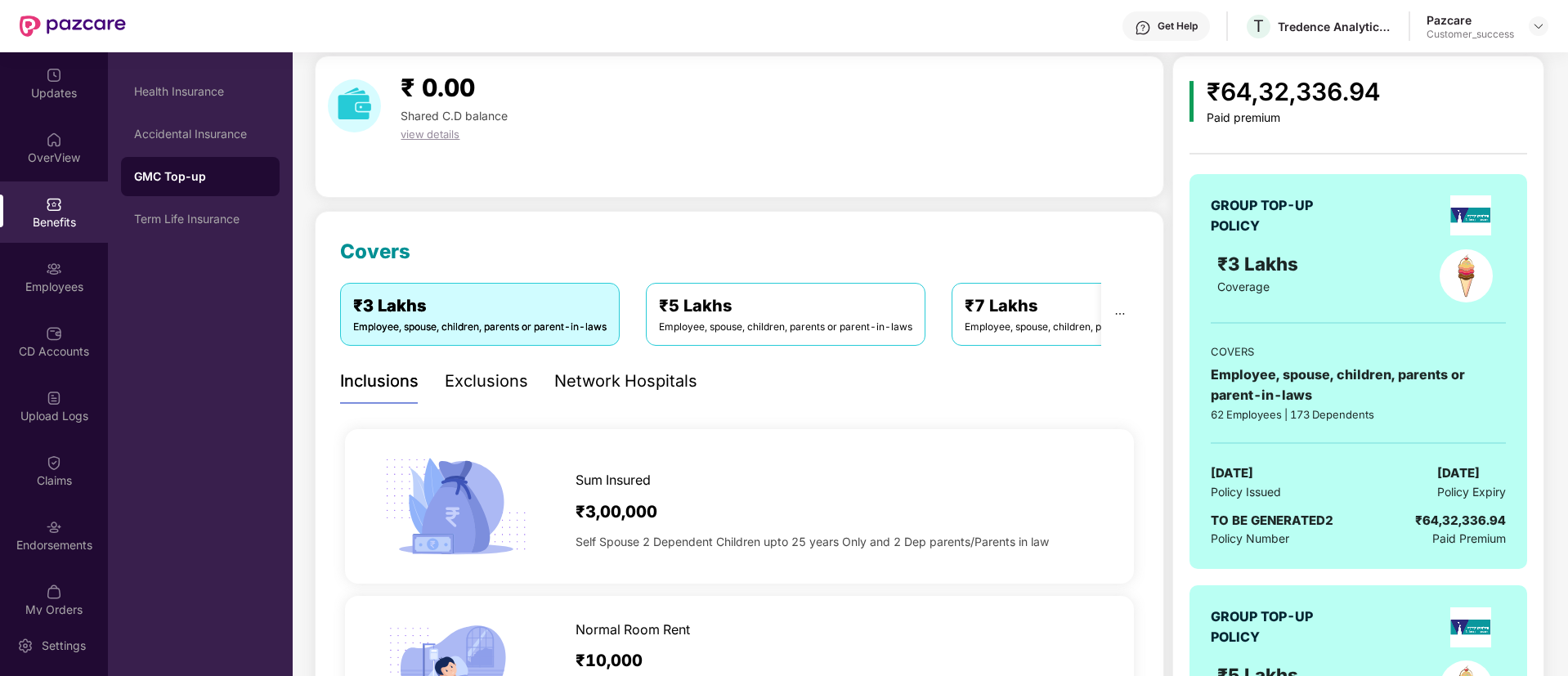
click at [748, 312] on div "₹5 Lakhs" at bounding box center [785, 305] width 253 height 25
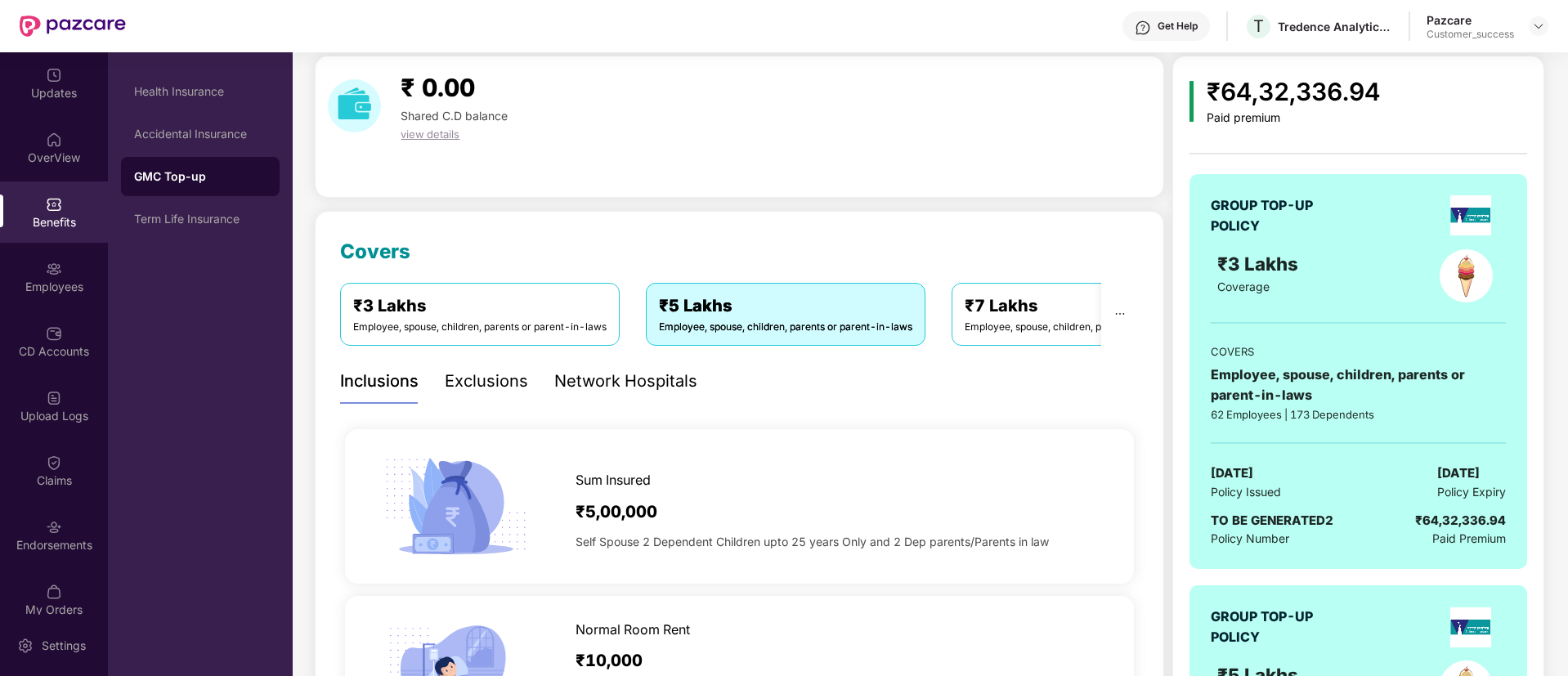
click at [954, 318] on div "₹7 Lakhs Employee, spouse, children, parents or parent-in-laws" at bounding box center [1091, 314] width 279 height 63
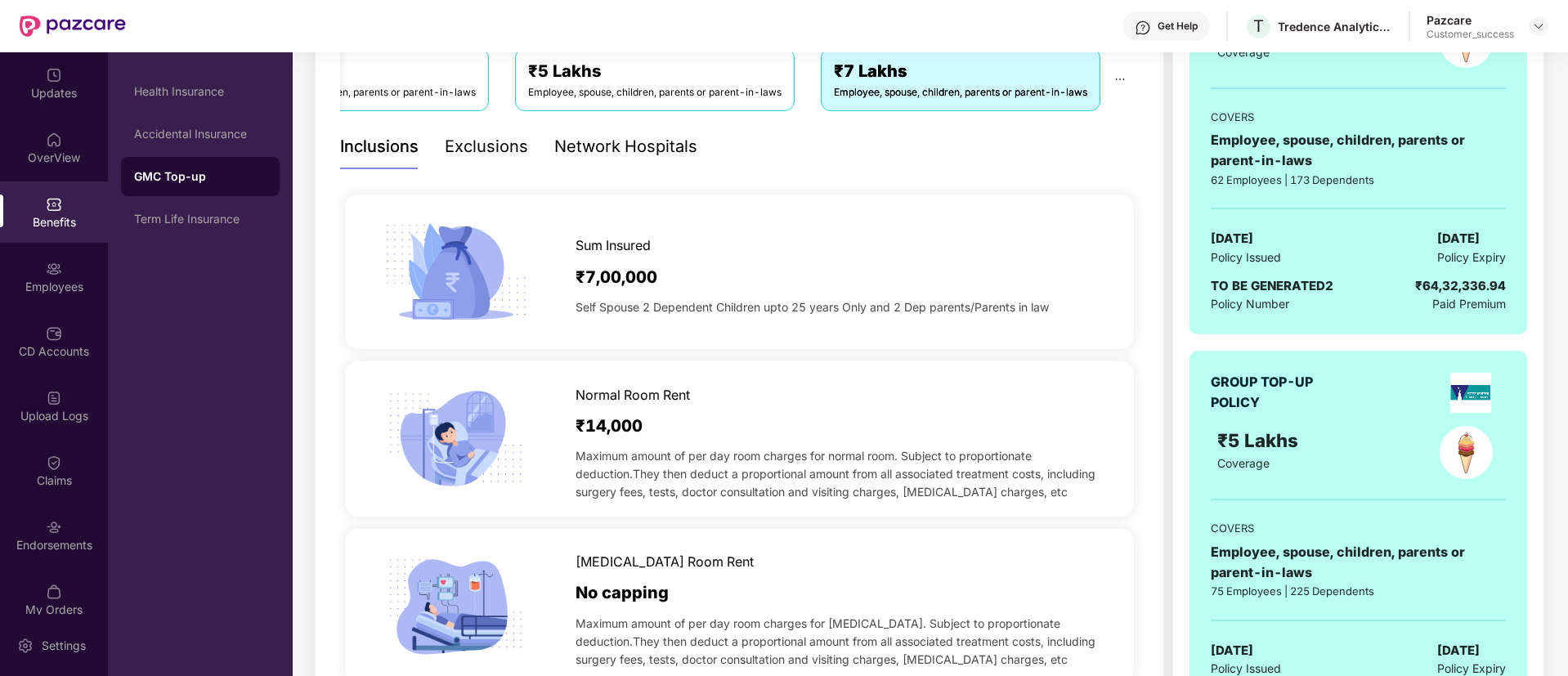
scroll to position [285, 0]
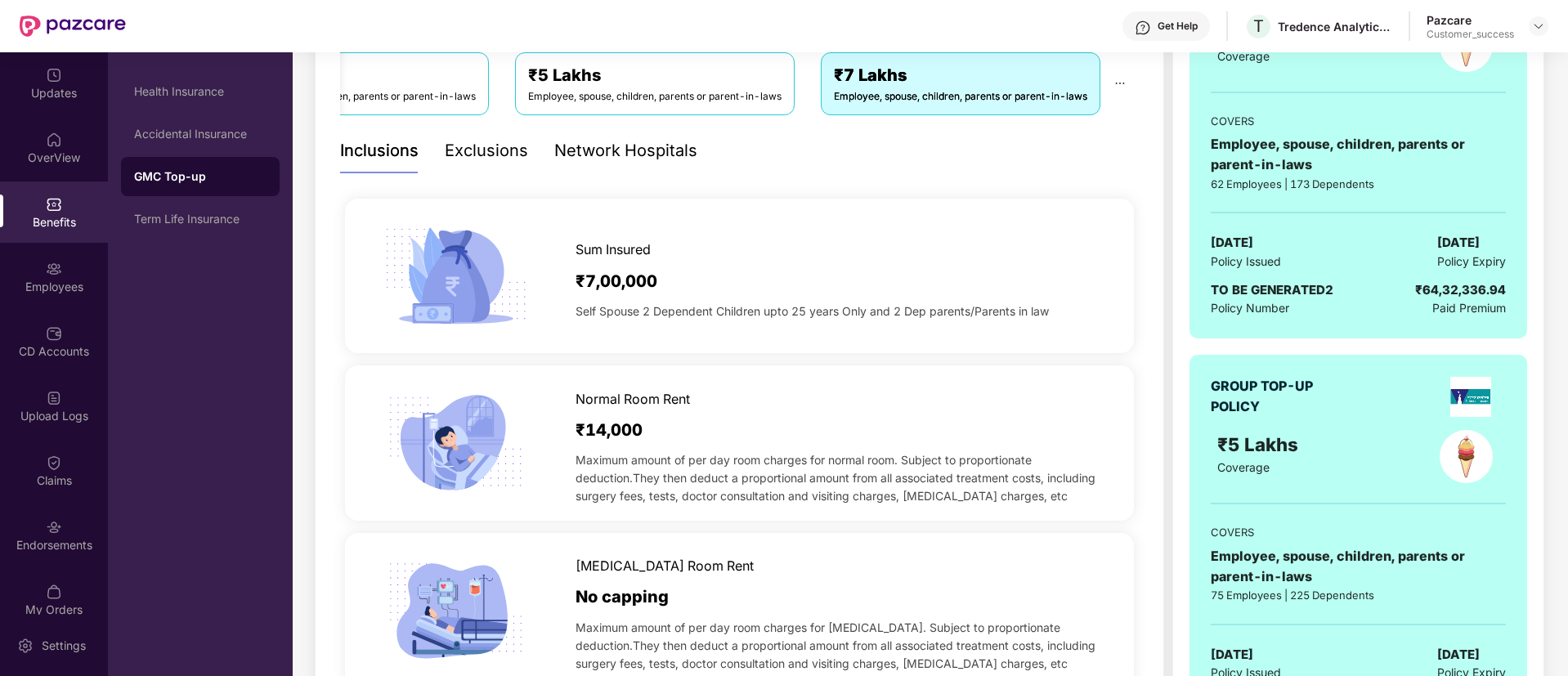
click at [610, 108] on div "₹5 Lakhs Employee, spouse, children, parents or parent-in-laws" at bounding box center [655, 83] width 279 height 63
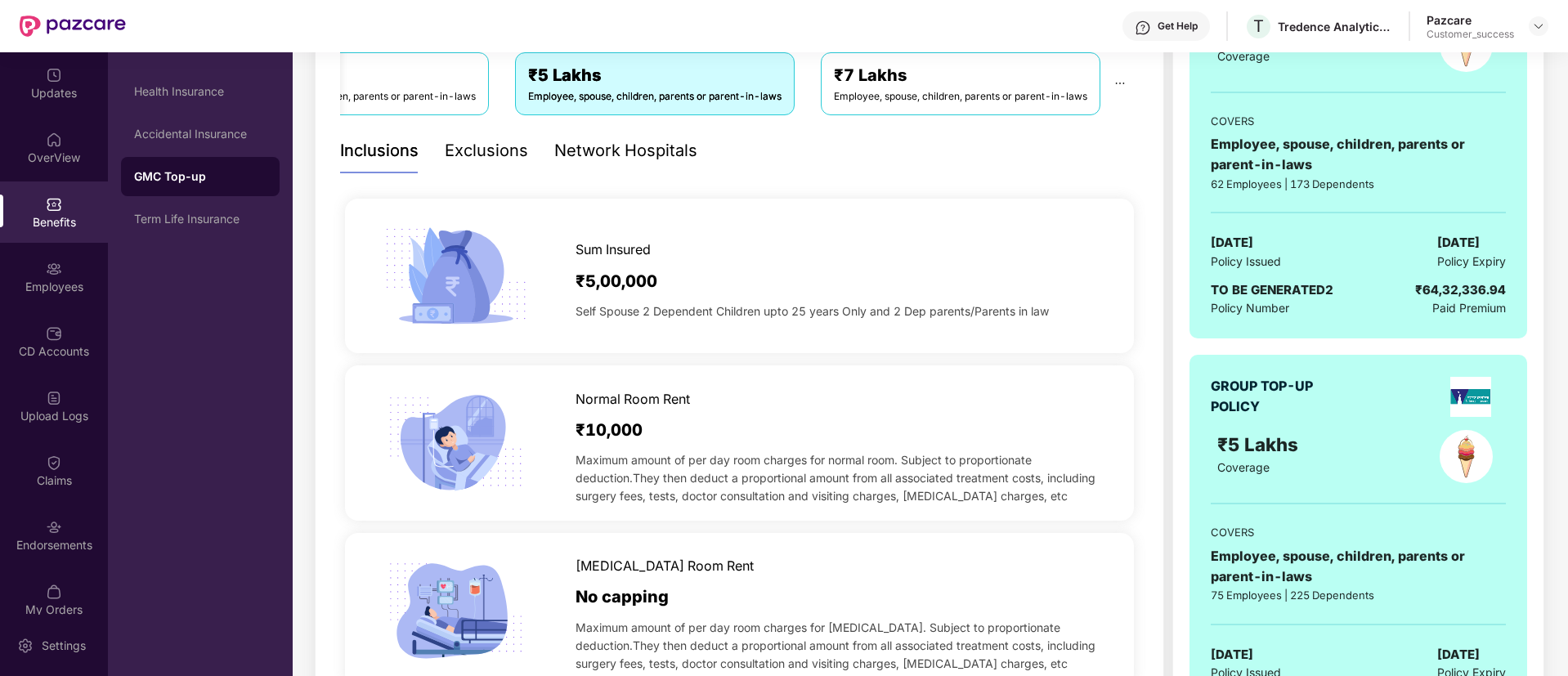
click at [888, 89] on div "Employee, spouse, children, parents or parent-in-laws" at bounding box center [960, 96] width 253 height 16
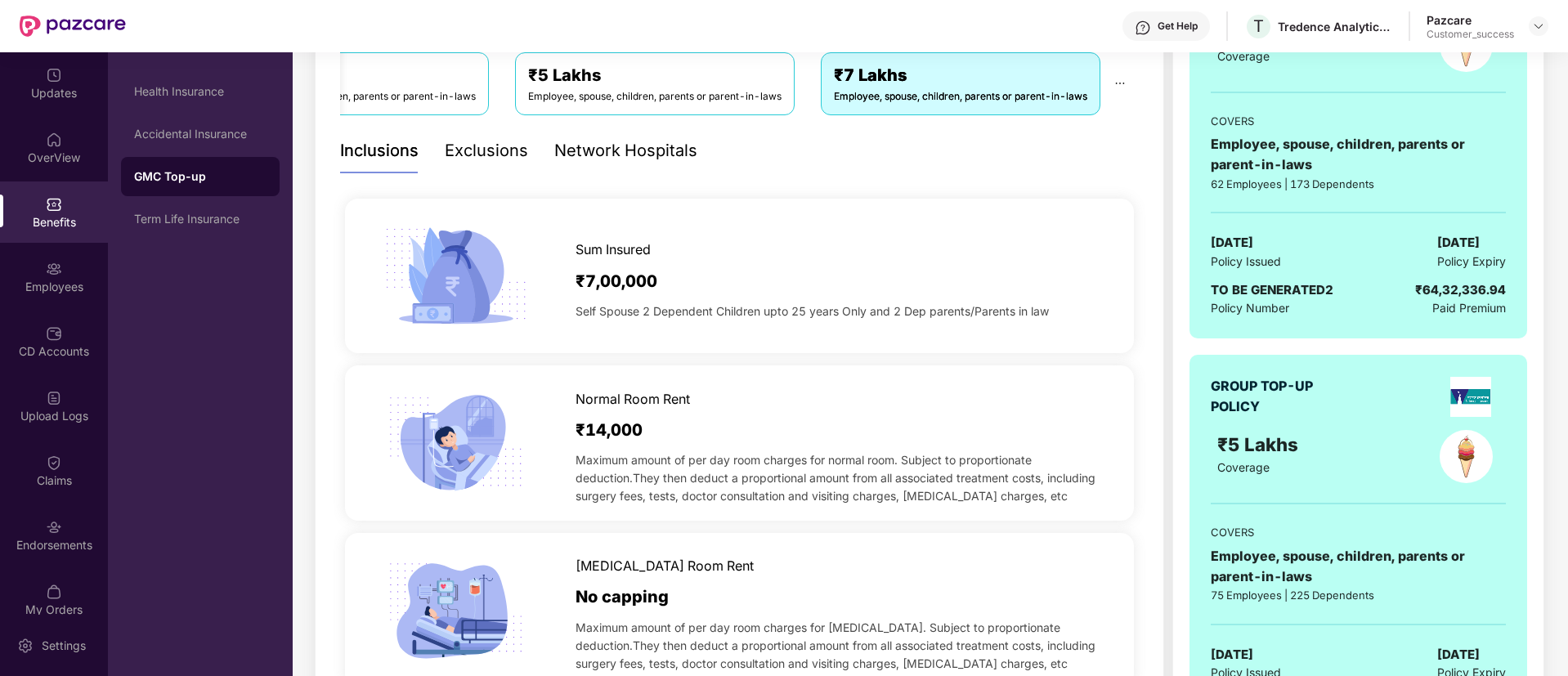
click at [887, 91] on div "Employee, spouse, children, parents or parent-in-laws" at bounding box center [960, 96] width 253 height 16
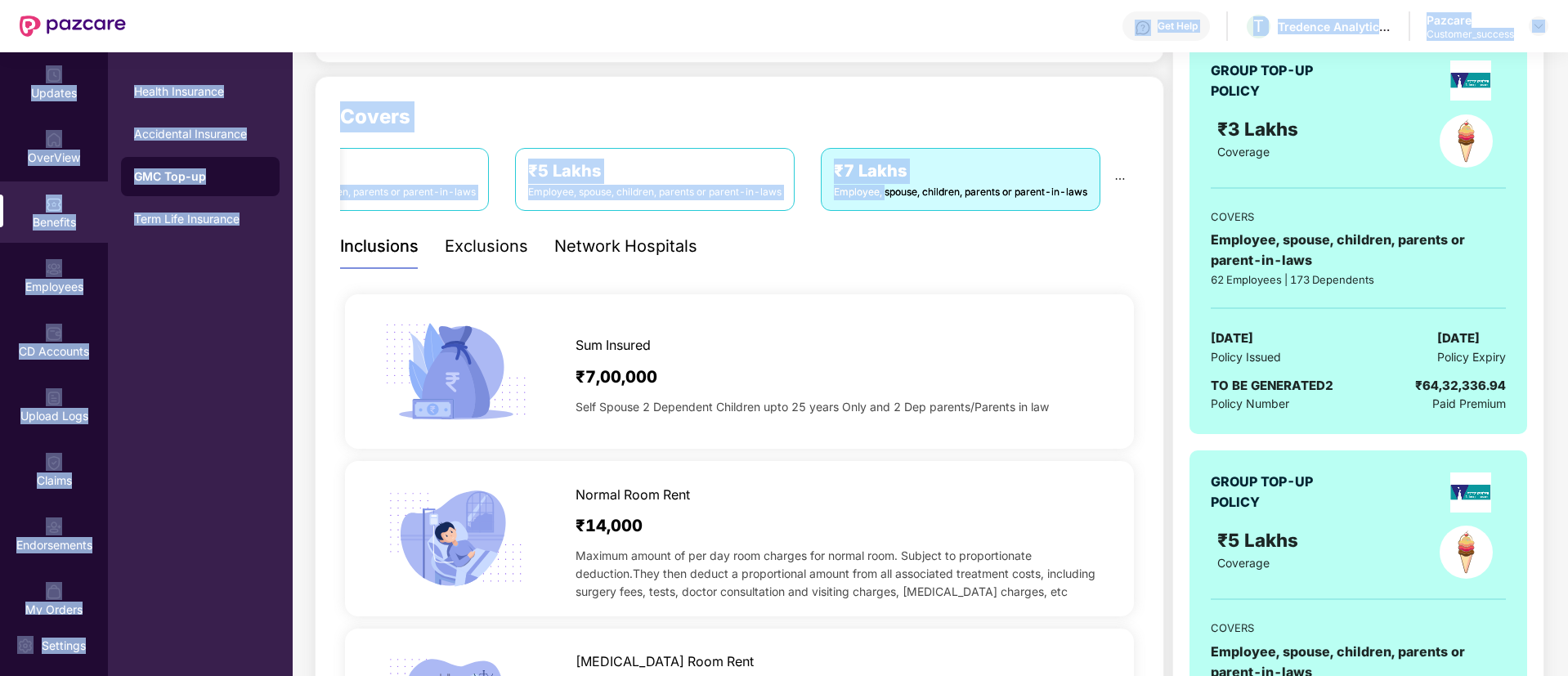
drag, startPoint x: 887, startPoint y: 91, endPoint x: 695, endPoint y: 43, distance: 197.9
click at [695, 43] on div "Get Help T Tredence Analytics Solutions Private Limited Pazcare Customer_succes…" at bounding box center [784, 338] width 1568 height 676
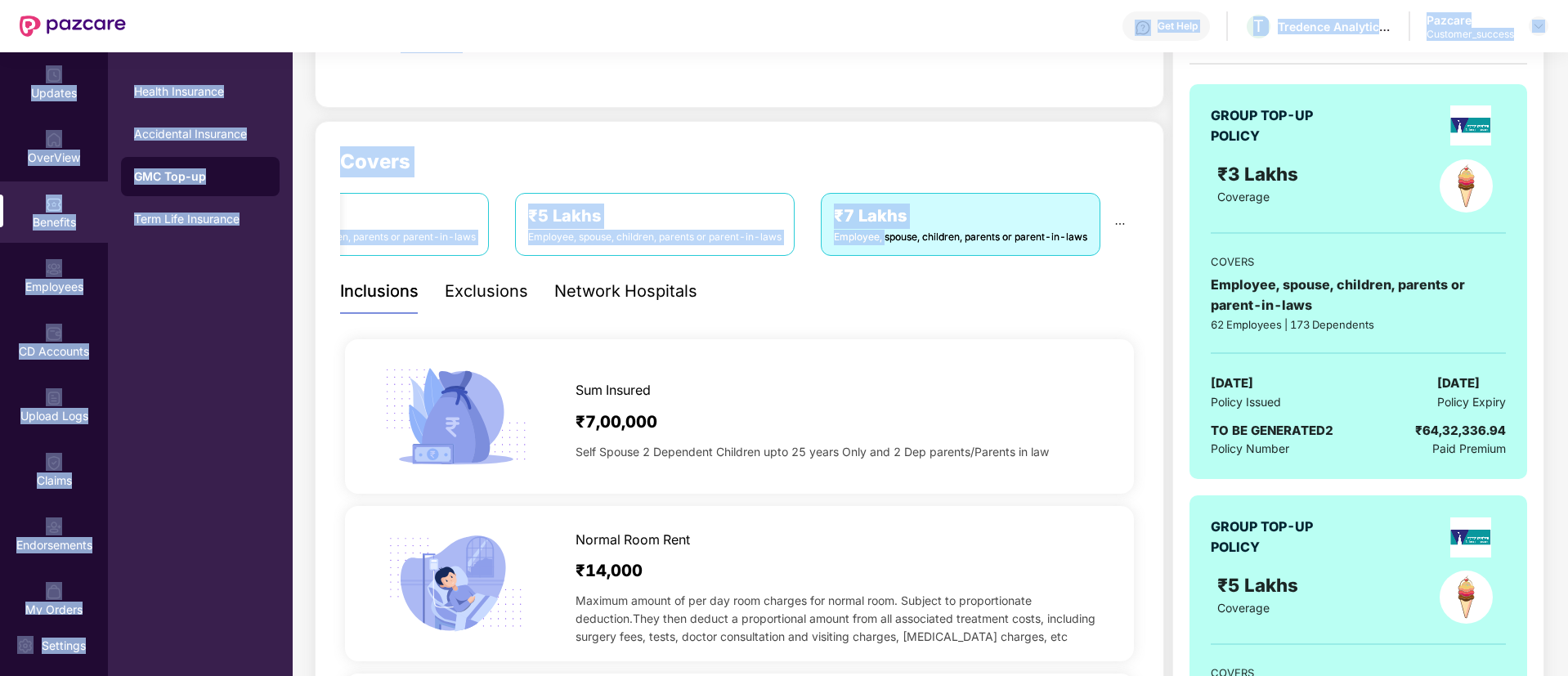
click at [673, 219] on div "₹5 Lakhs" at bounding box center [655, 216] width 253 height 25
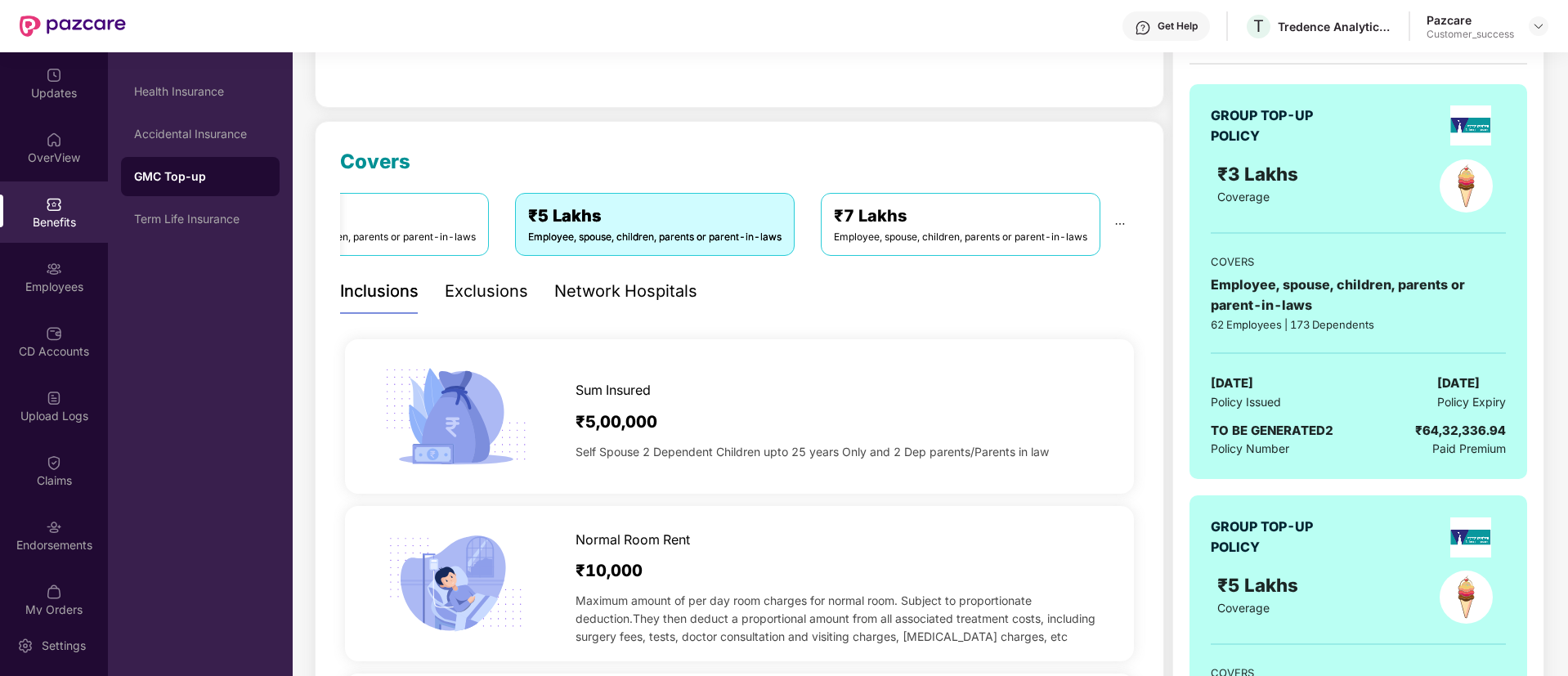
click at [876, 220] on div "₹7 Lakhs" at bounding box center [960, 216] width 253 height 25
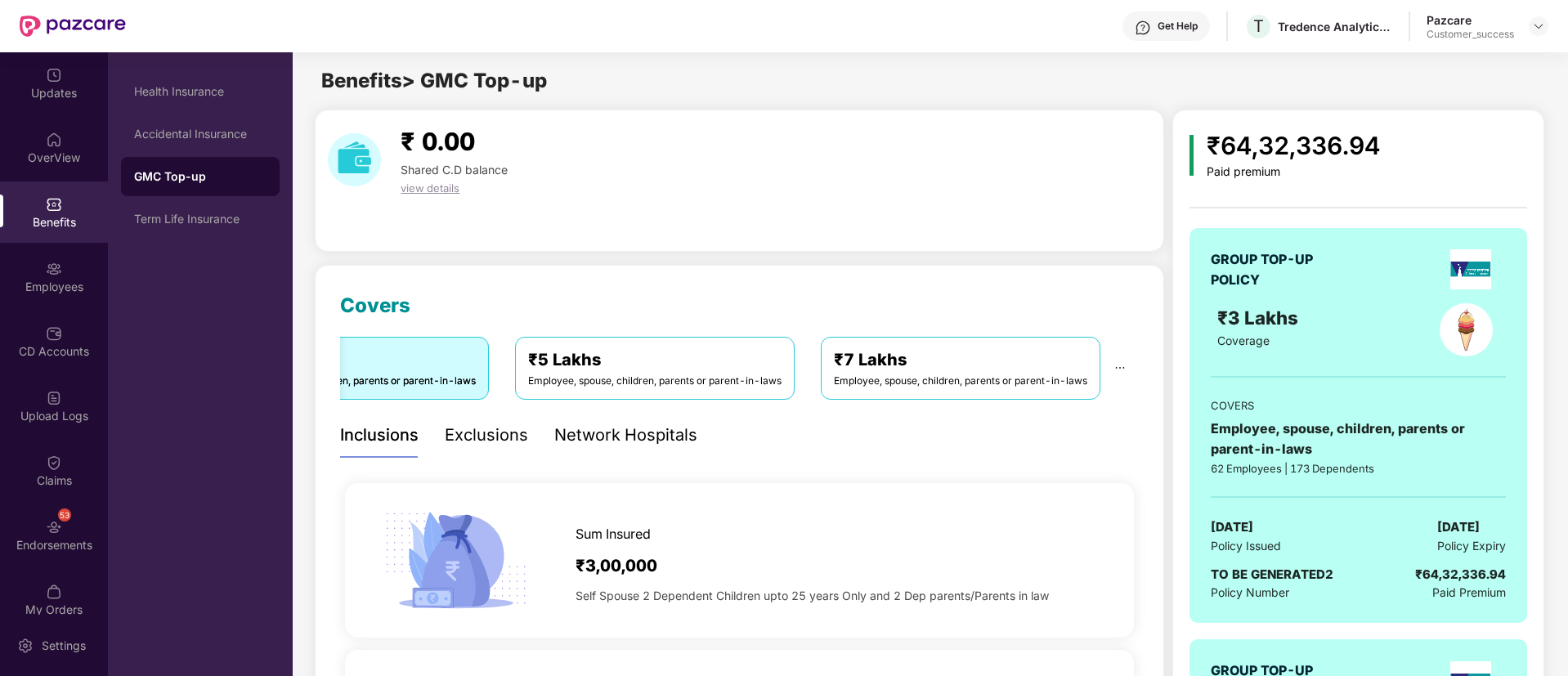
click at [1026, 373] on div "Employee, spouse, children, parents or parent-in-laws" at bounding box center [960, 381] width 253 height 16
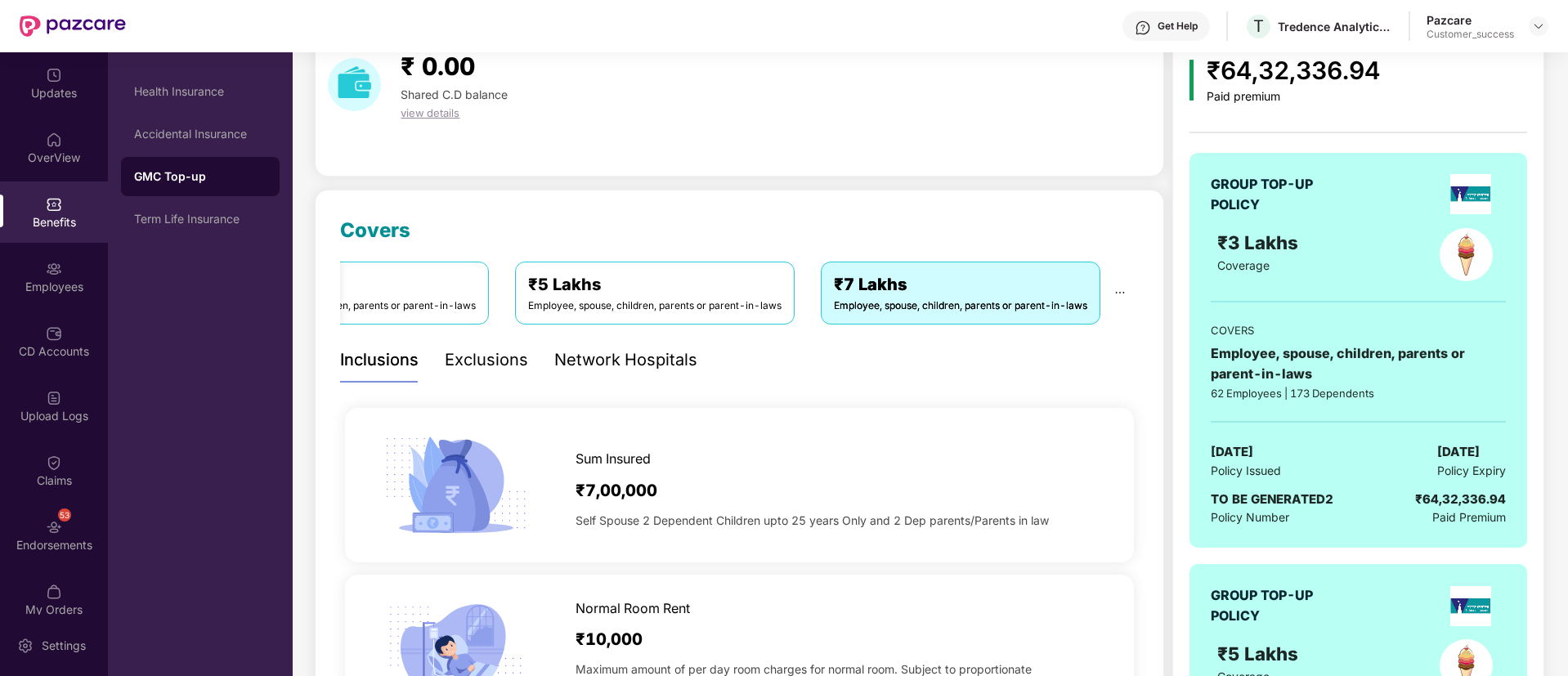
scroll to position [74, 0]
click at [35, 262] on div "Employees" at bounding box center [54, 277] width 108 height 62
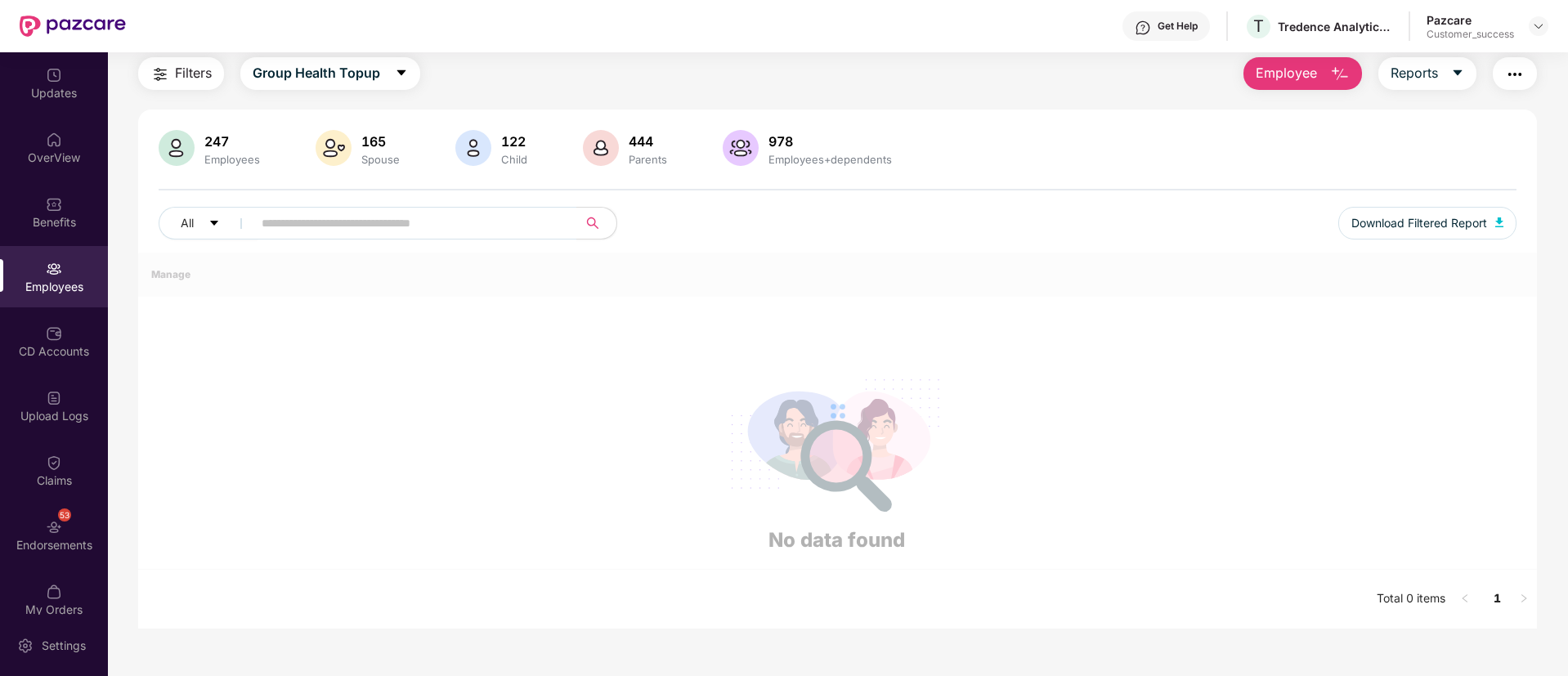
scroll to position [74, 0]
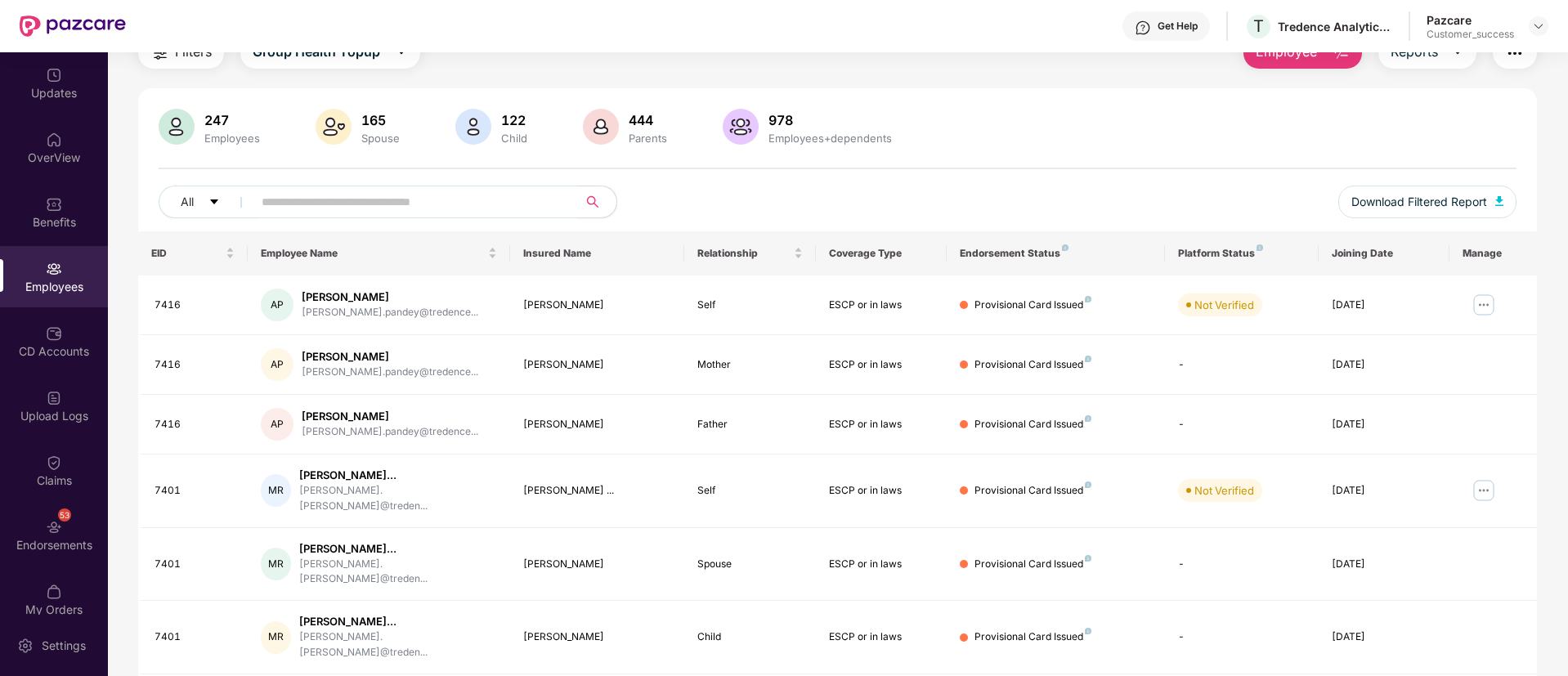
click at [450, 197] on input "text" at bounding box center [408, 202] width 293 height 24
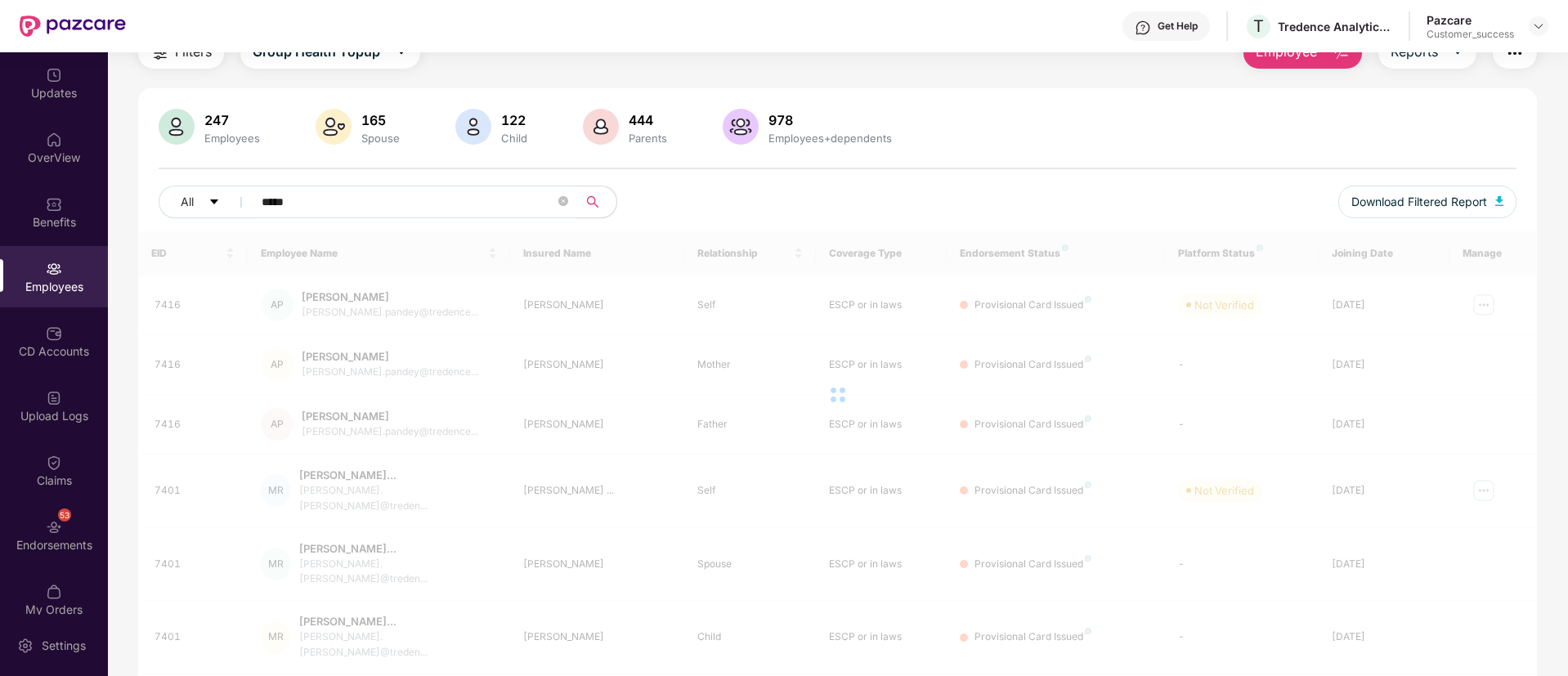
scroll to position [52, 0]
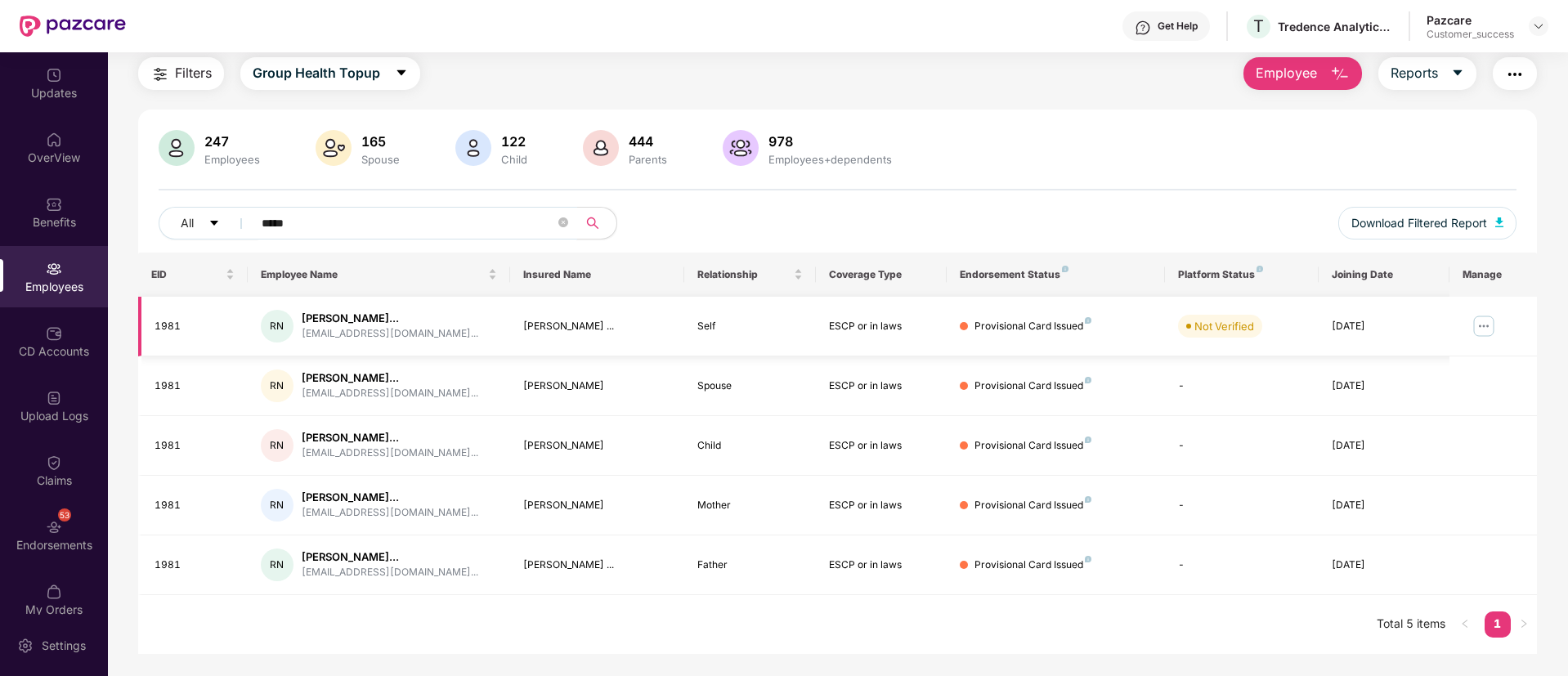
type input "*****"
click at [1480, 329] on img at bounding box center [1484, 326] width 26 height 26
click at [384, 73] on button "Group Health Topup" at bounding box center [330, 73] width 180 height 33
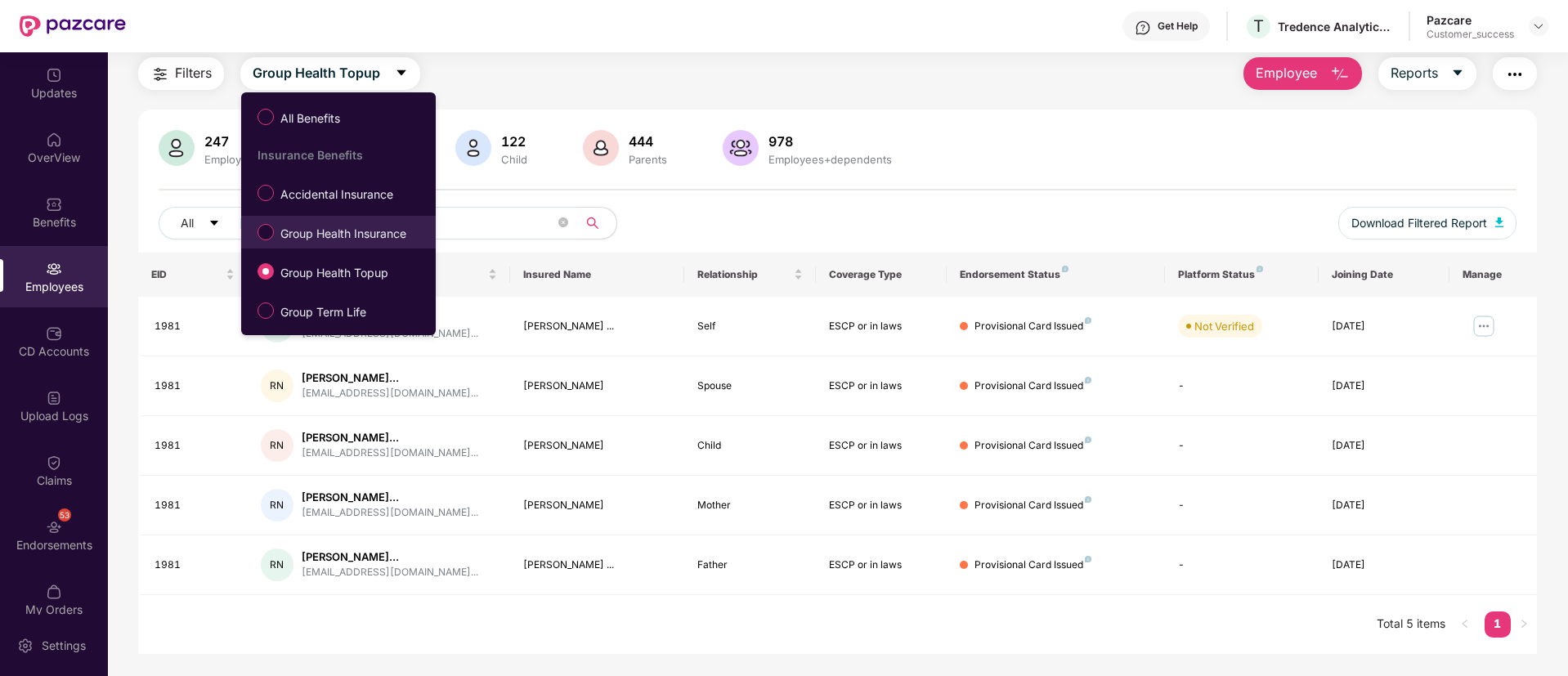
click at [369, 221] on label "Group Health Insurance" at bounding box center [335, 232] width 172 height 28
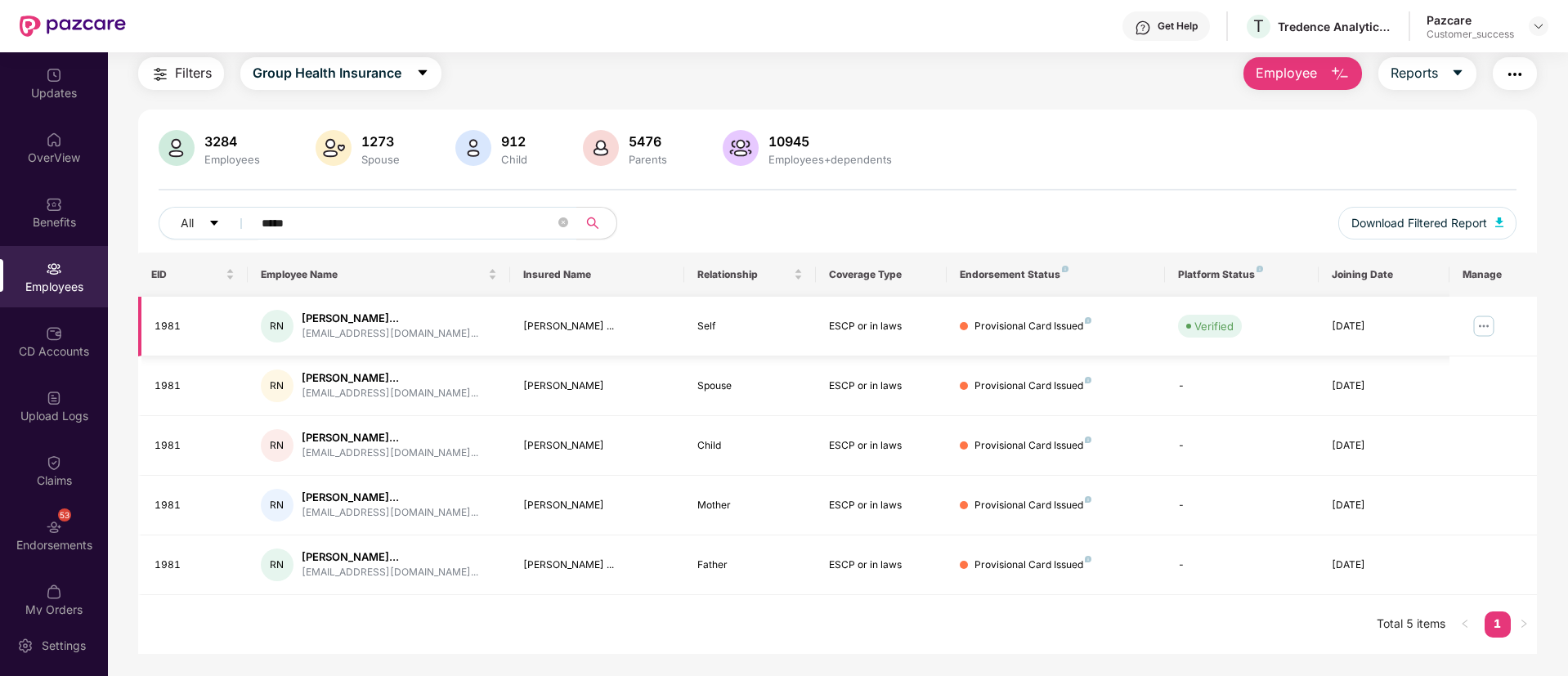
click at [1481, 325] on img at bounding box center [1484, 326] width 26 height 26
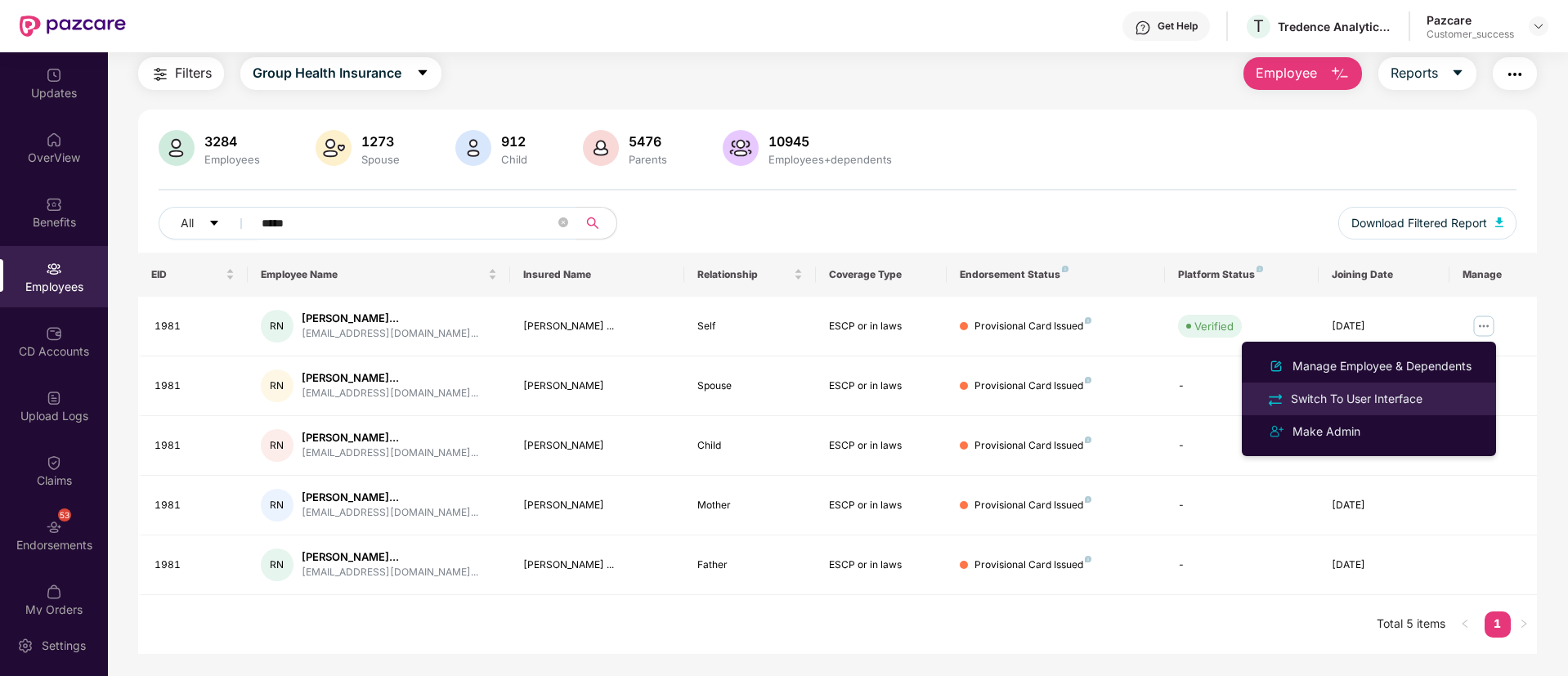
click at [1361, 383] on li "Switch To User Interface" at bounding box center [1369, 399] width 254 height 33
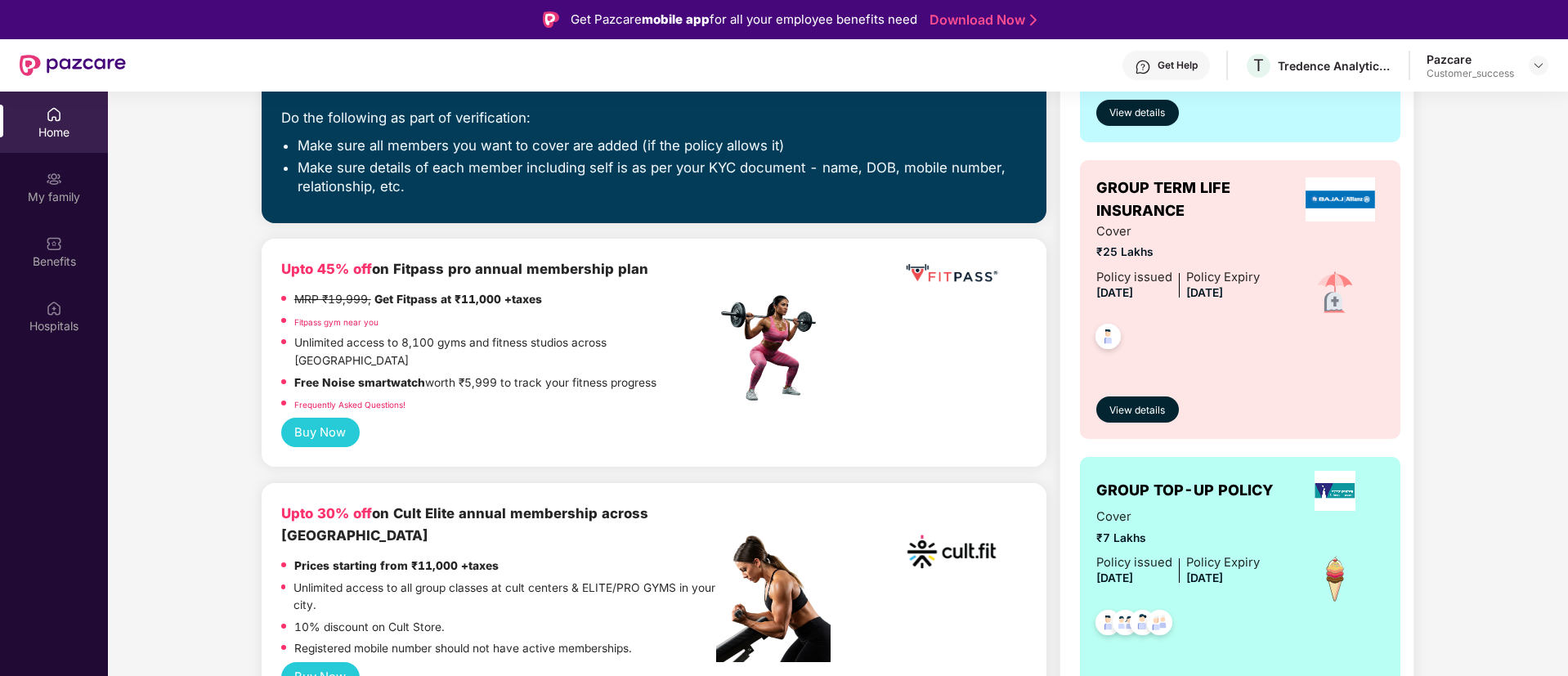
scroll to position [364, 0]
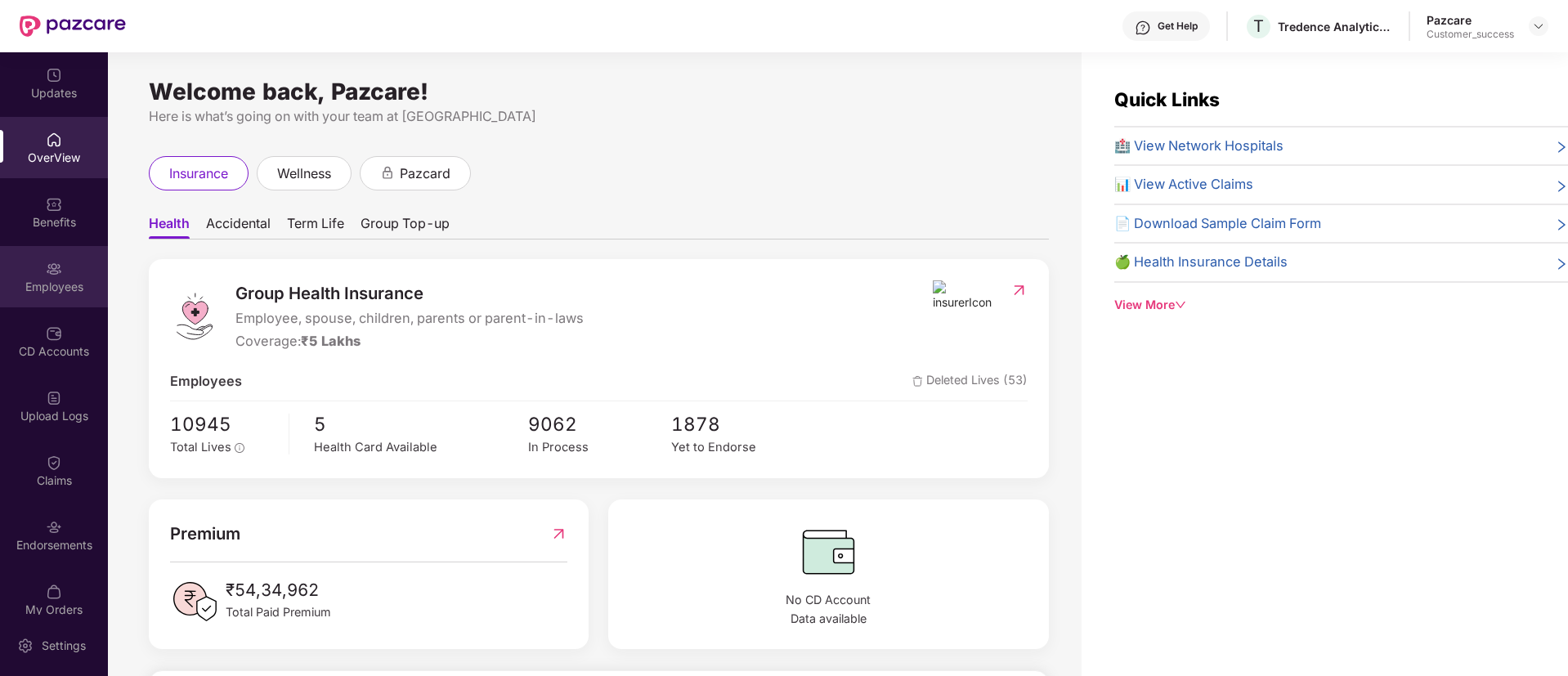
click at [35, 265] on div "Employees" at bounding box center [54, 277] width 108 height 62
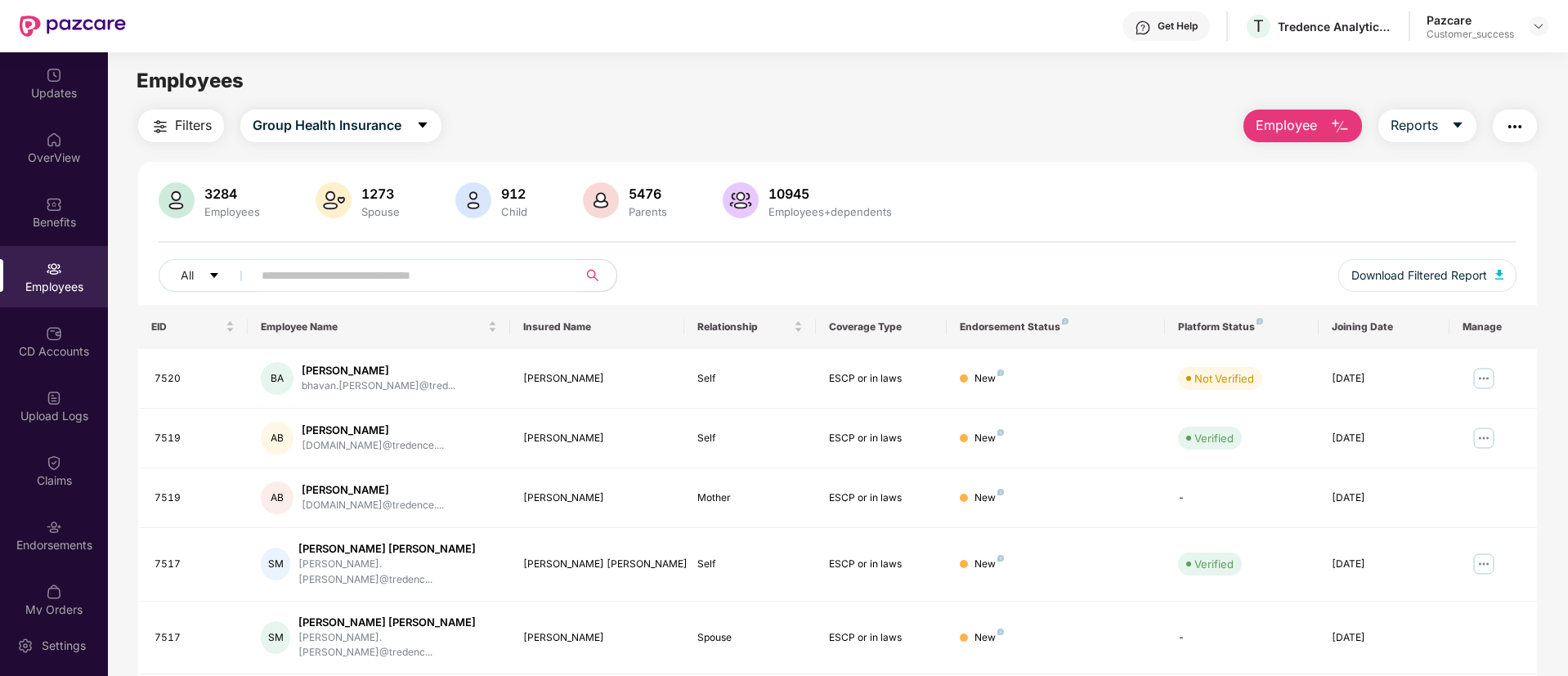
click at [426, 269] on input "text" at bounding box center [408, 275] width 293 height 24
paste input "**********"
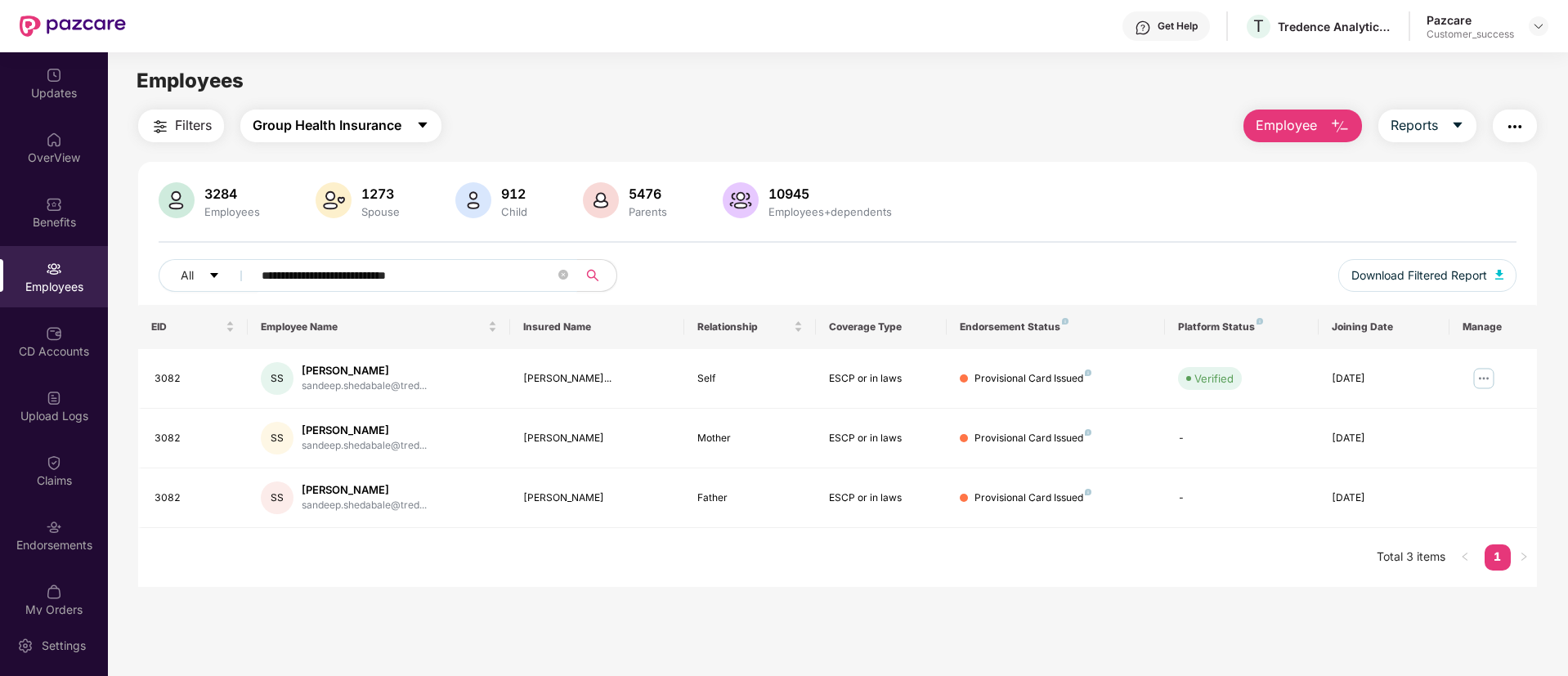
type input "**********"
click at [416, 123] on button "Group Health Insurance" at bounding box center [340, 125] width 201 height 33
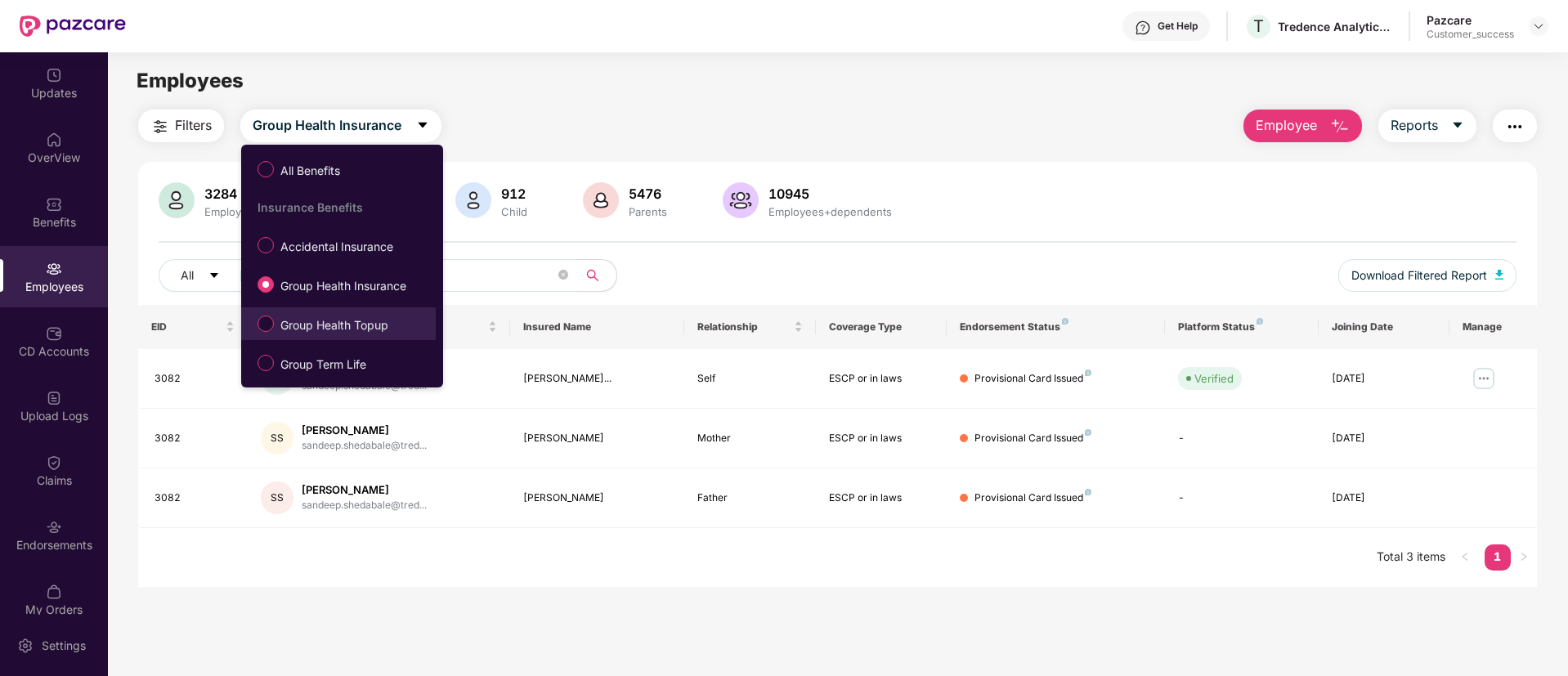
click at [390, 307] on li "Group Health Topup" at bounding box center [338, 323] width 194 height 33
